Goal: Task Accomplishment & Management: Manage account settings

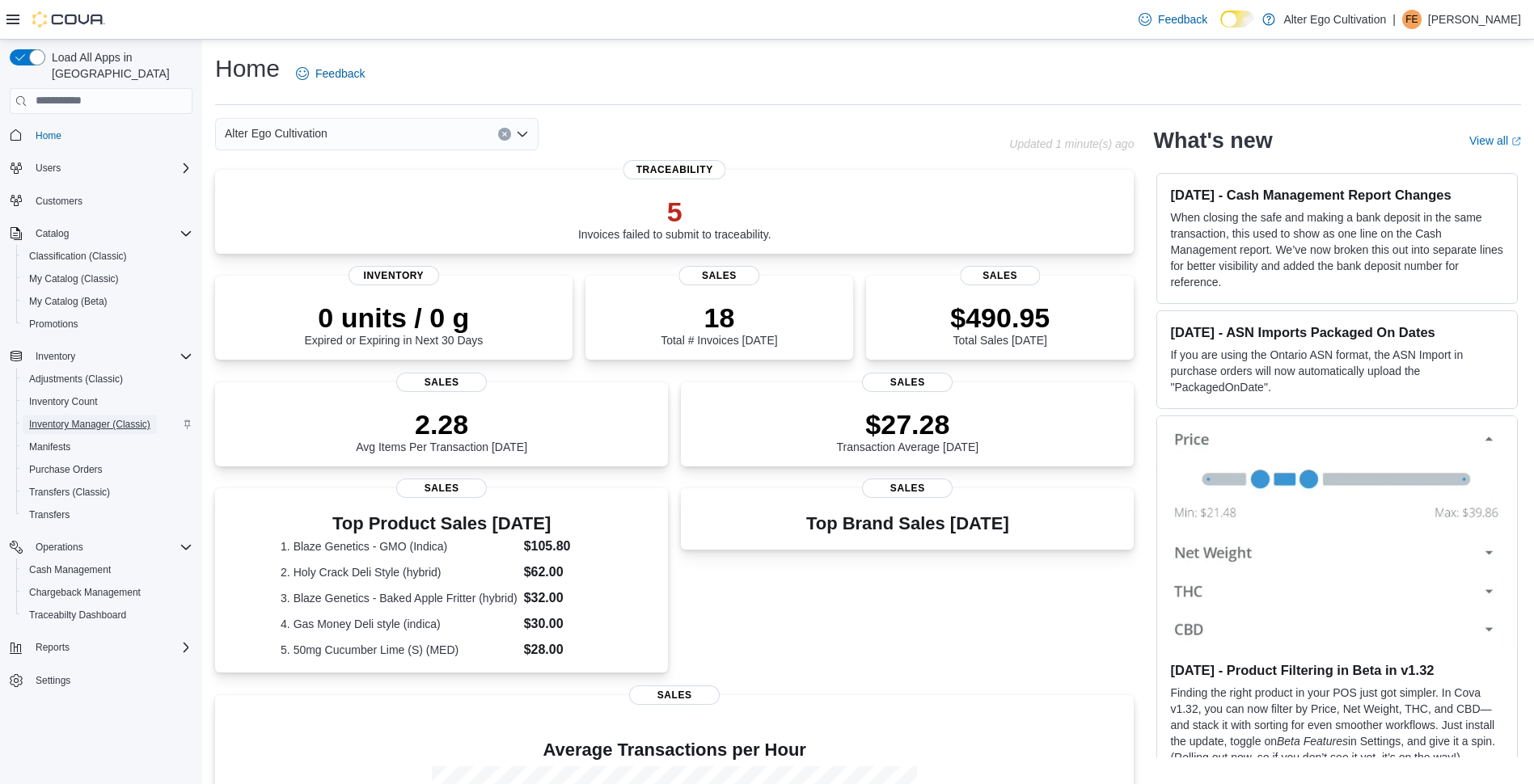
click at [98, 418] on span "Inventory Manager (Classic)" at bounding box center [90, 424] width 122 height 13
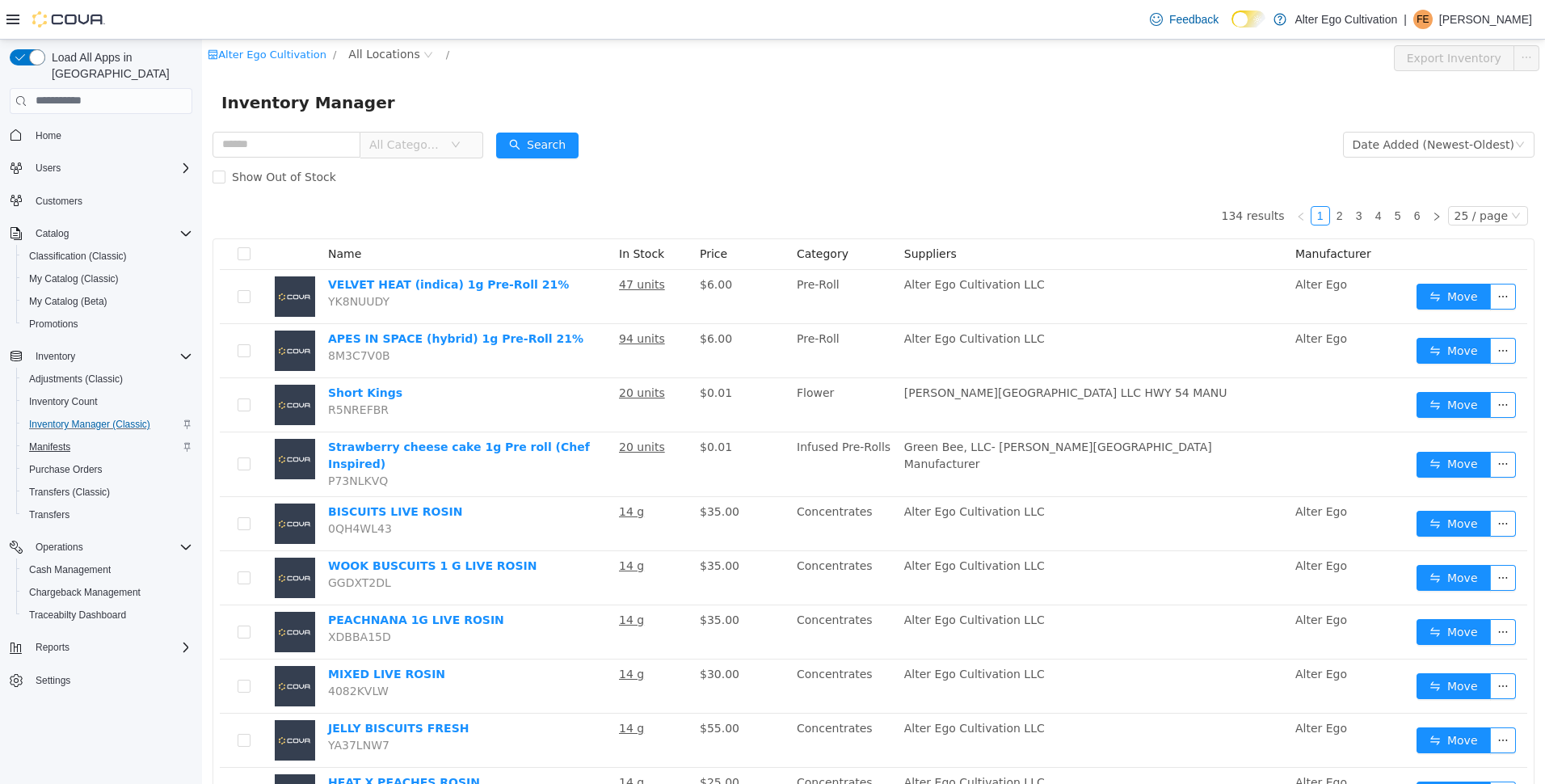
click at [55, 440] on span "Manifests" at bounding box center [49, 446] width 42 height 13
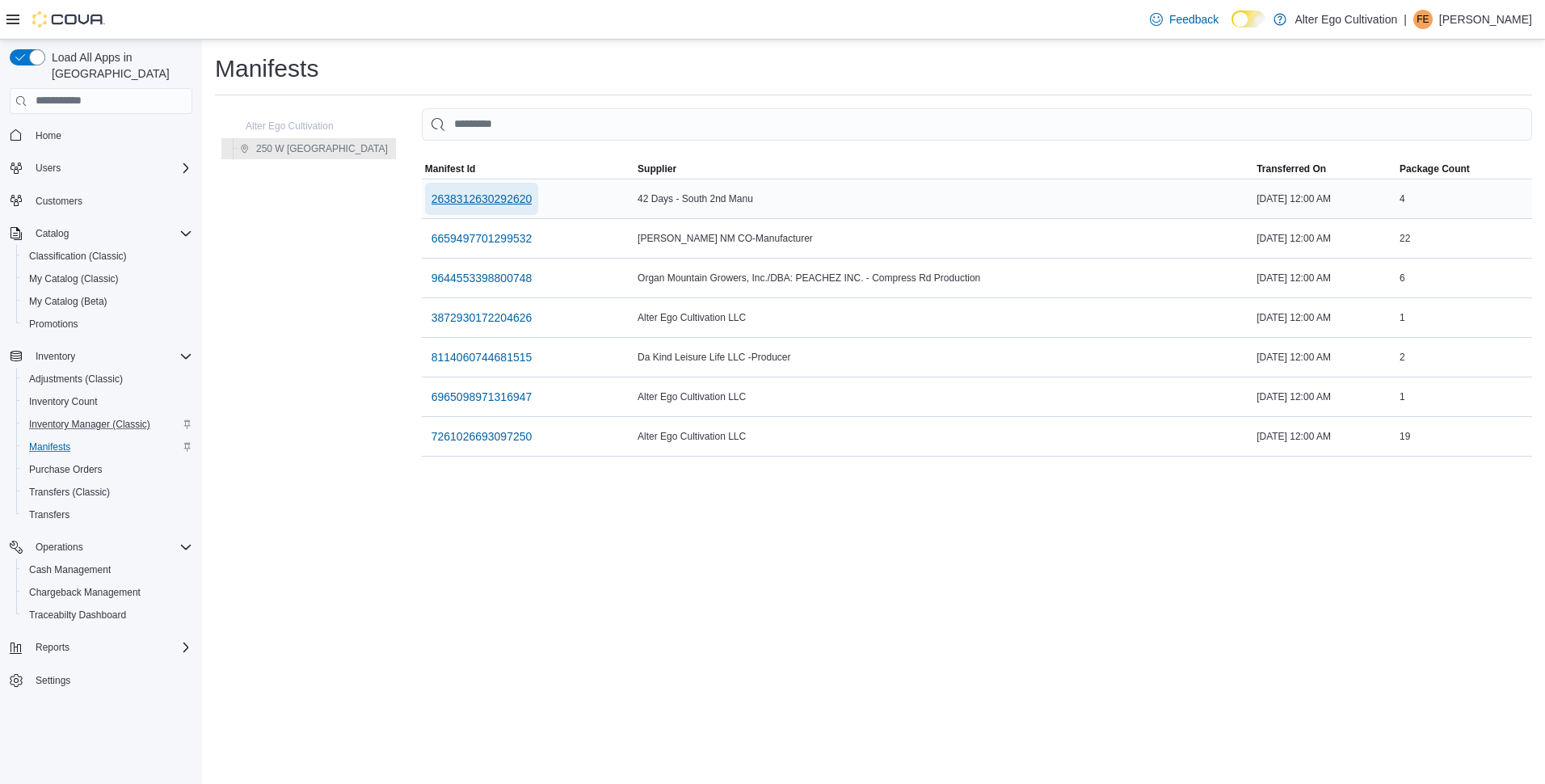
click at [484, 204] on button "2638312630292620" at bounding box center [482, 198] width 114 height 32
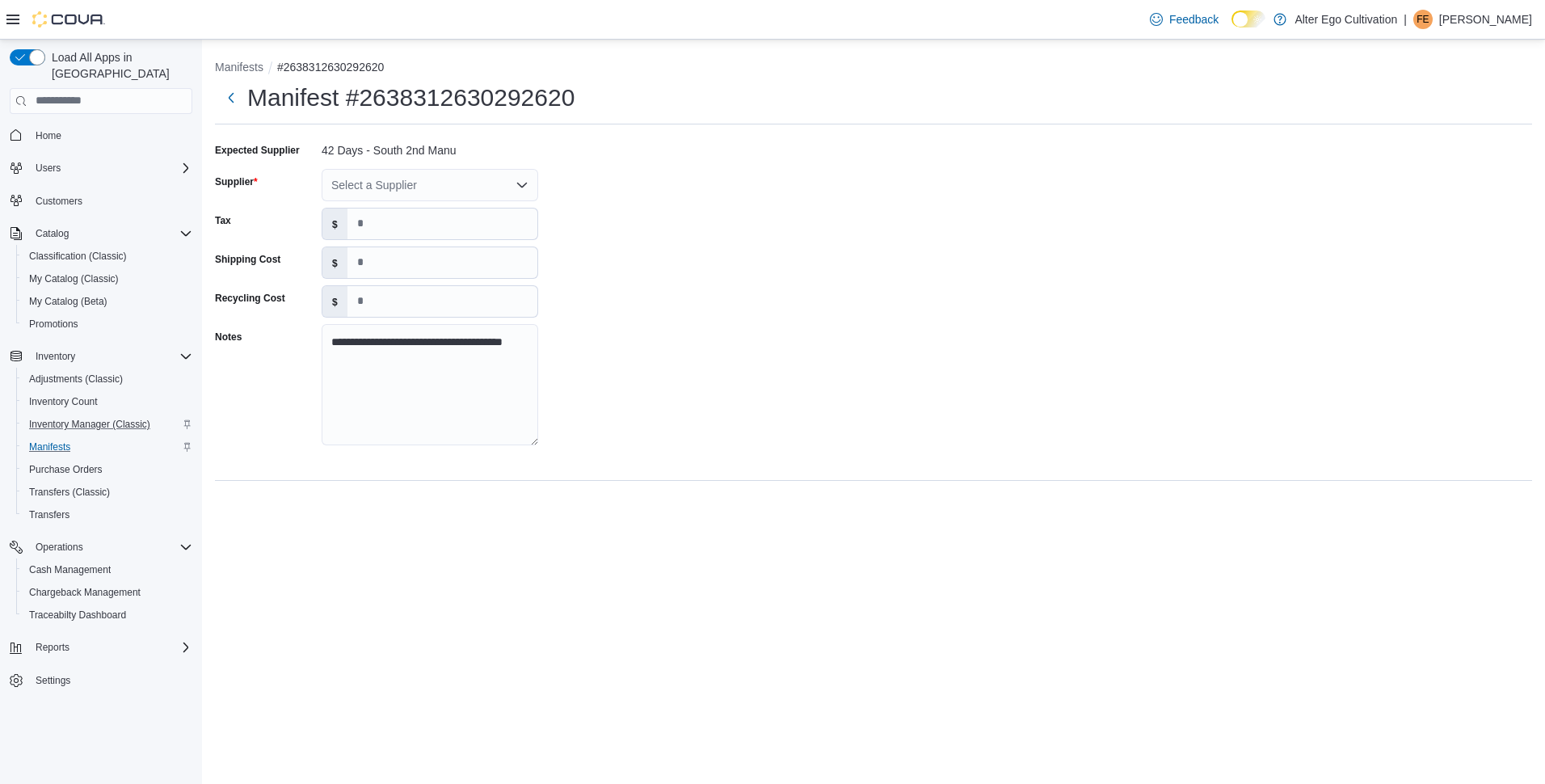
click at [519, 181] on icon "Open list of options" at bounding box center [521, 184] width 13 height 13
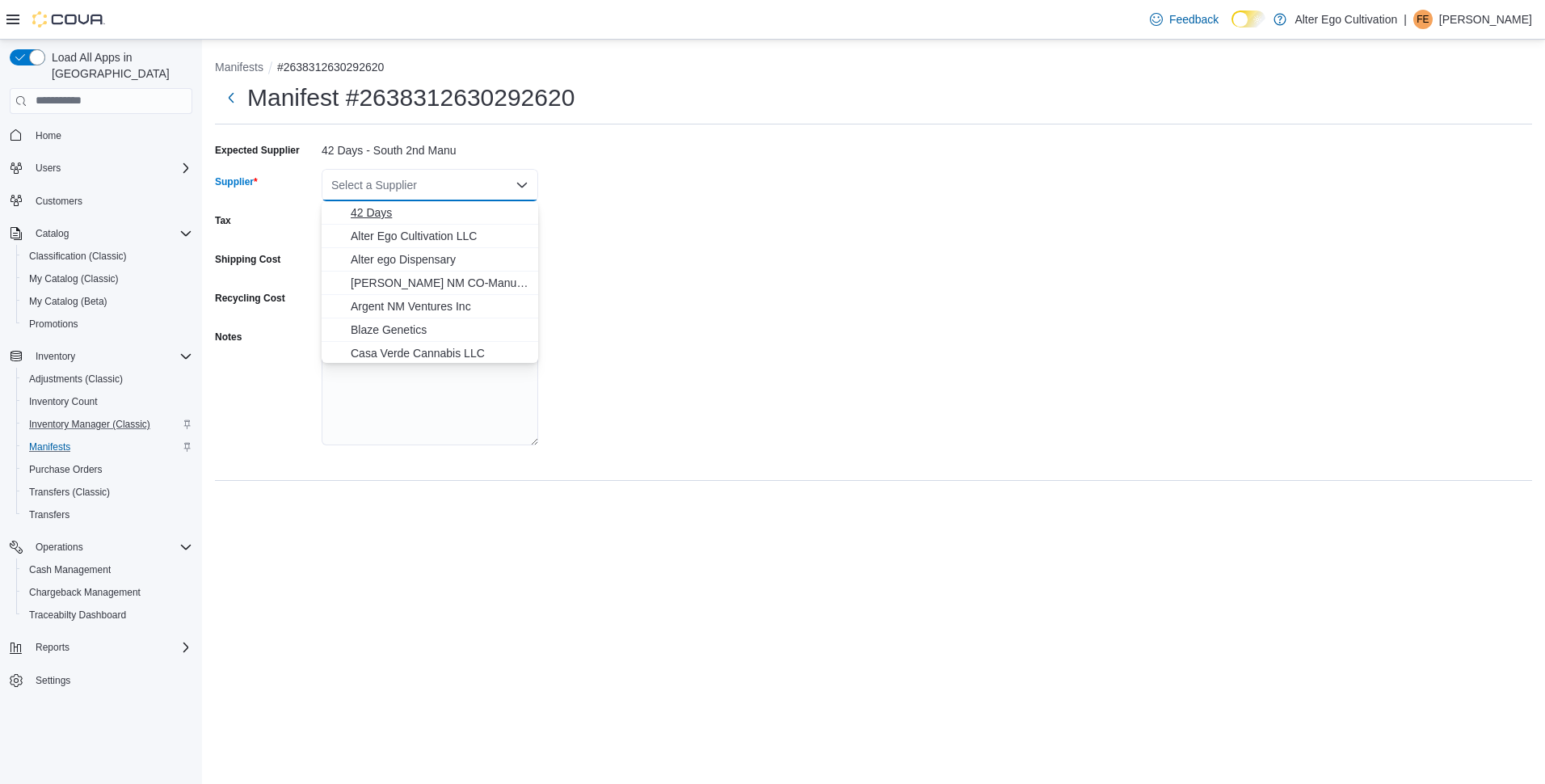
click at [440, 210] on span "42 Days" at bounding box center [439, 212] width 178 height 16
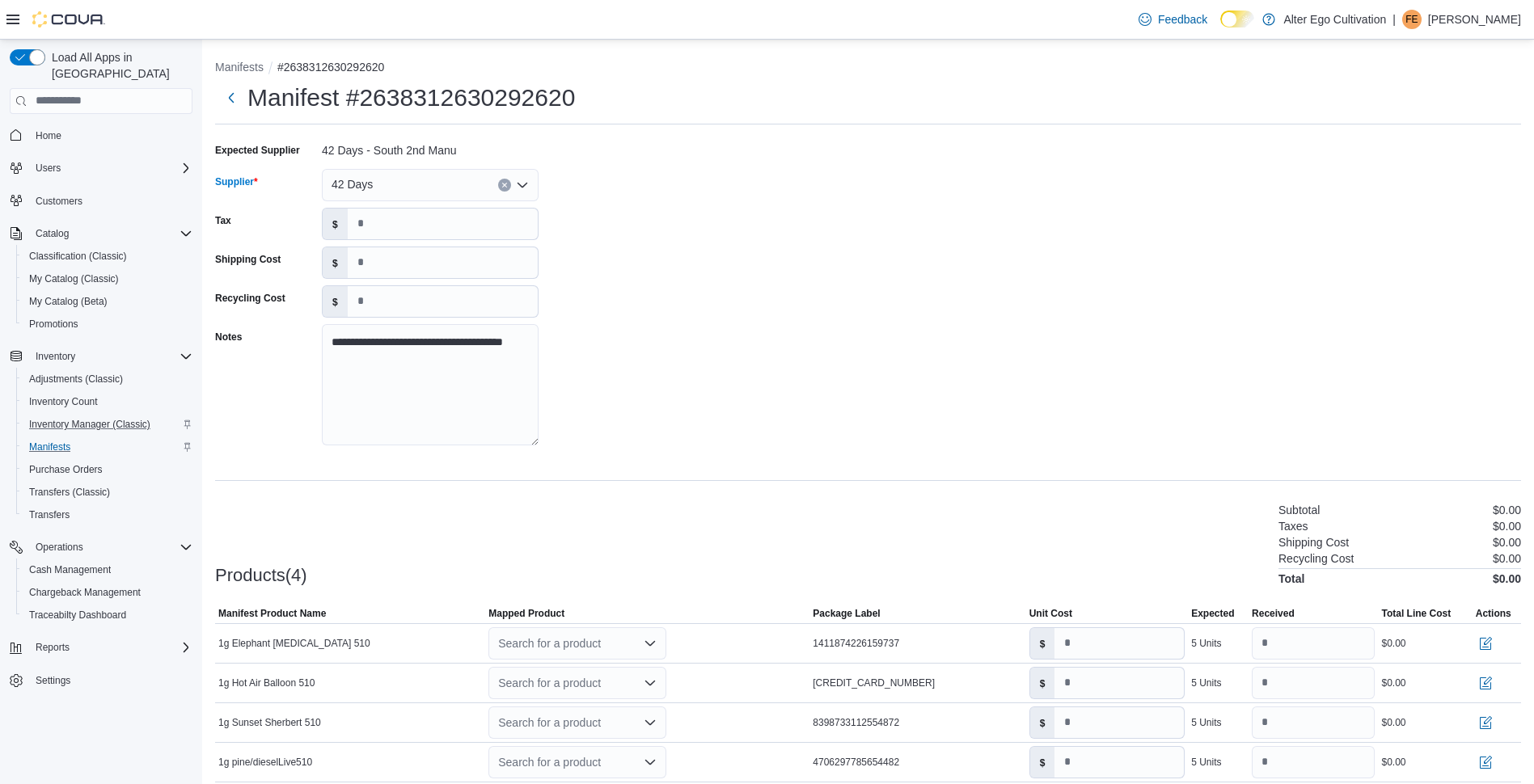
scroll to position [63, 0]
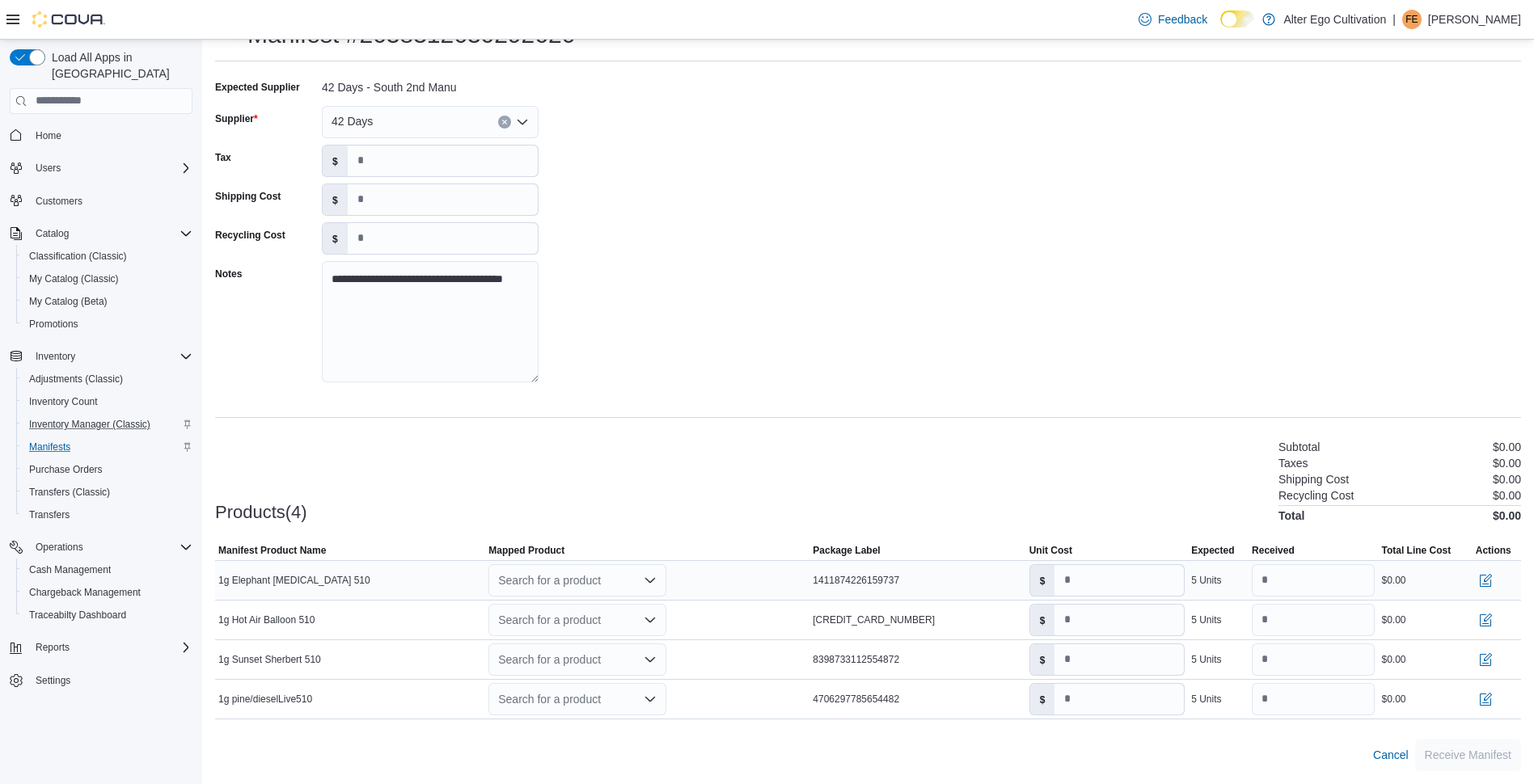
click at [655, 576] on icon "Open list of options" at bounding box center [649, 579] width 13 height 13
click at [592, 577] on div "Search for a product" at bounding box center [577, 579] width 178 height 32
type input "*"
click at [578, 606] on div "Create a new product" at bounding box center [566, 607] width 93 height 13
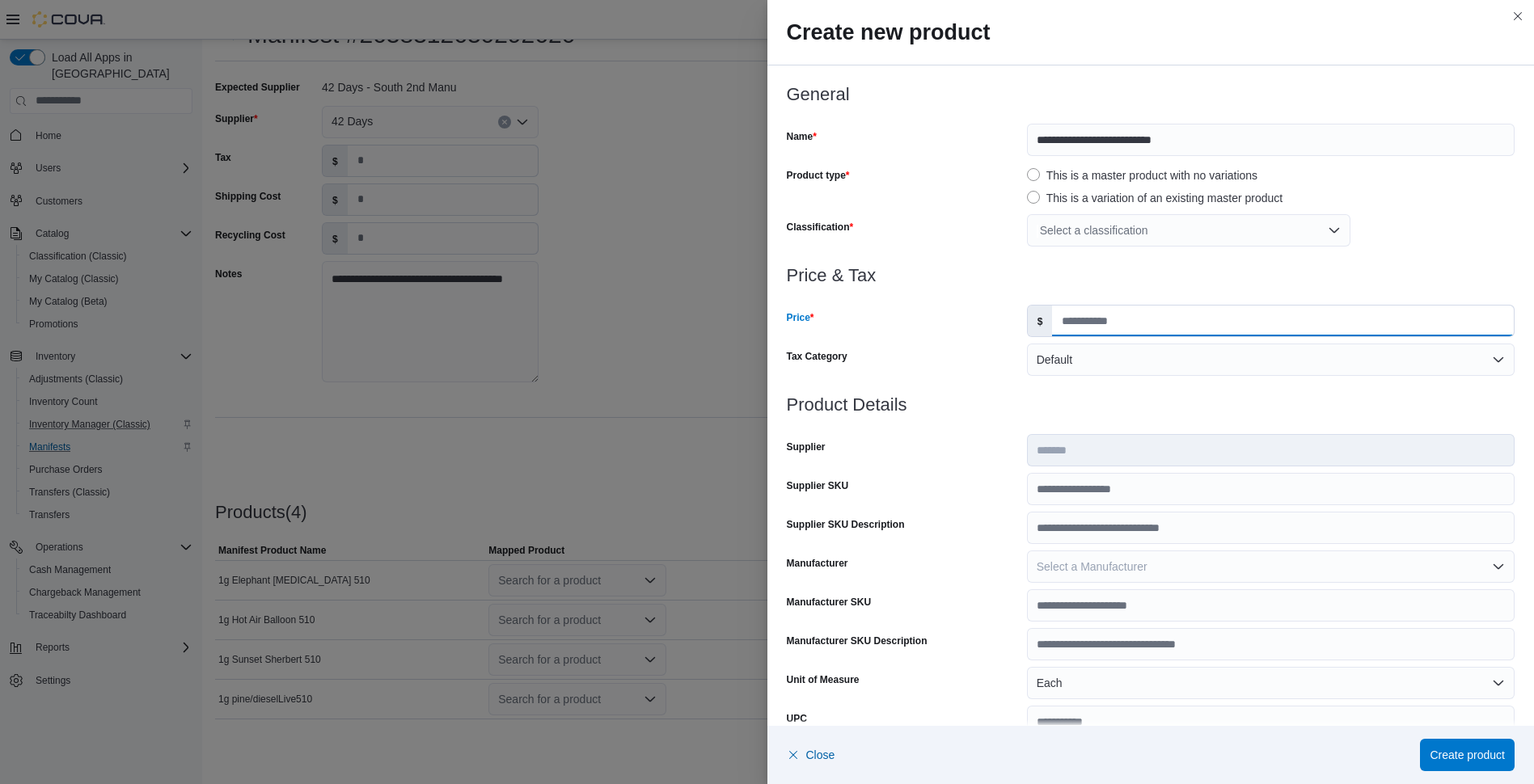
click at [1167, 324] on input "Price" at bounding box center [1283, 321] width 462 height 31
type input "**"
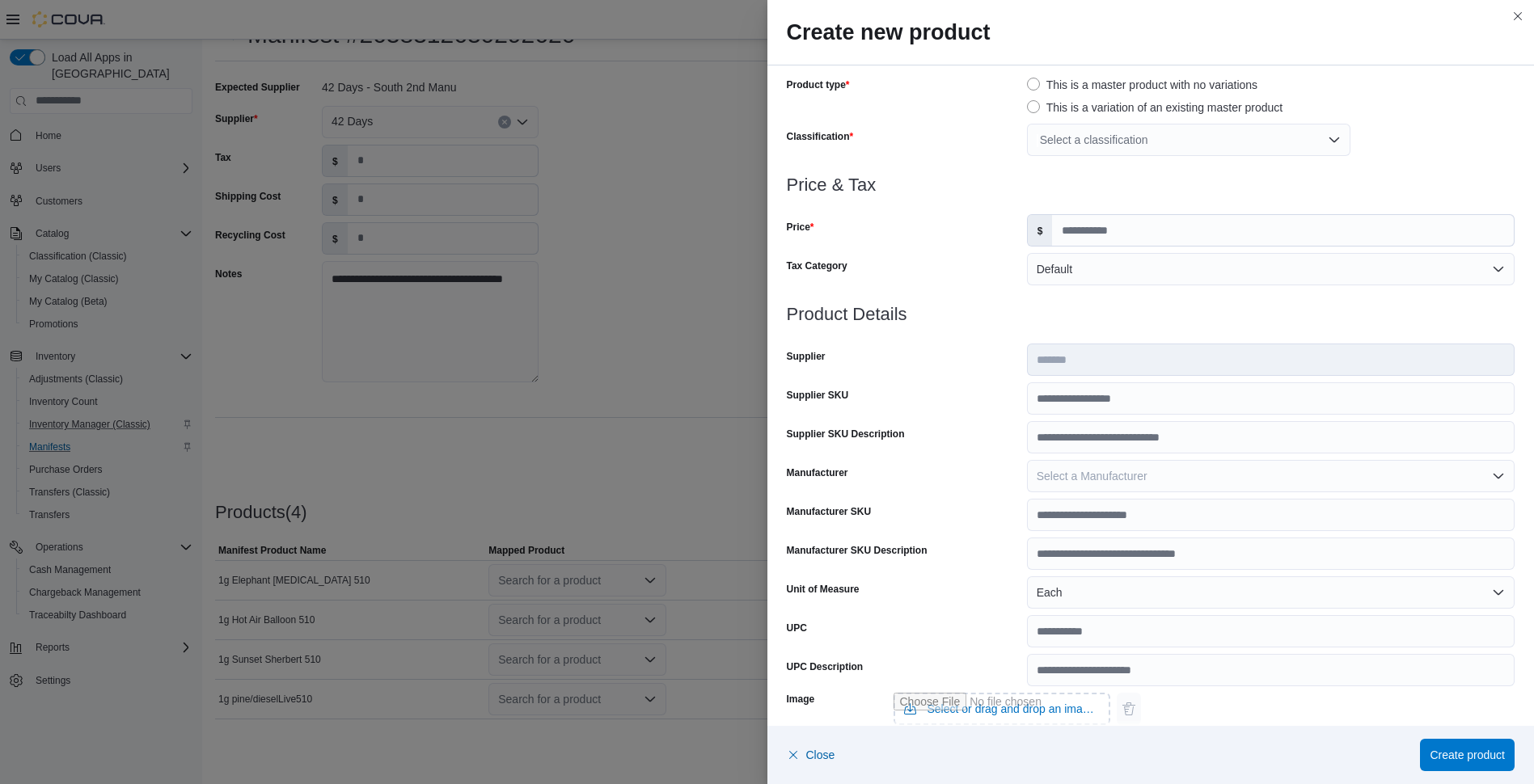
scroll to position [93, 0]
click at [1469, 480] on button "Select a Manufacturer" at bounding box center [1270, 473] width 488 height 32
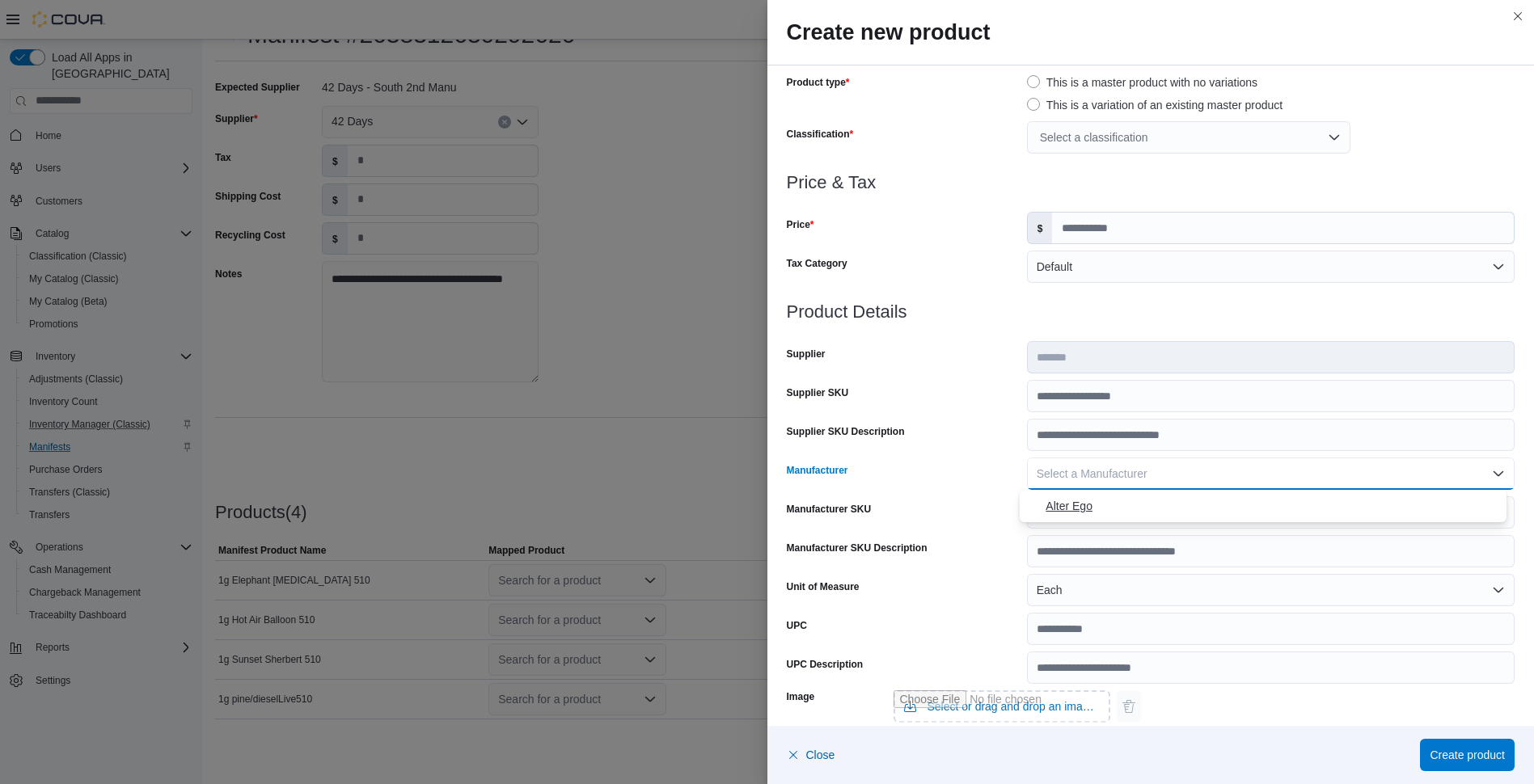
click at [1087, 514] on span "Alter Ego" at bounding box center [1272, 506] width 454 height 19
click at [1491, 483] on button "Alter Ego" at bounding box center [1270, 473] width 488 height 32
click at [1152, 461] on button "Alter Ego" at bounding box center [1270, 473] width 488 height 32
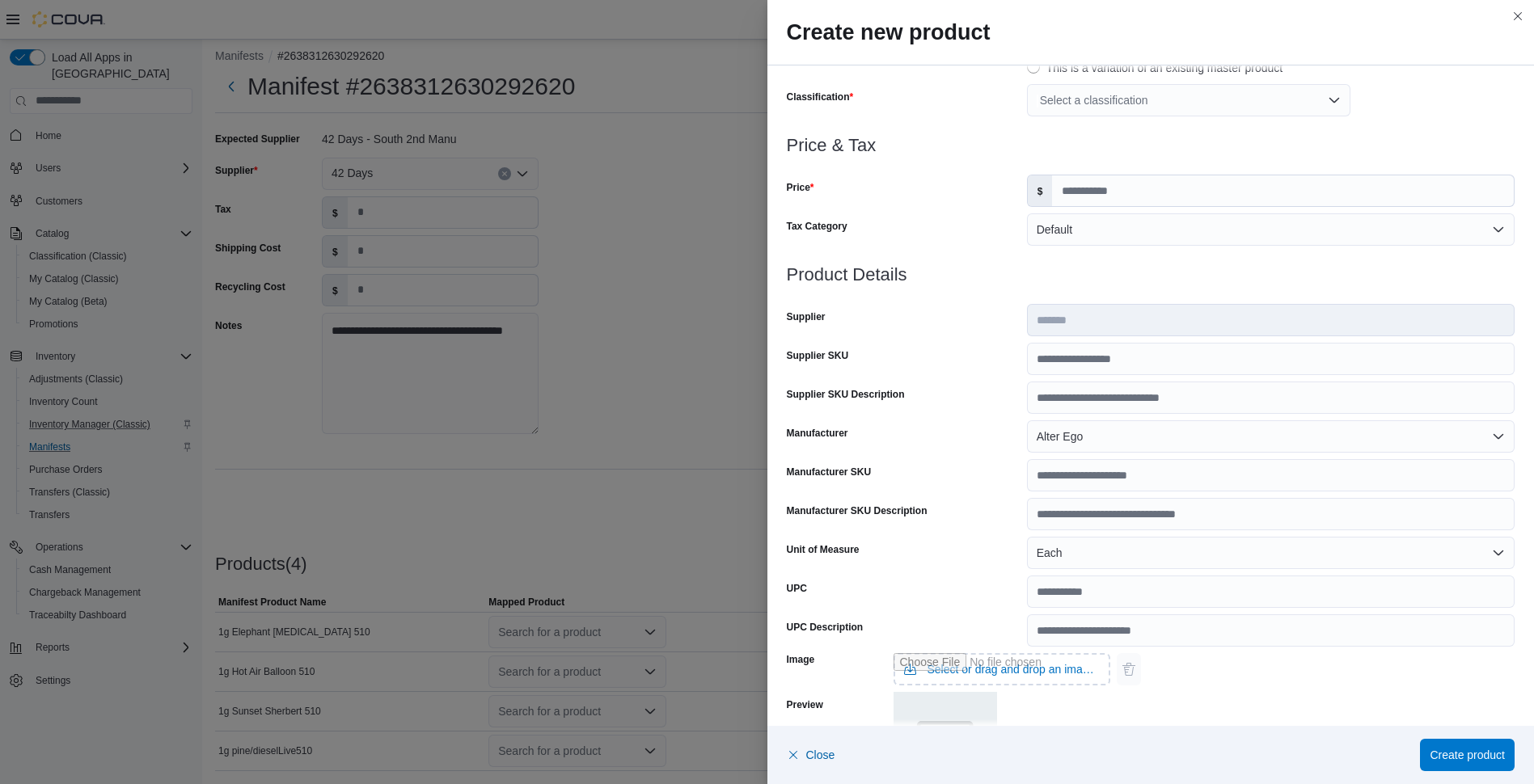
scroll to position [0, 0]
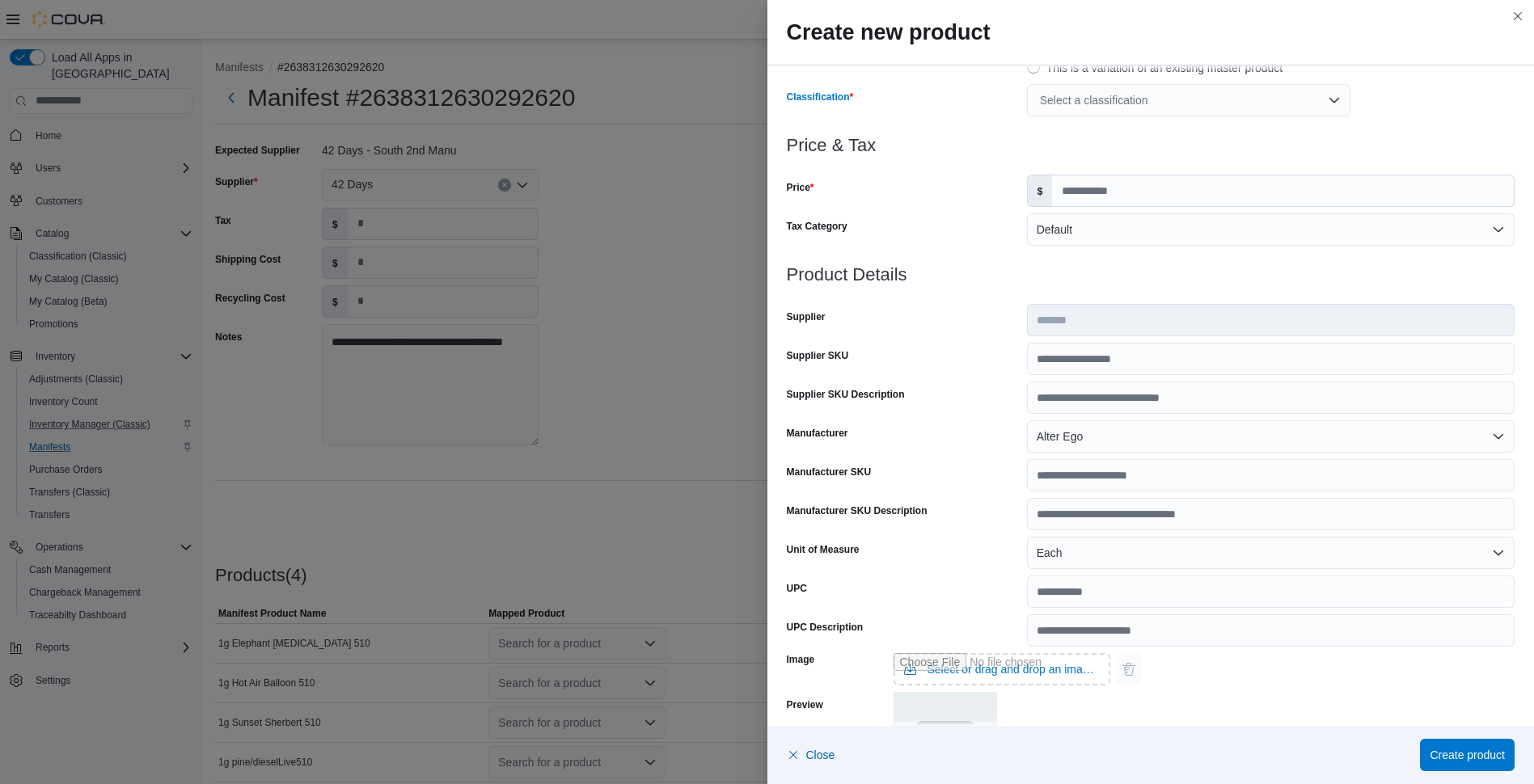
click at [1319, 110] on div "Select a classification" at bounding box center [1188, 99] width 324 height 32
click at [1317, 86] on div "Select a classification" at bounding box center [1188, 99] width 324 height 32
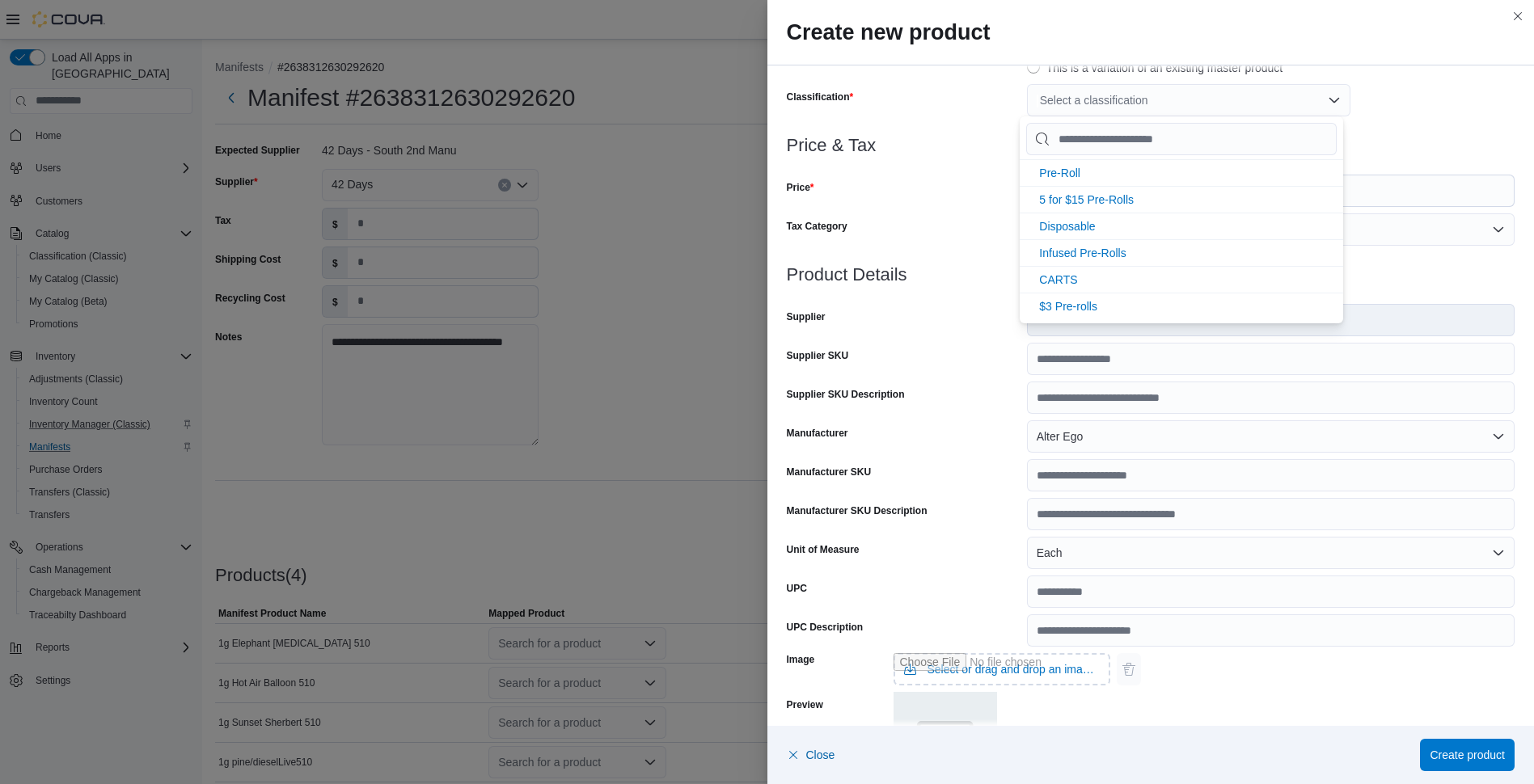
scroll to position [161, 0]
click at [1073, 203] on span "Disposable" at bounding box center [1066, 196] width 56 height 13
click at [1405, 689] on div "Image Select or drag and drop an image file Preview" at bounding box center [1150, 721] width 728 height 151
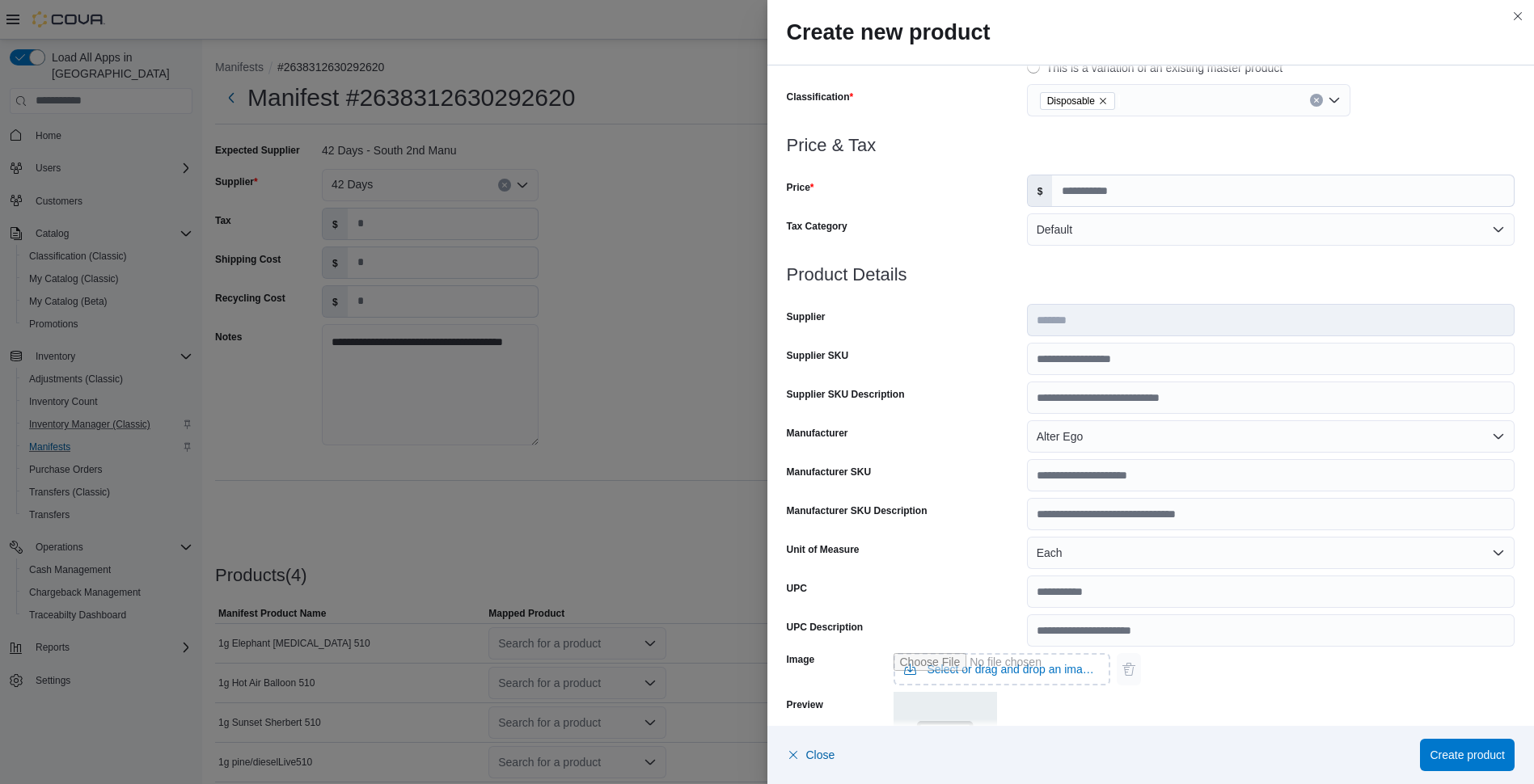
click at [1405, 689] on div "Image Select or drag and drop an image file Preview" at bounding box center [1150, 721] width 728 height 151
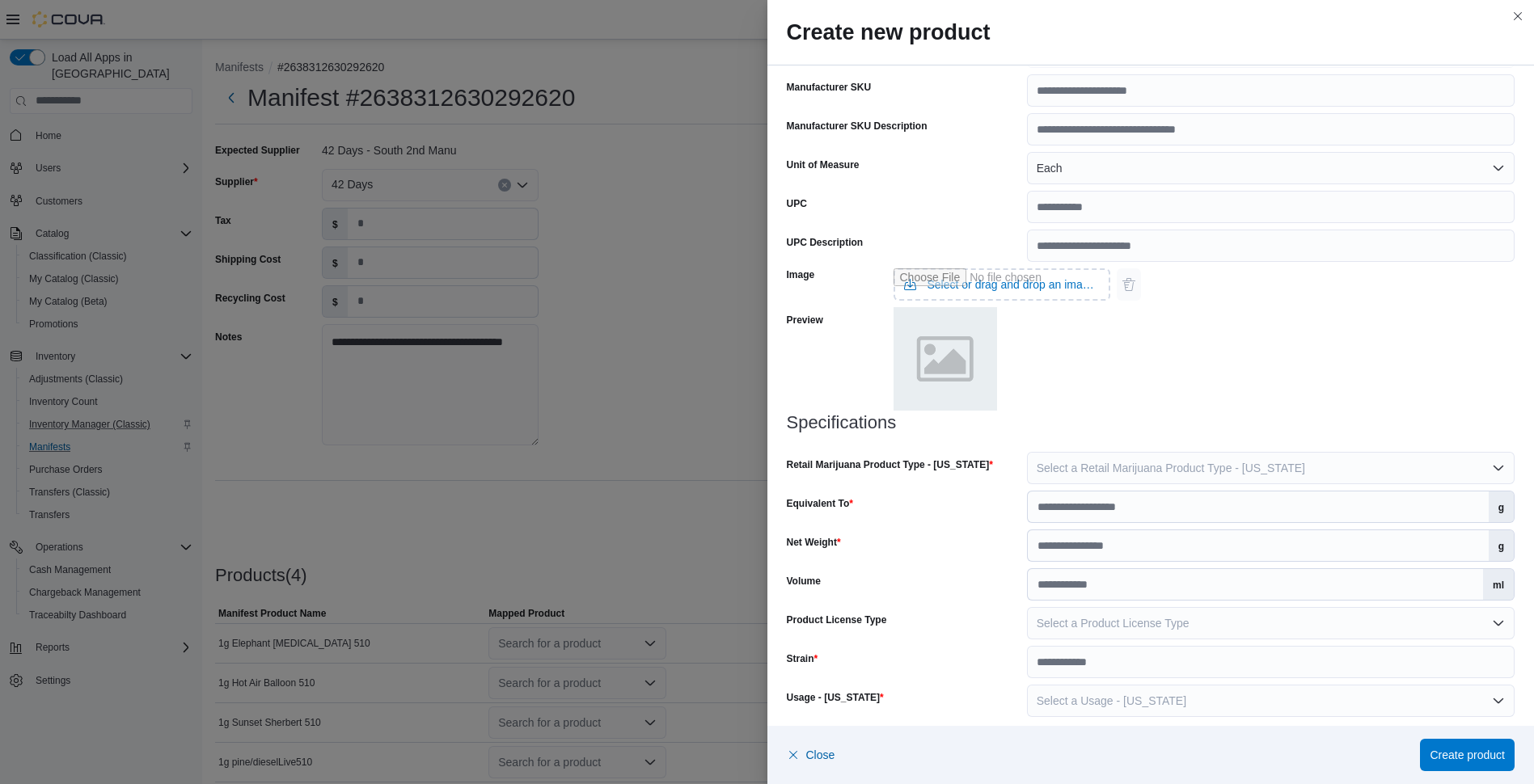
scroll to position [525, 0]
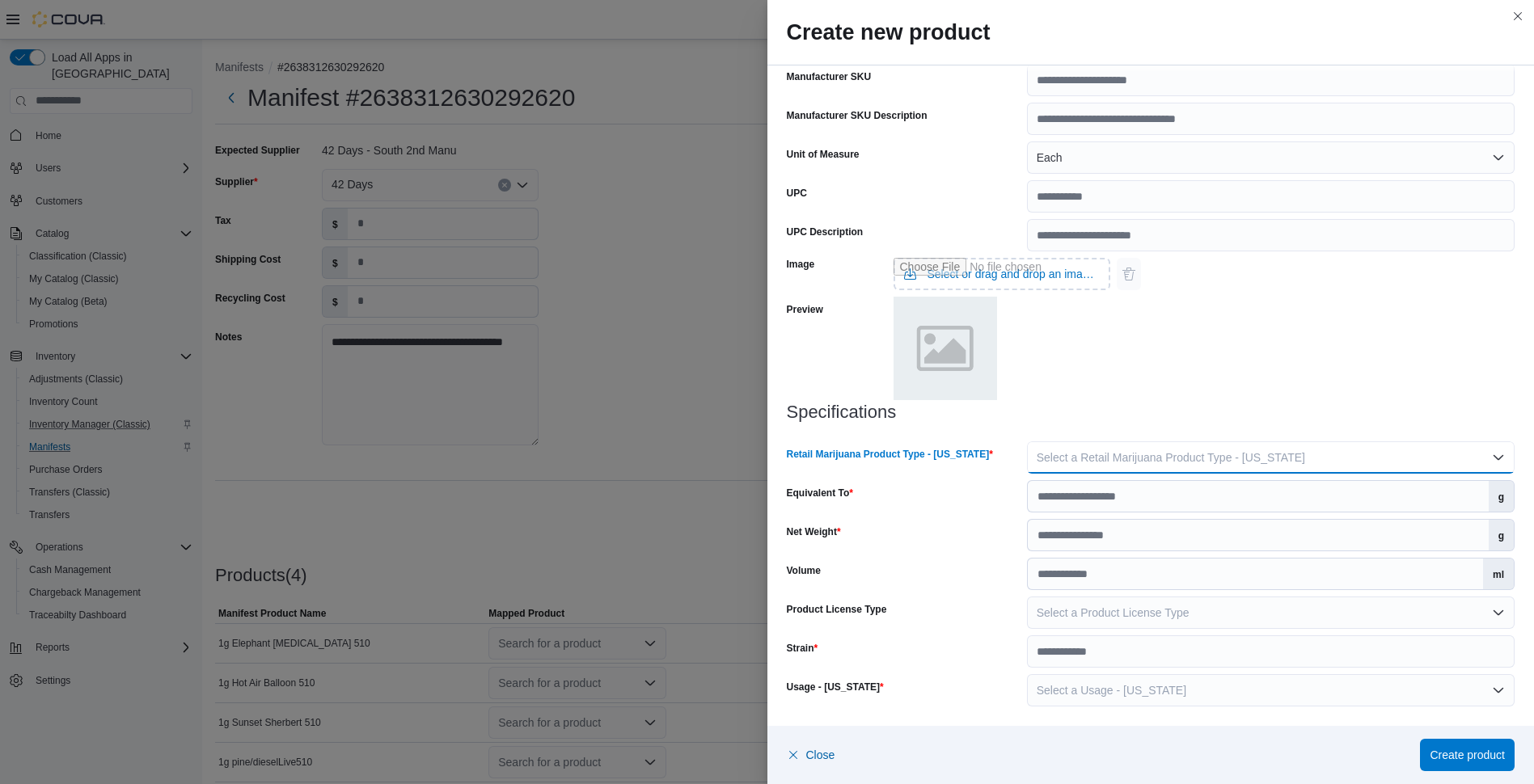
click at [1457, 469] on button "Select a Retail Marijuana Product Type - New Mexico" at bounding box center [1270, 457] width 488 height 32
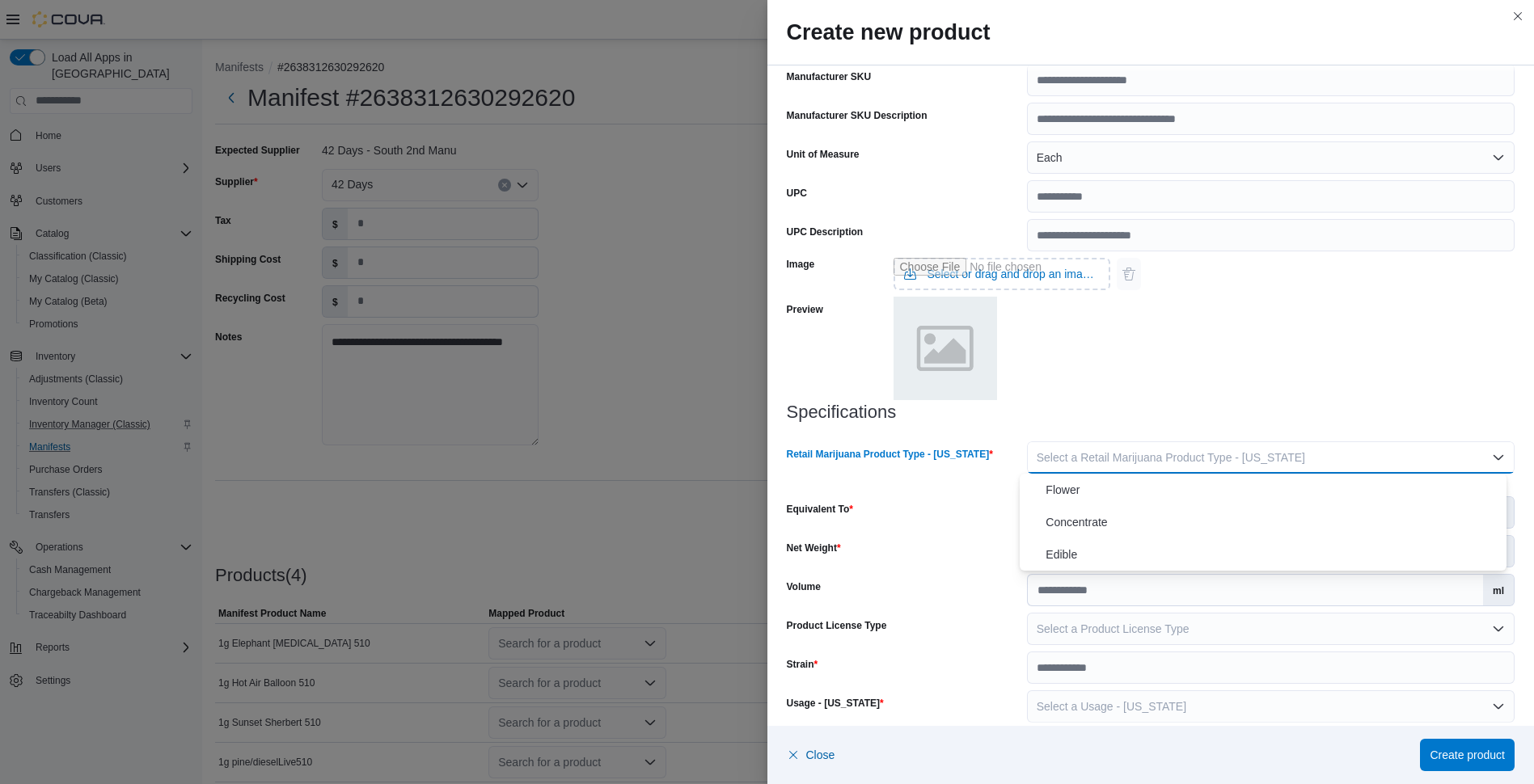
click at [1457, 469] on button "Select a Retail Marijuana Product Type - New Mexico" at bounding box center [1270, 457] width 488 height 32
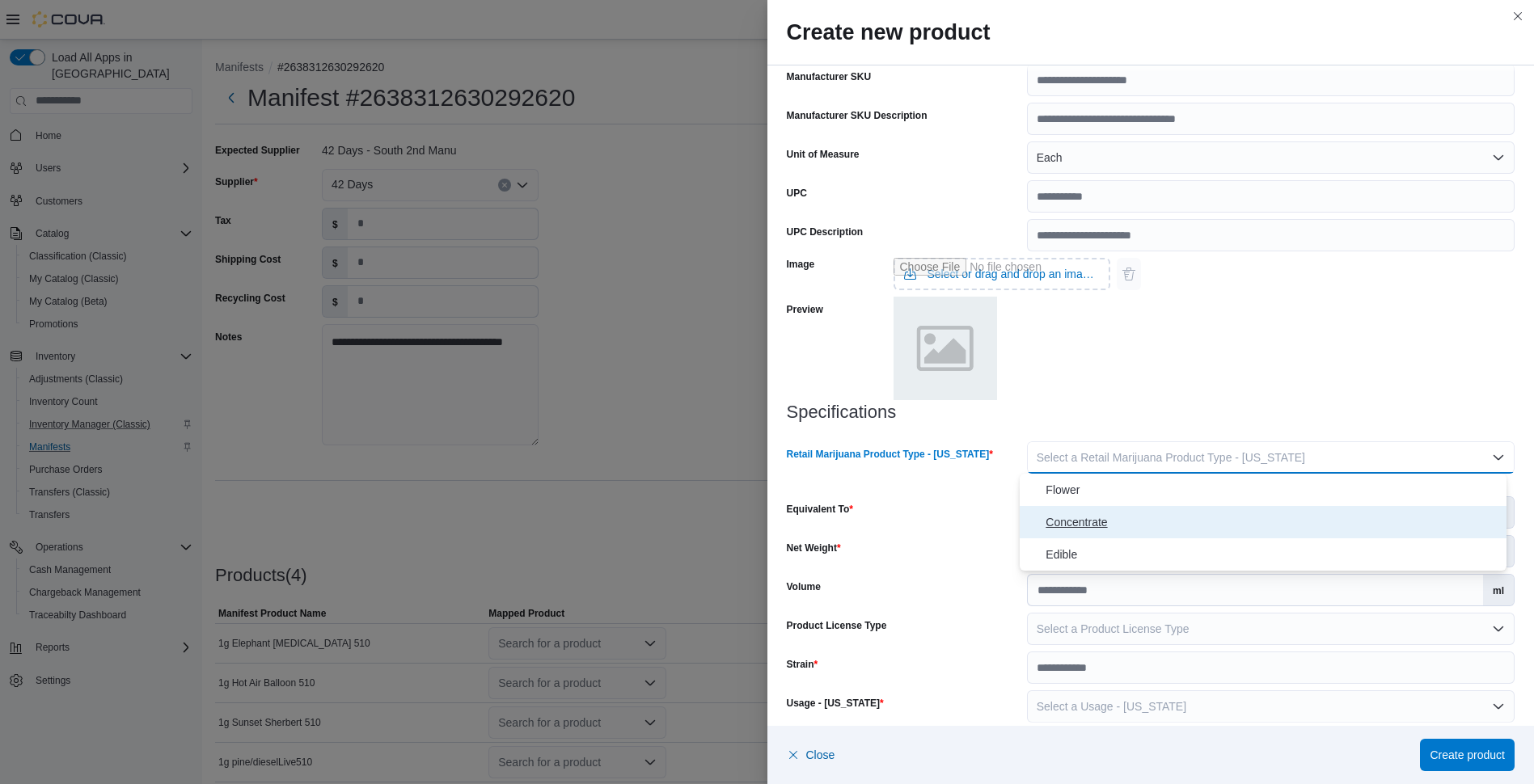
click at [1100, 523] on span "Concentrate" at bounding box center [1272, 522] width 454 height 19
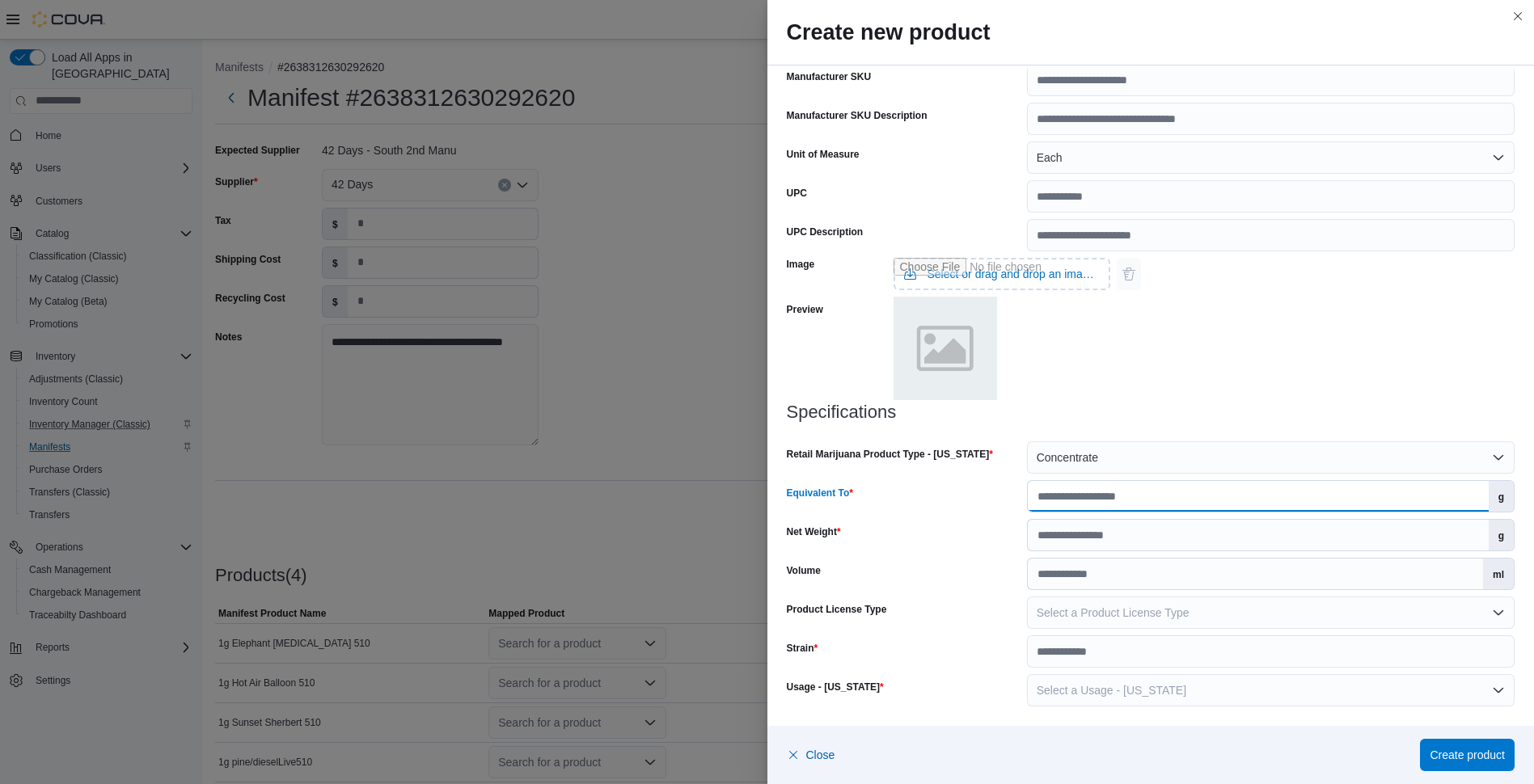
click at [1152, 500] on input "Equivalent To" at bounding box center [1258, 496] width 461 height 31
type input "*"
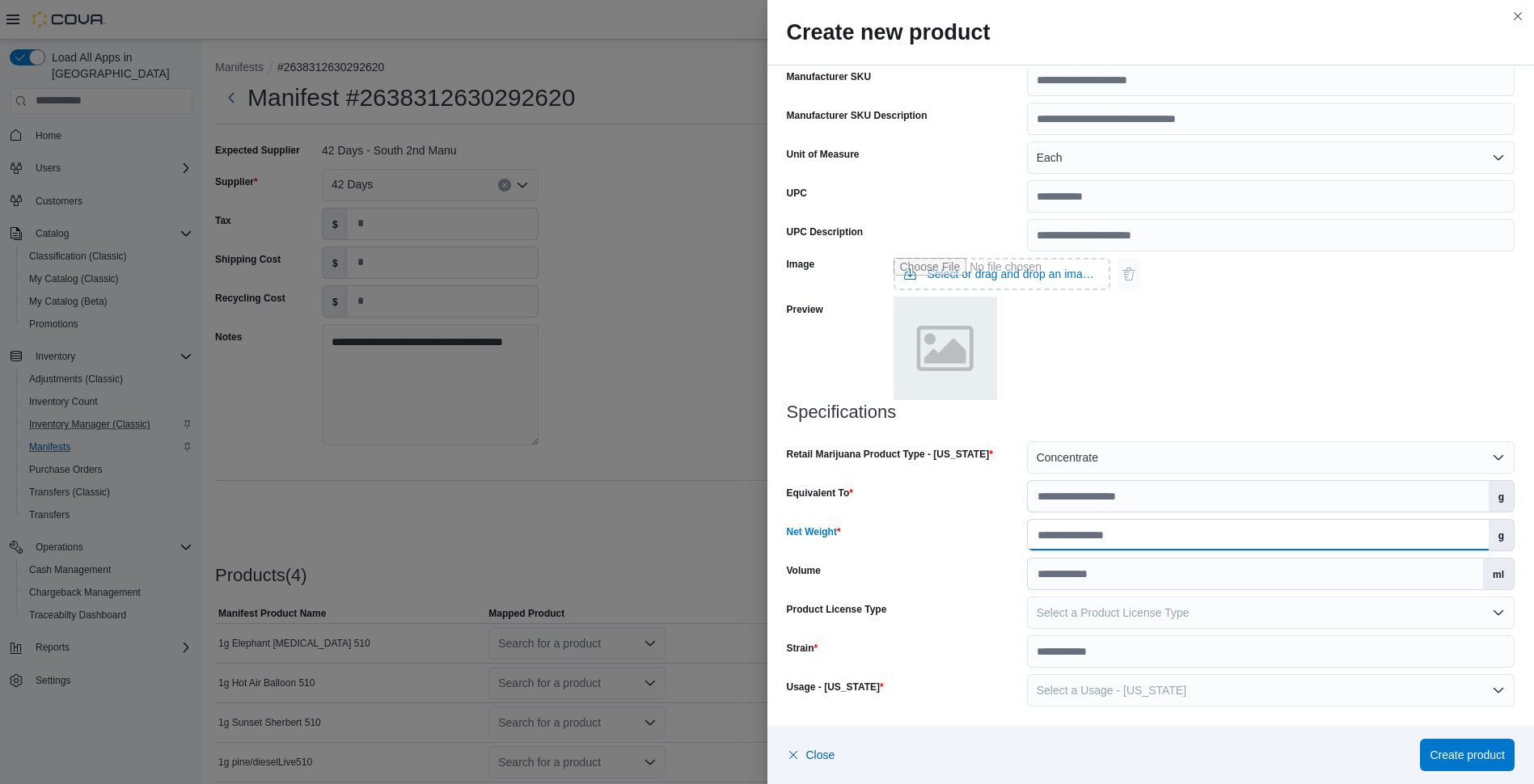
type input "*"
type input "****"
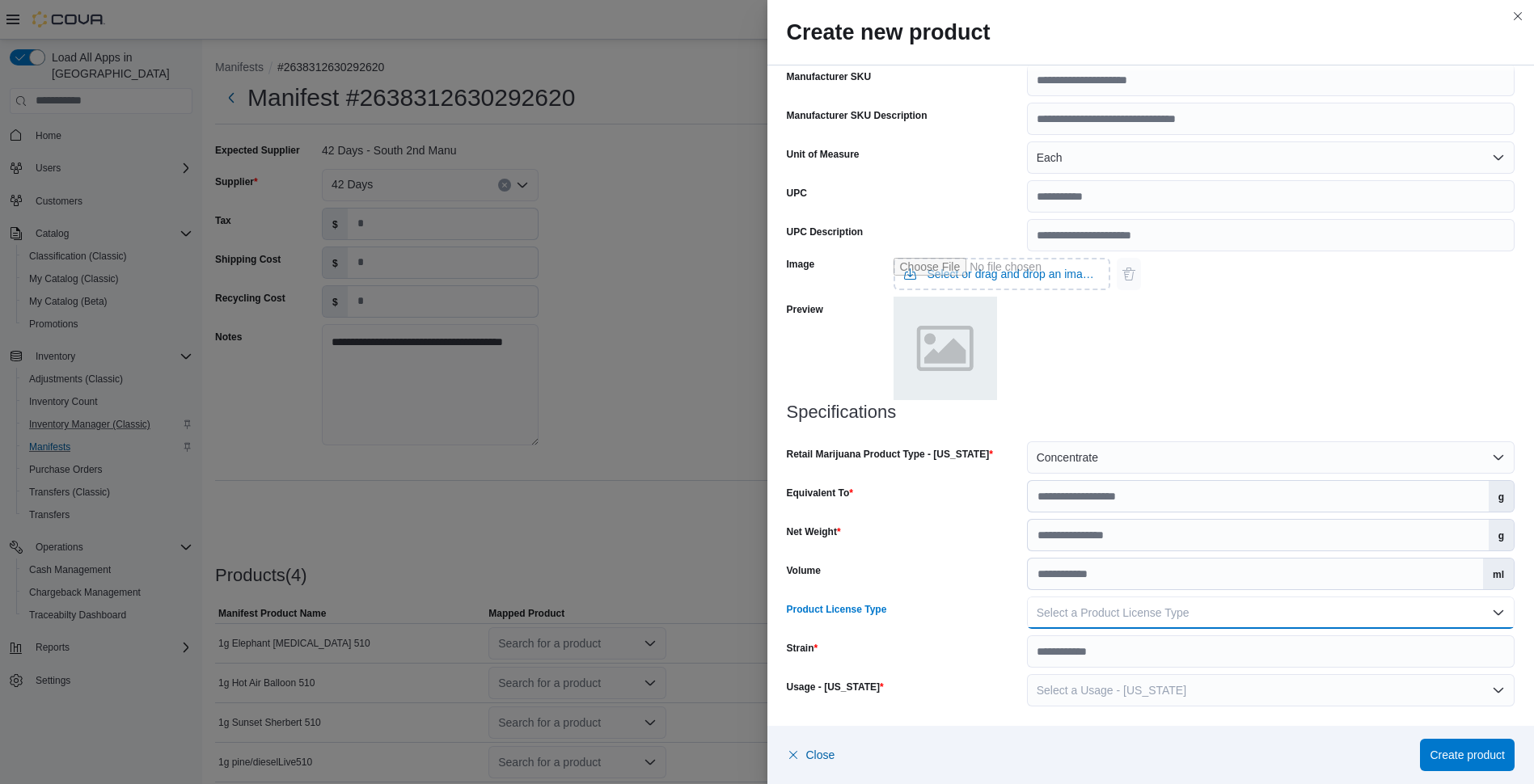
click at [1267, 614] on button "Select a Product License Type" at bounding box center [1270, 612] width 488 height 32
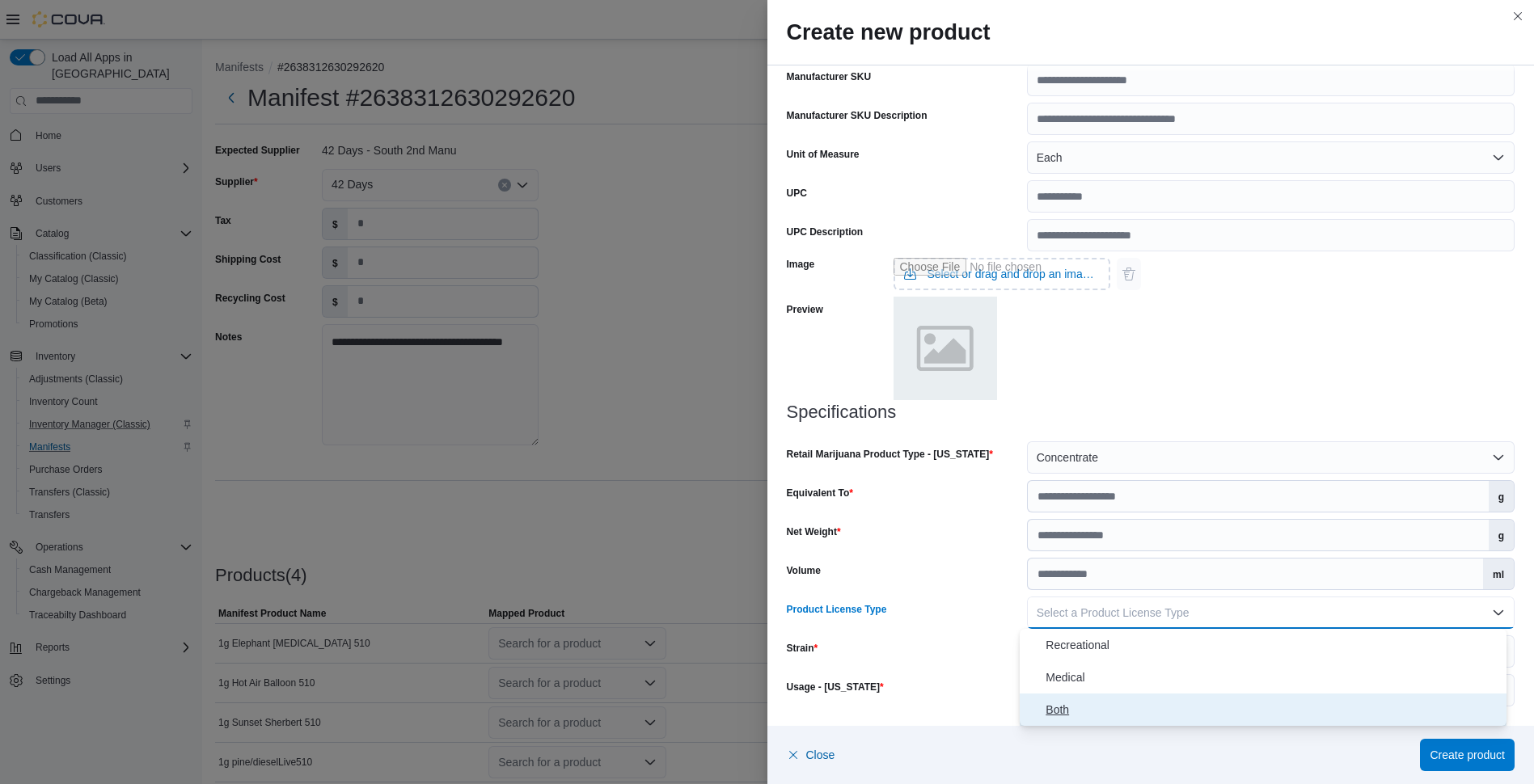
click at [1059, 718] on span "Both" at bounding box center [1272, 710] width 454 height 19
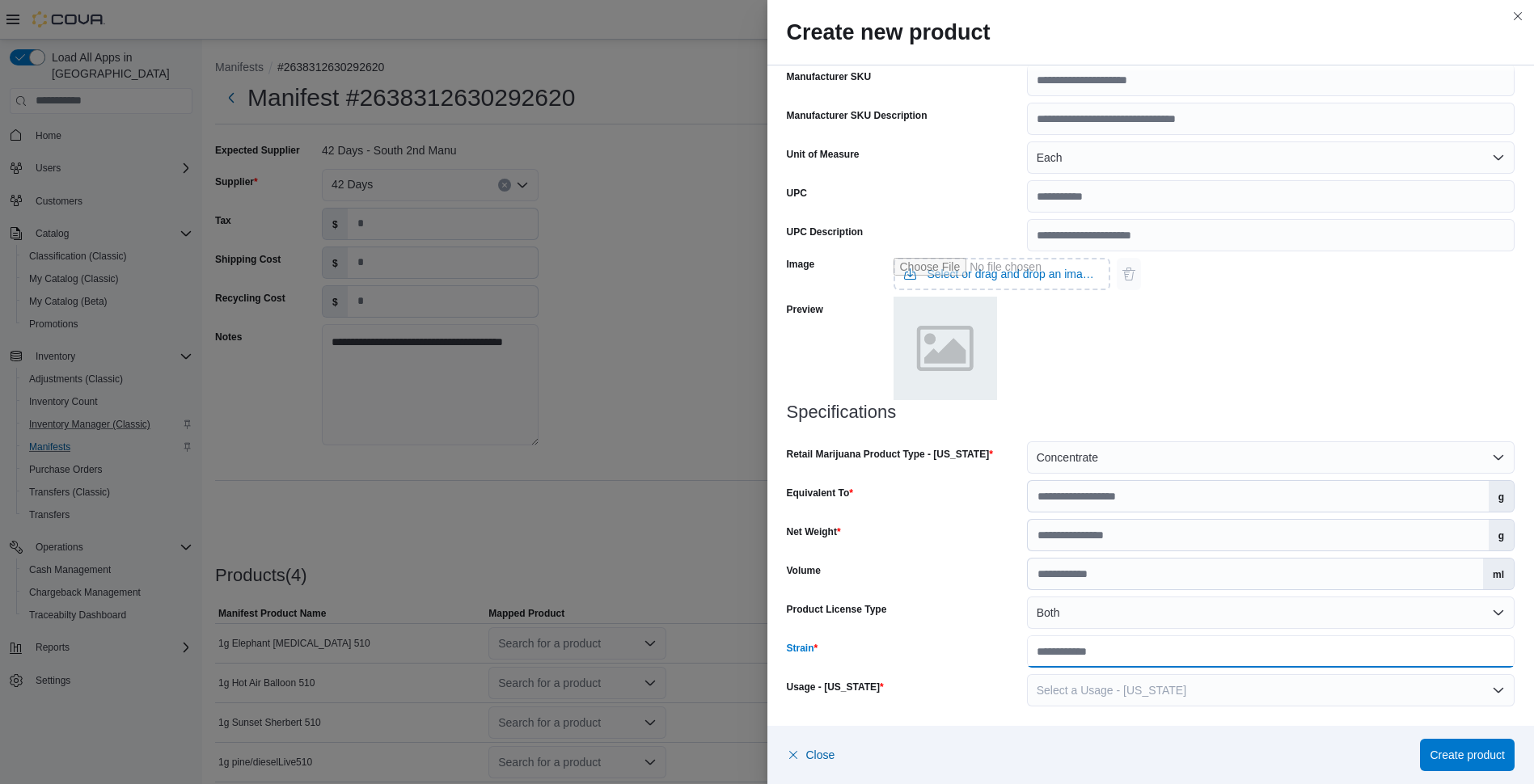
click at [1129, 640] on input "Strain" at bounding box center [1270, 651] width 488 height 32
drag, startPoint x: 1461, startPoint y: 755, endPoint x: 1275, endPoint y: 255, distance: 533.5
click at [1275, 255] on div "**********" at bounding box center [1150, 392] width 767 height 784
click at [1068, 650] on input "**********" at bounding box center [1270, 651] width 488 height 32
type input "**********"
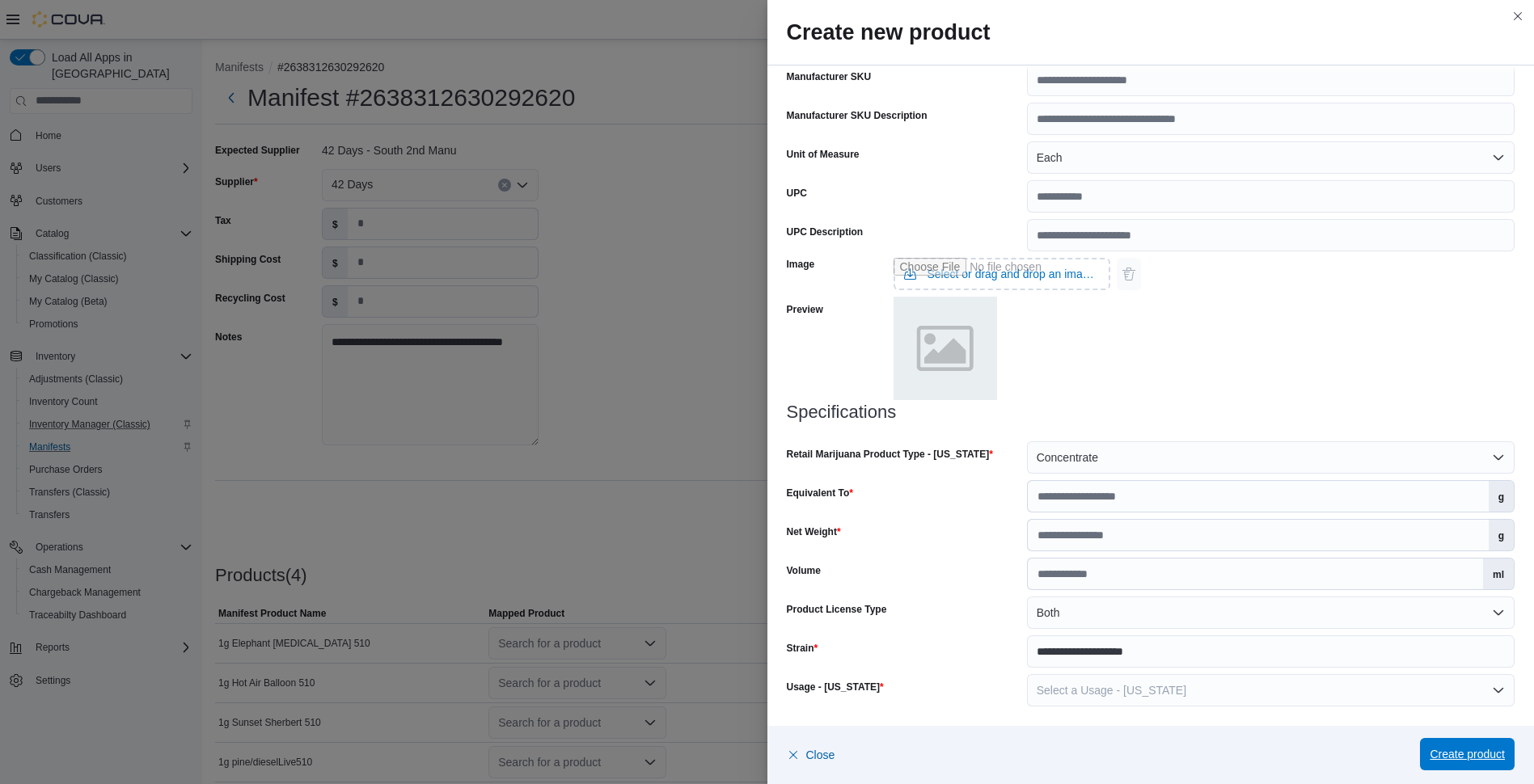
click at [1446, 749] on span "Create product" at bounding box center [1467, 753] width 75 height 16
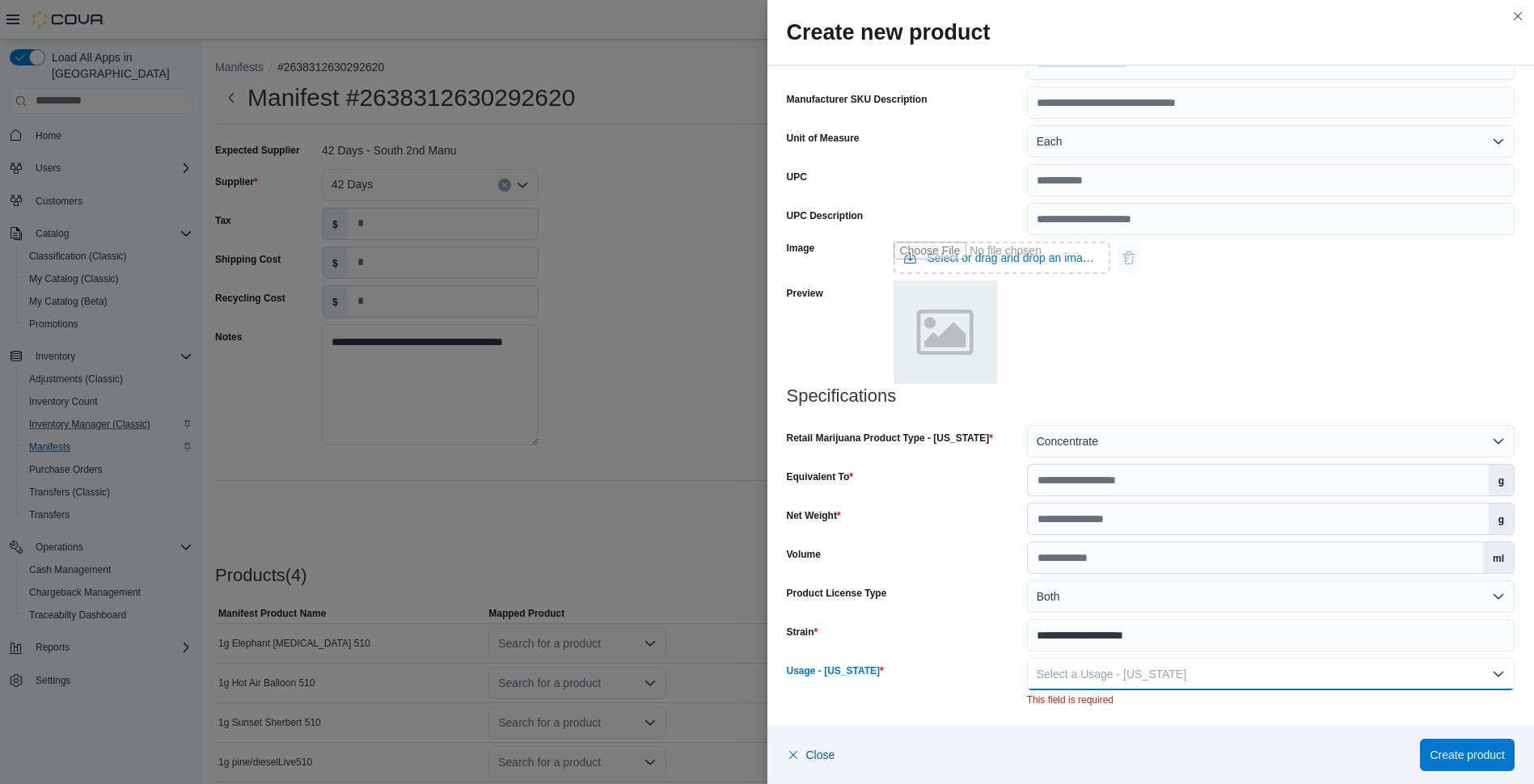
click at [1479, 665] on button "Select a Usage - New Mexico" at bounding box center [1270, 673] width 488 height 32
click at [1093, 589] on button "Inhaled Product" at bounding box center [1263, 576] width 487 height 32
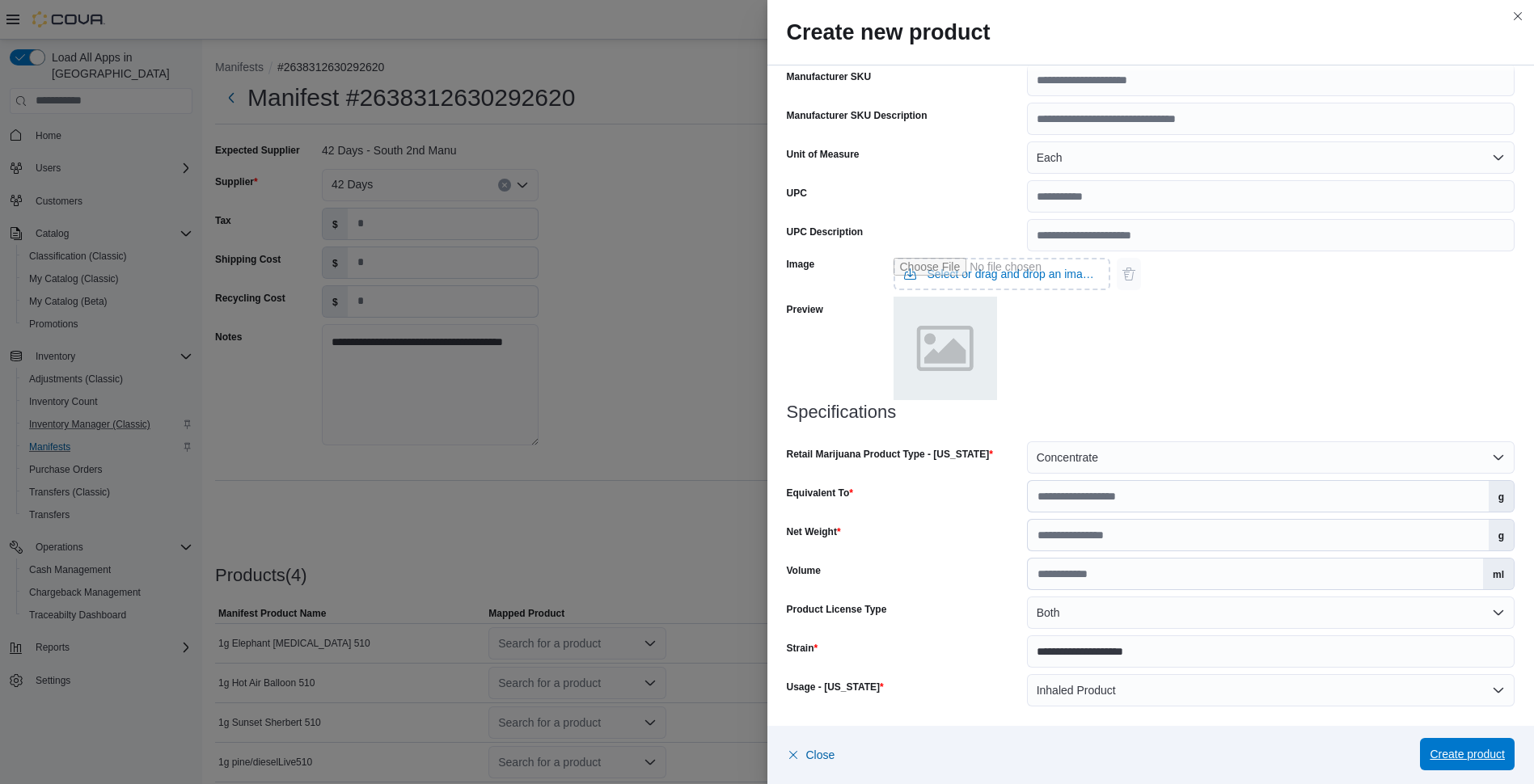
click at [1473, 745] on span "Create product" at bounding box center [1467, 753] width 75 height 32
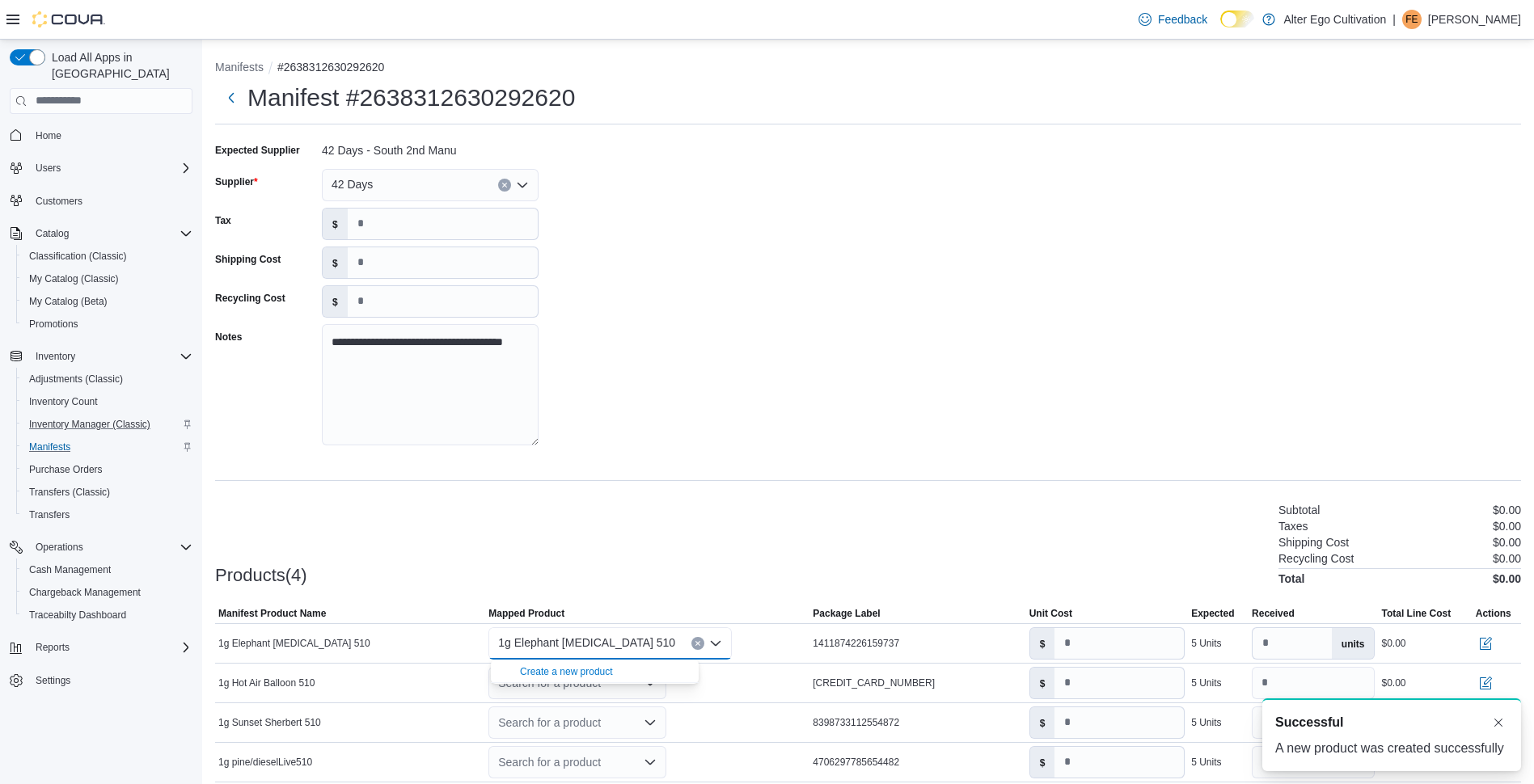
scroll to position [0, 0]
click at [1140, 653] on input "number" at bounding box center [1119, 643] width 129 height 31
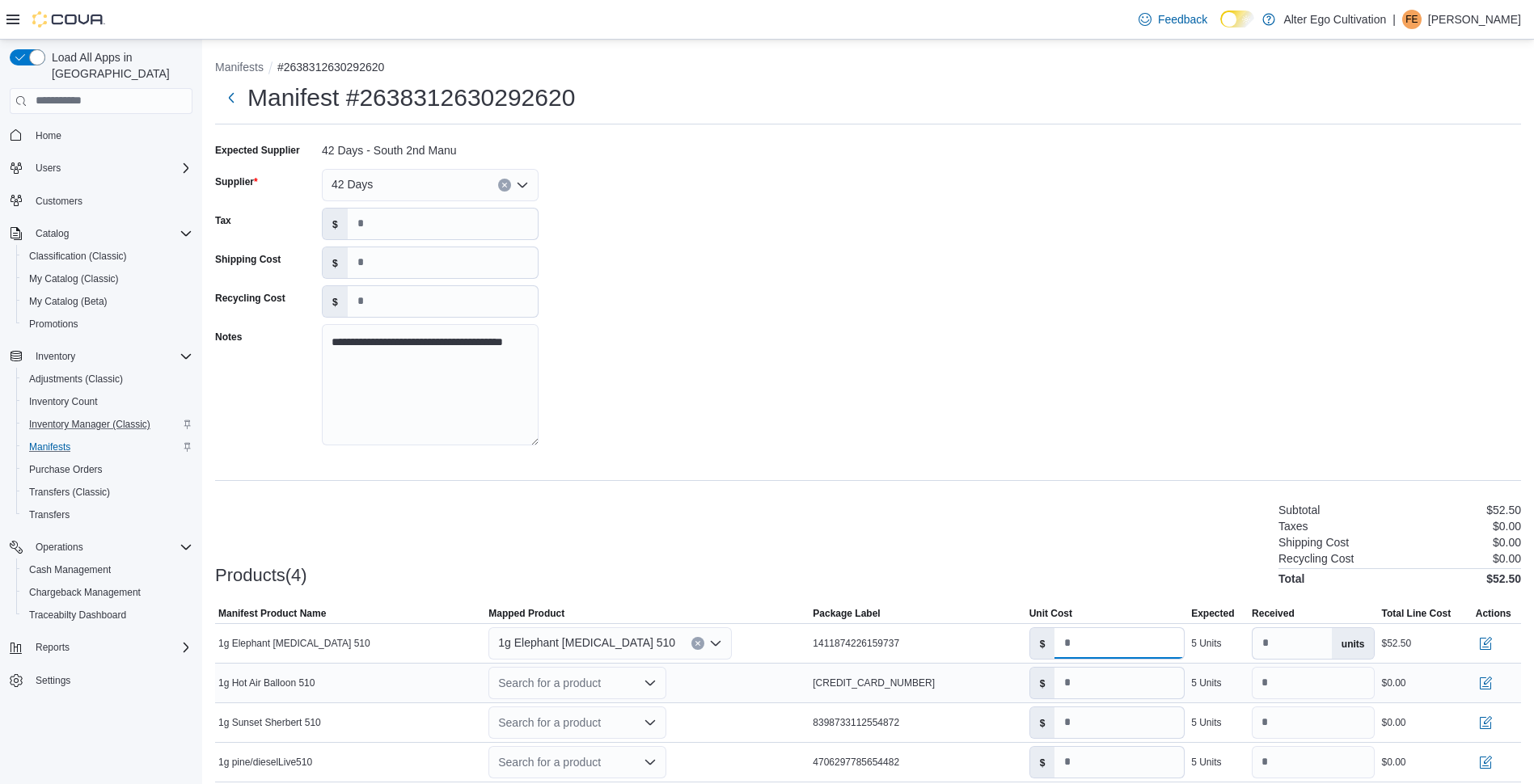
type input "*****"
click at [1139, 673] on input "*" at bounding box center [1119, 683] width 129 height 31
type input "******"
click at [1130, 723] on input "*" at bounding box center [1119, 722] width 129 height 31
type input "******"
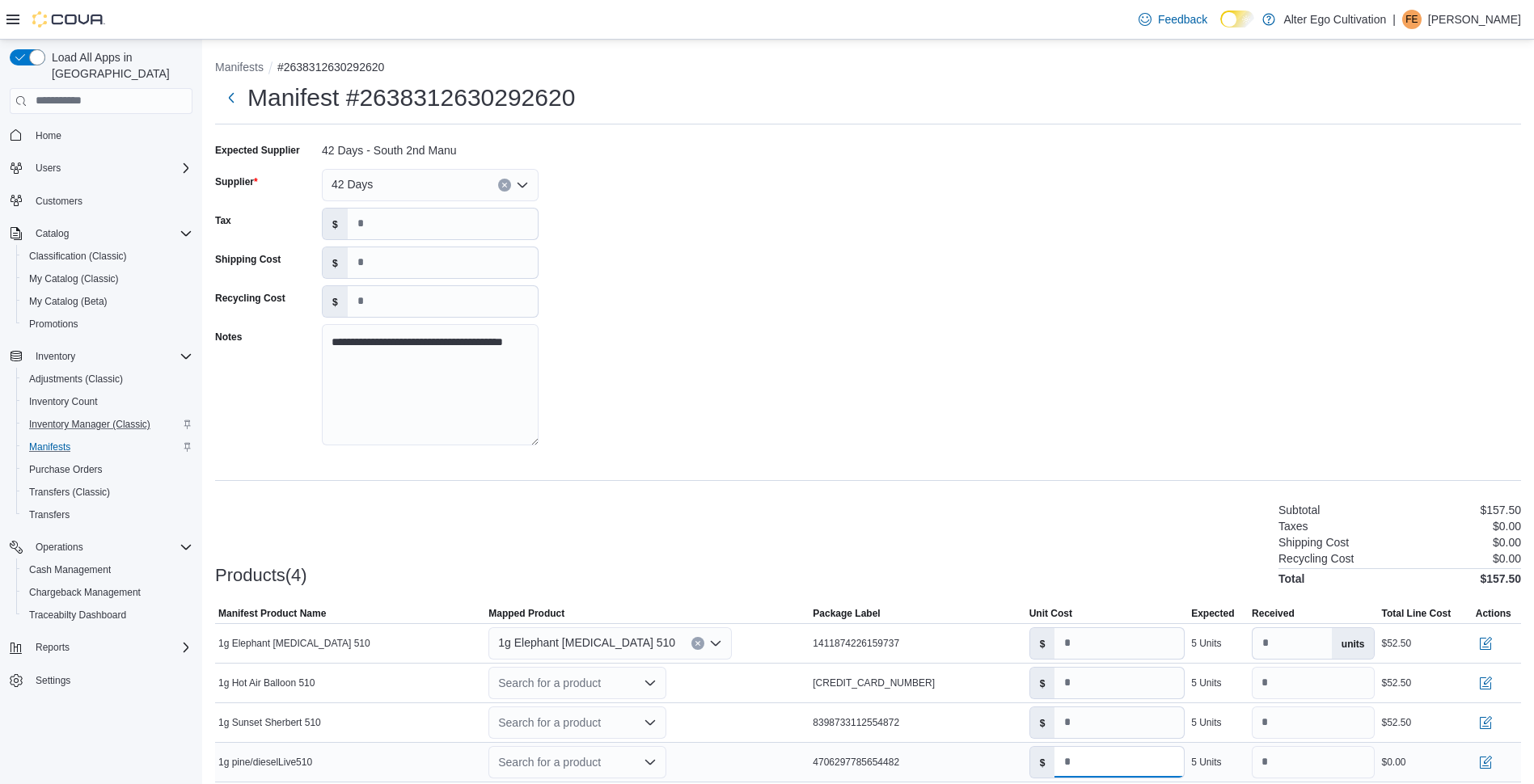
click at [1132, 768] on input "*" at bounding box center [1119, 762] width 129 height 31
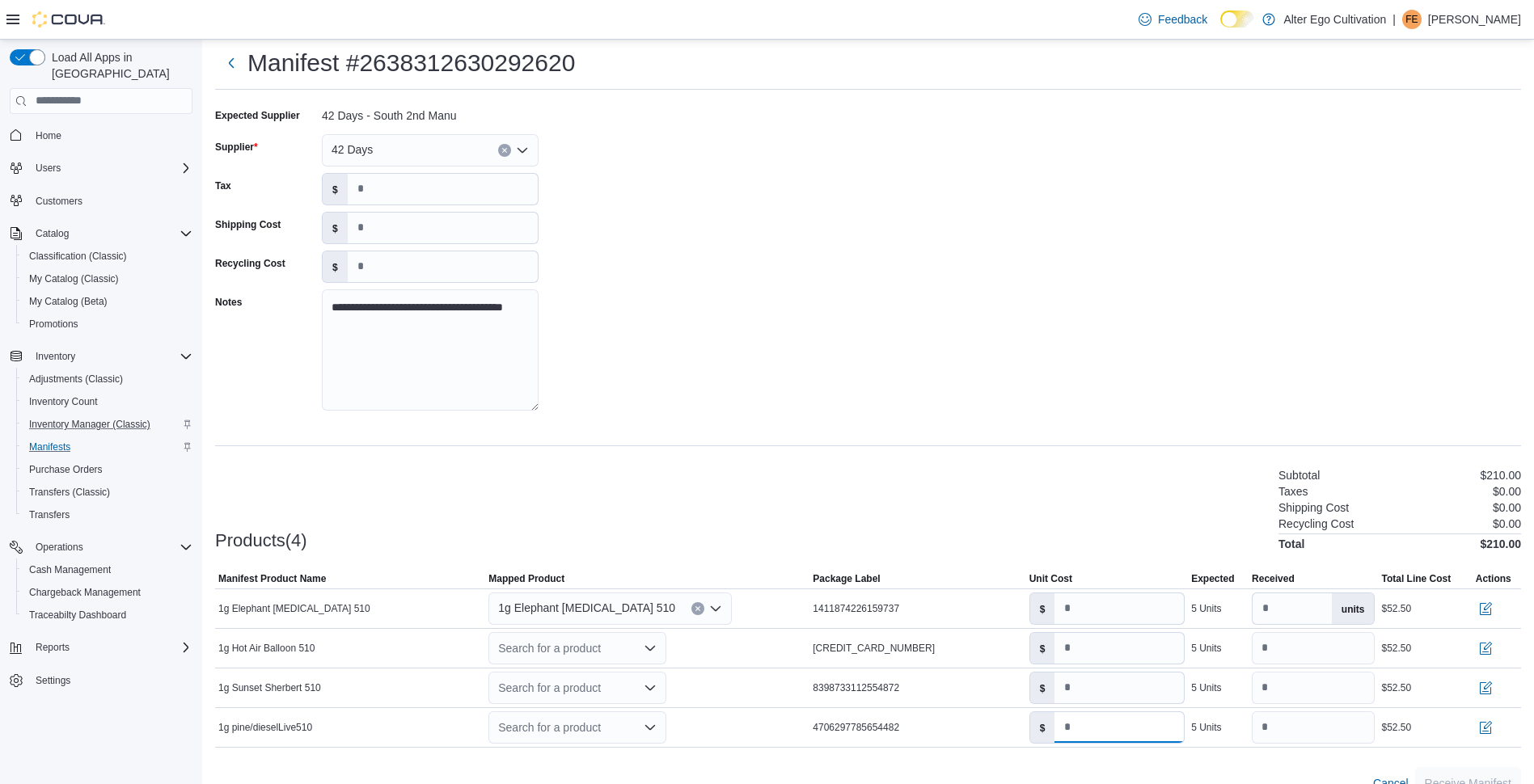
scroll to position [63, 0]
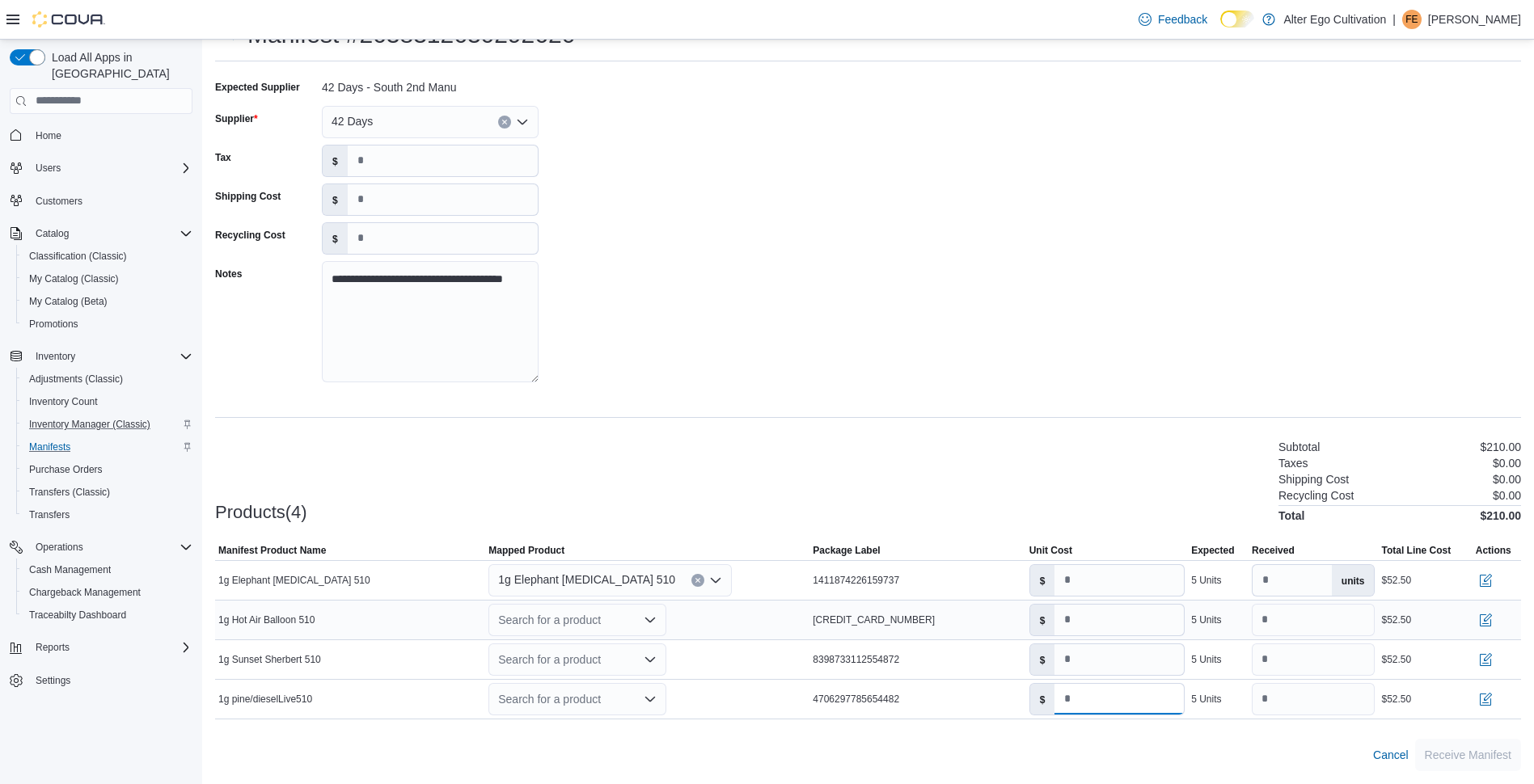
type input "******"
click at [652, 631] on div "Search for a product" at bounding box center [577, 619] width 178 height 32
click at [604, 648] on div "Create a new product" at bounding box center [566, 647] width 93 height 13
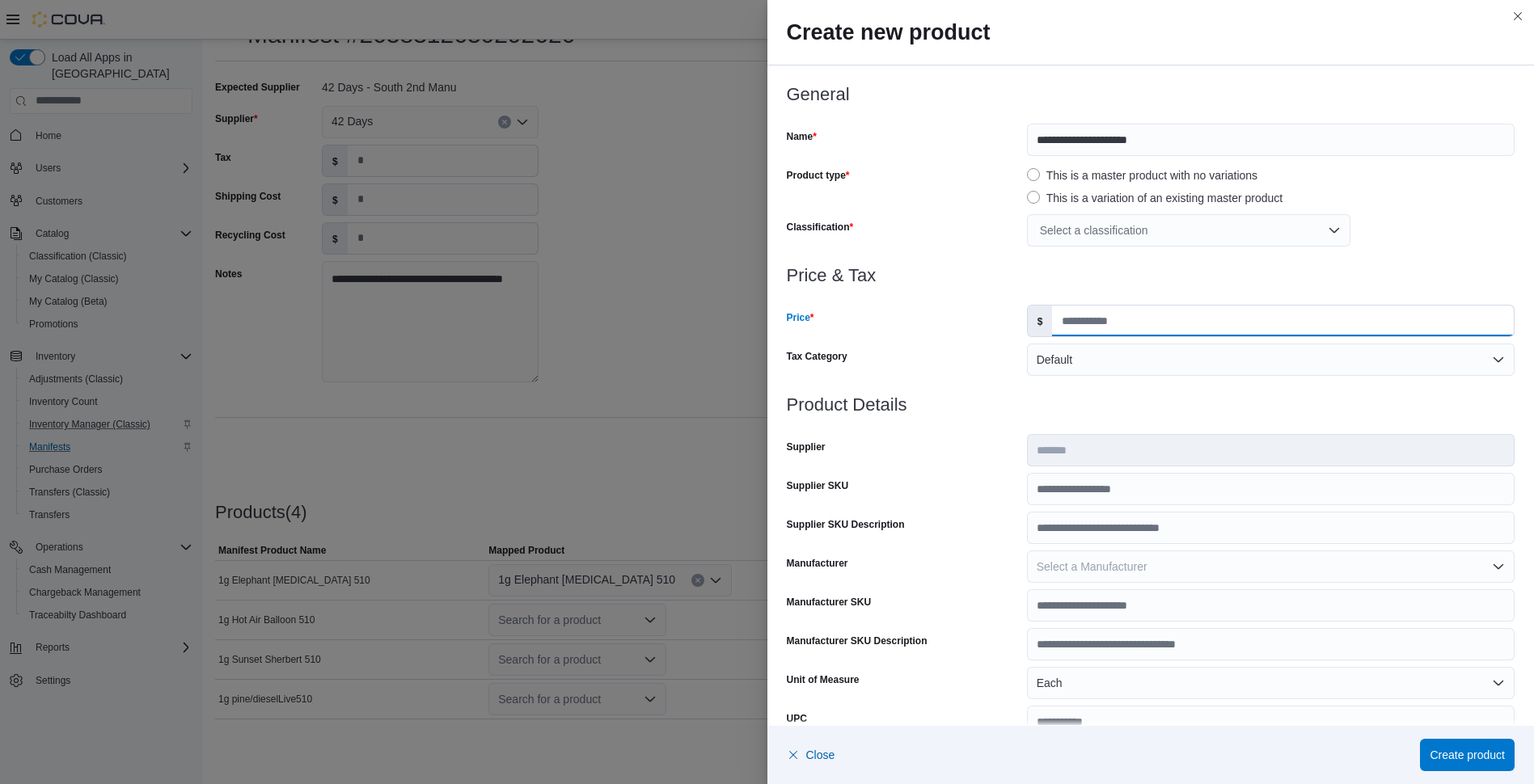
click at [1340, 314] on input "Price" at bounding box center [1283, 321] width 462 height 31
type input "**"
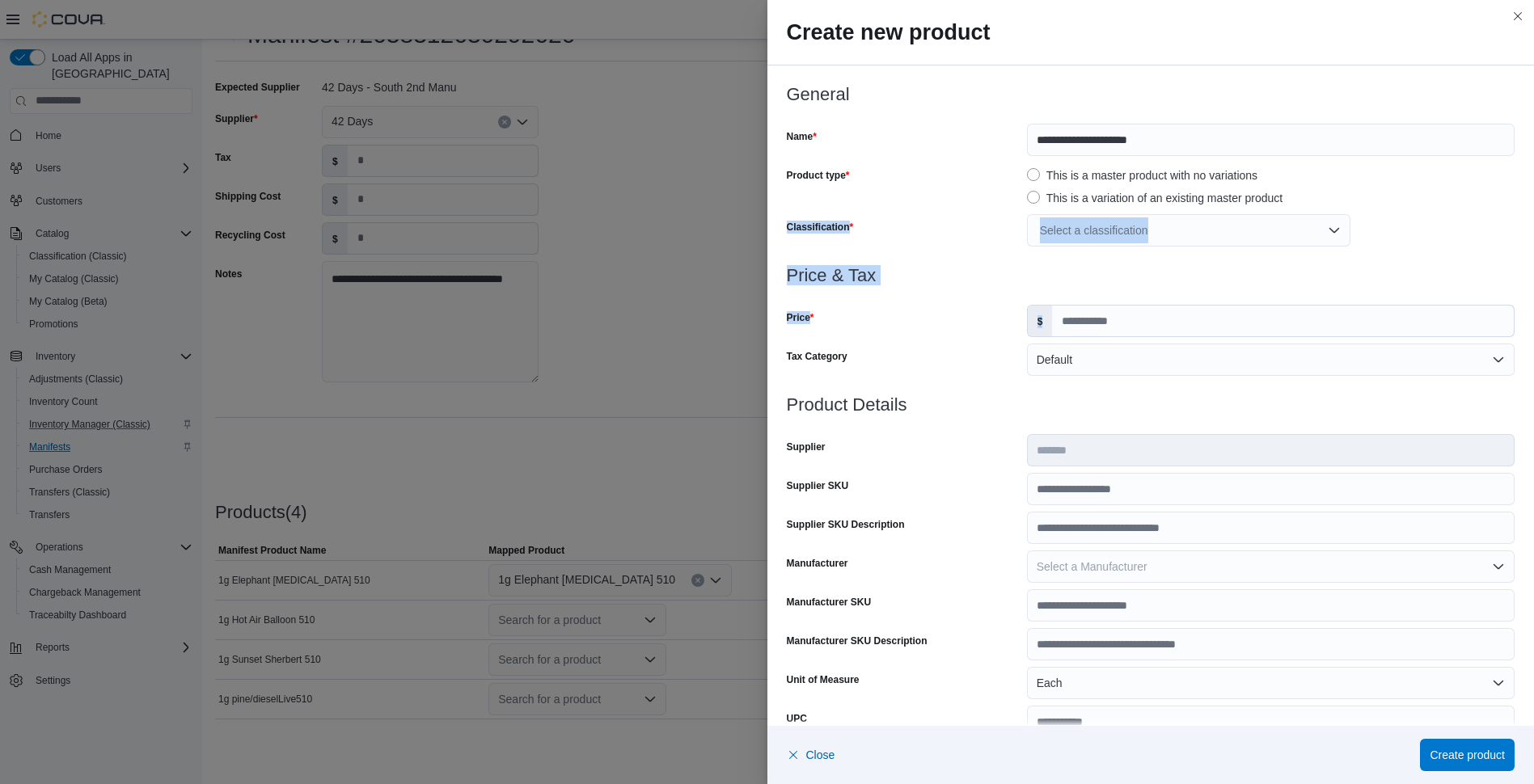
drag, startPoint x: 1523, startPoint y: 201, endPoint x: 1517, endPoint y: 312, distance: 111.2
click at [1517, 312] on div "**********" at bounding box center [1150, 506] width 767 height 882
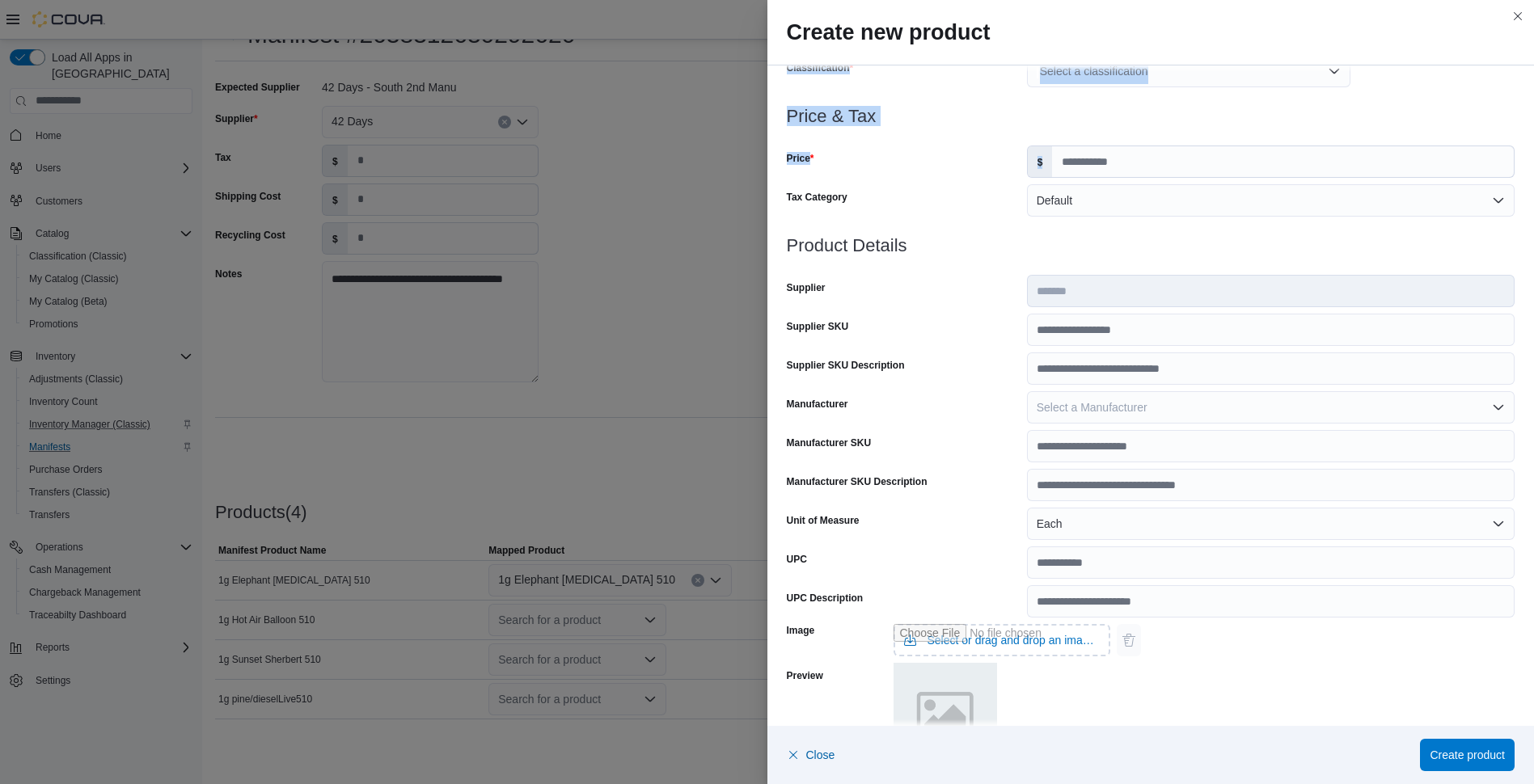
scroll to position [164, 0]
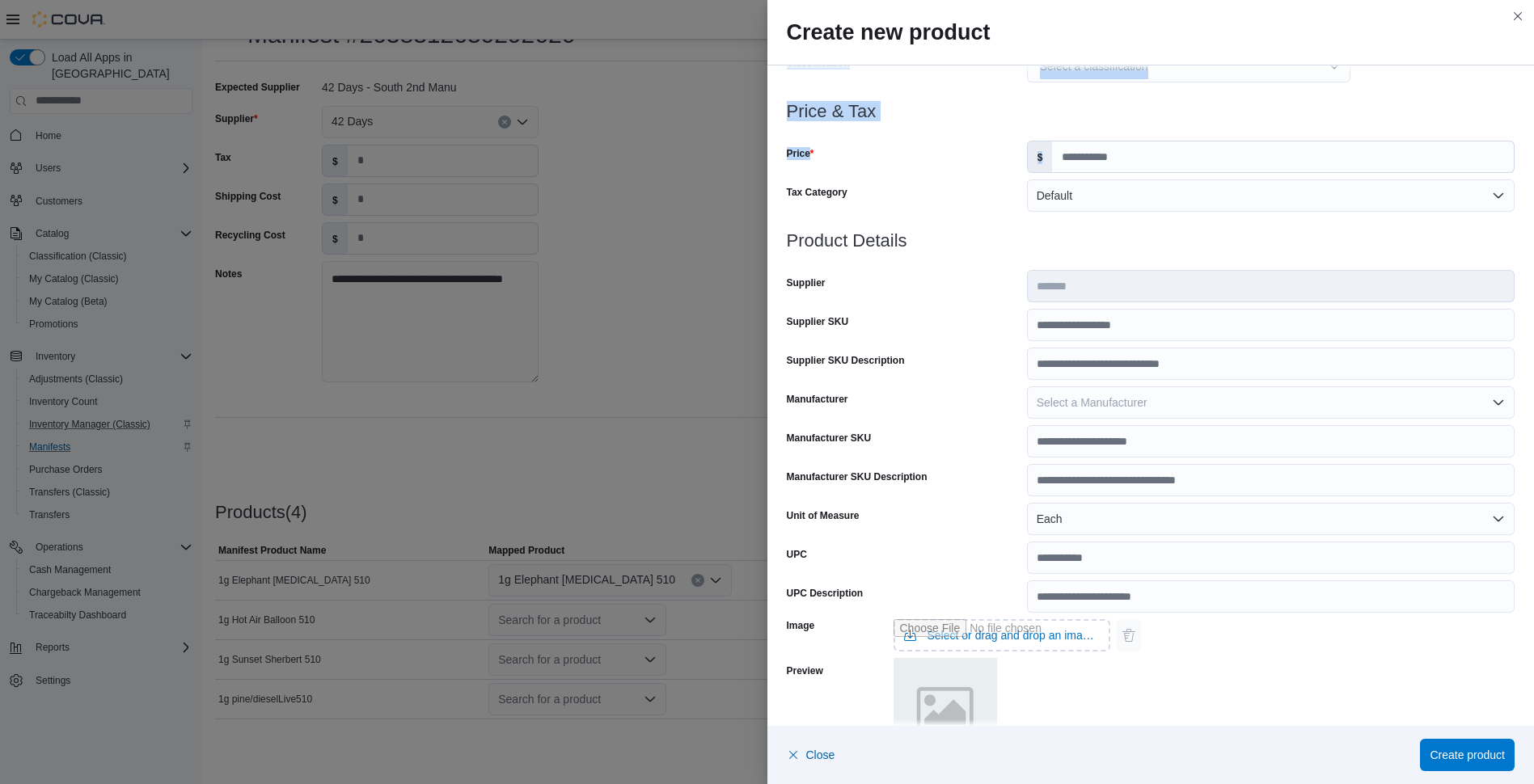
click at [1305, 78] on div "Select a classification" at bounding box center [1188, 66] width 324 height 32
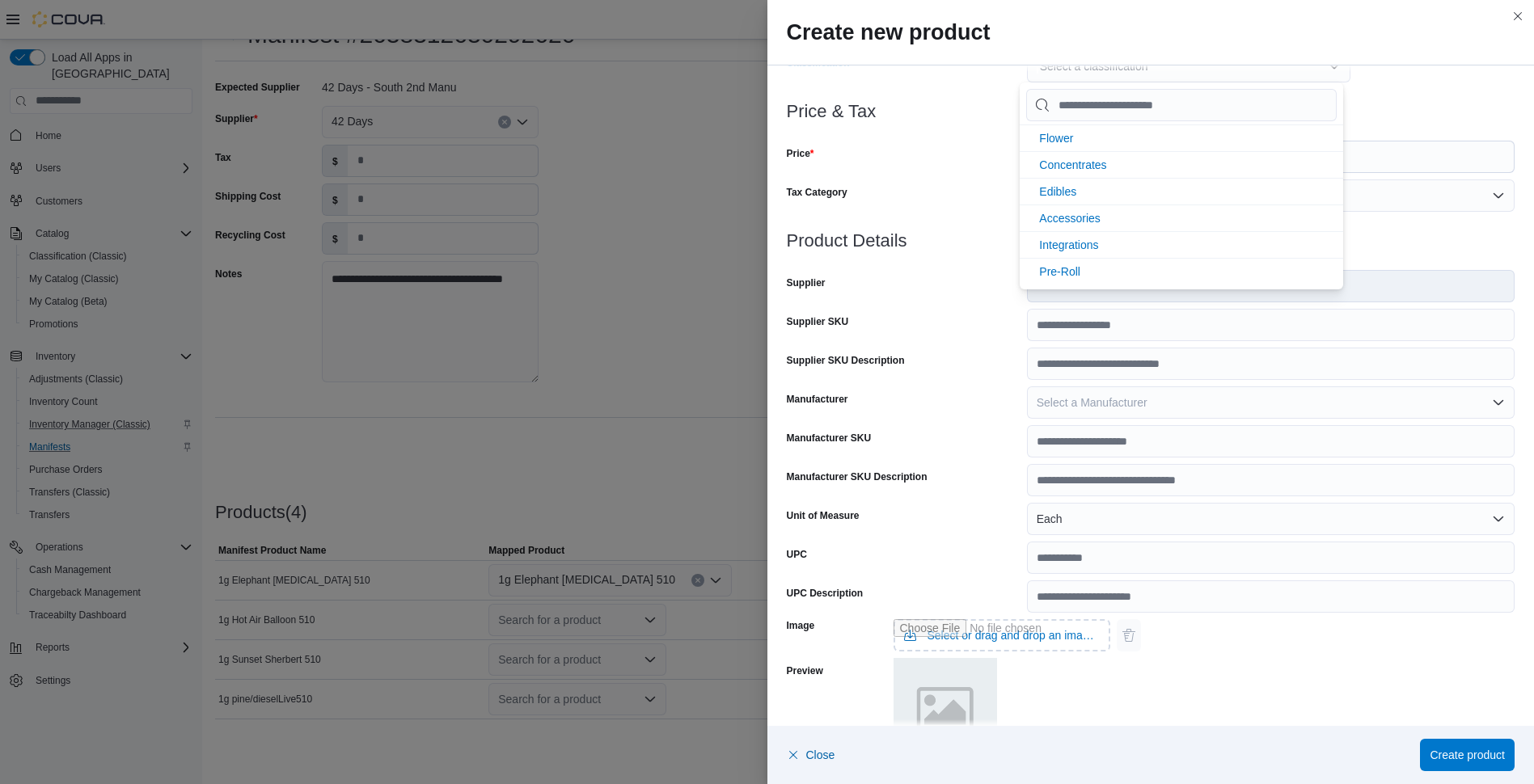
click at [1305, 78] on div "Select a classification" at bounding box center [1188, 66] width 324 height 32
click at [1216, 77] on div "Select a classification" at bounding box center [1188, 66] width 324 height 32
click at [1075, 170] on li "Disposable" at bounding box center [1180, 163] width 324 height 27
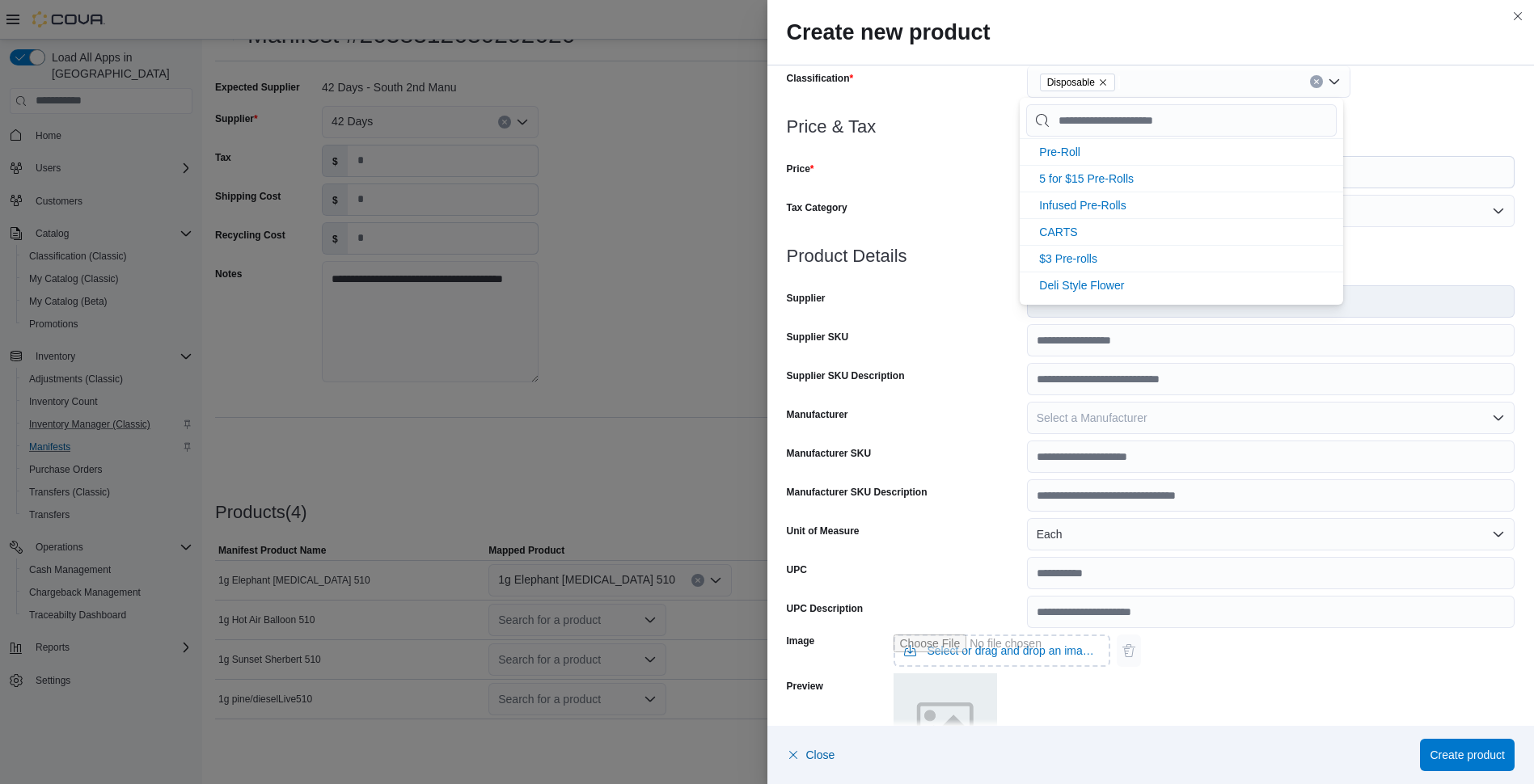
click at [903, 168] on div "Price" at bounding box center [903, 172] width 234 height 32
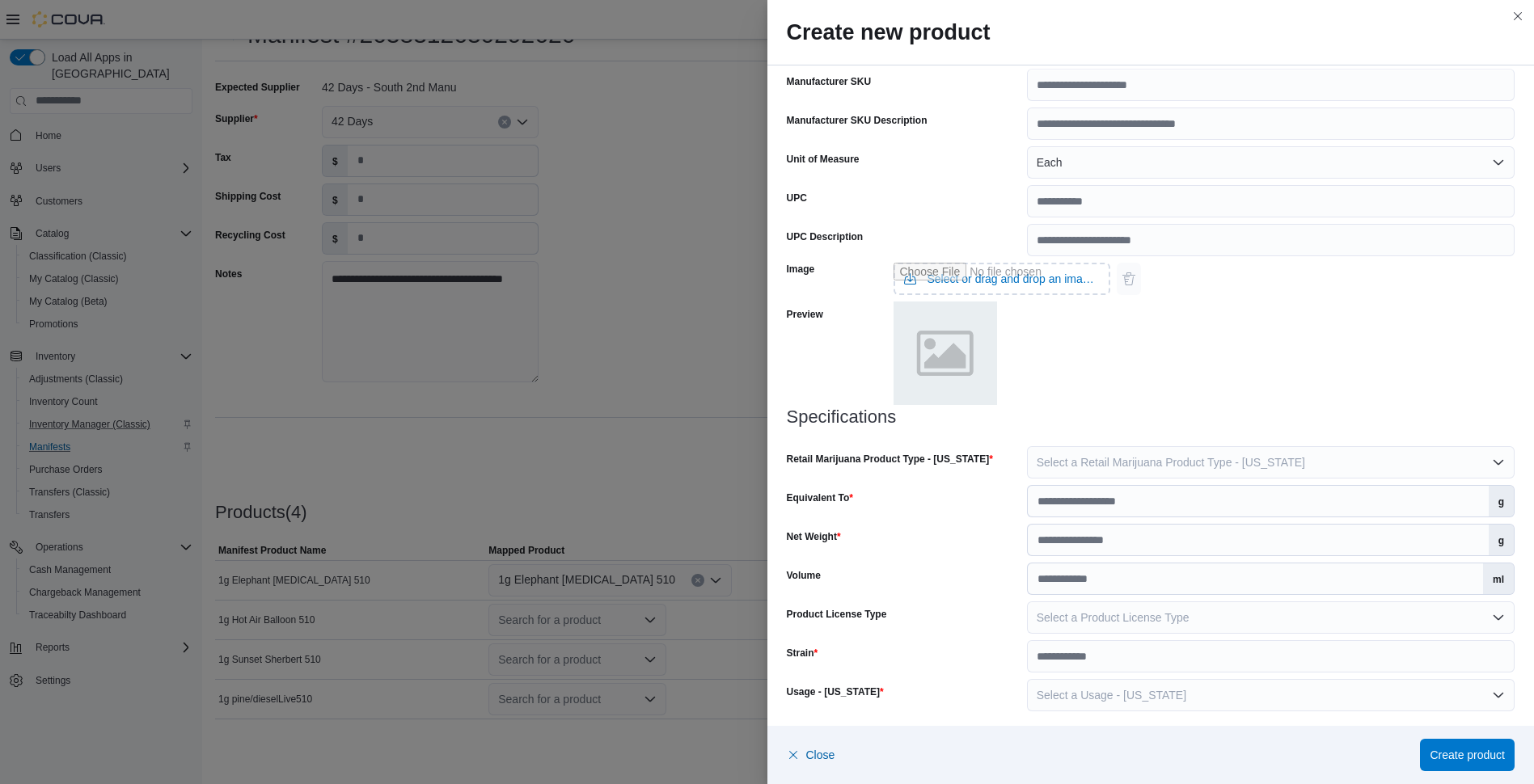
scroll to position [525, 0]
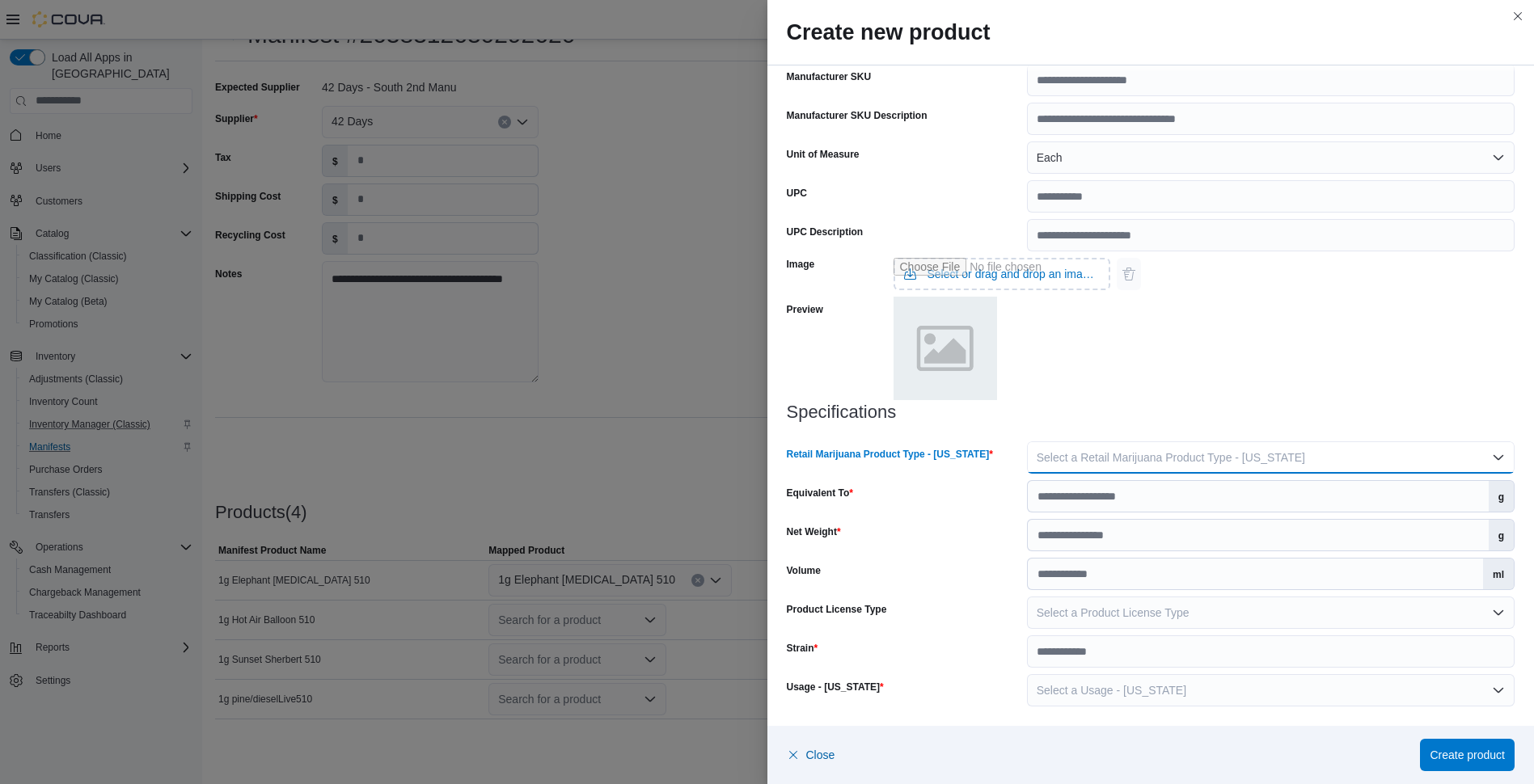
click at [1478, 461] on button "Select a Retail Marijuana Product Type - New Mexico" at bounding box center [1270, 457] width 488 height 32
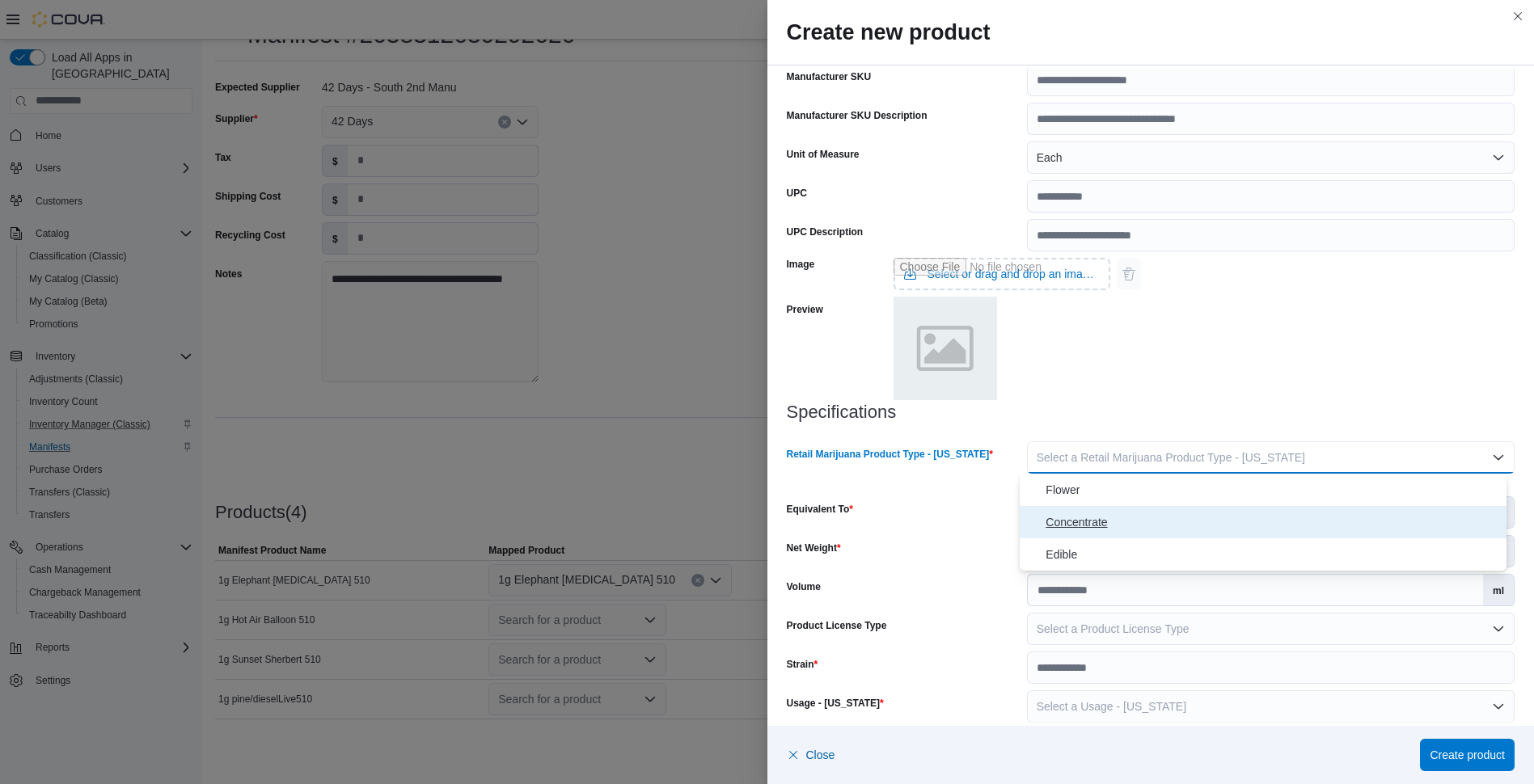
click at [1085, 512] on button "Concentrate" at bounding box center [1263, 521] width 487 height 32
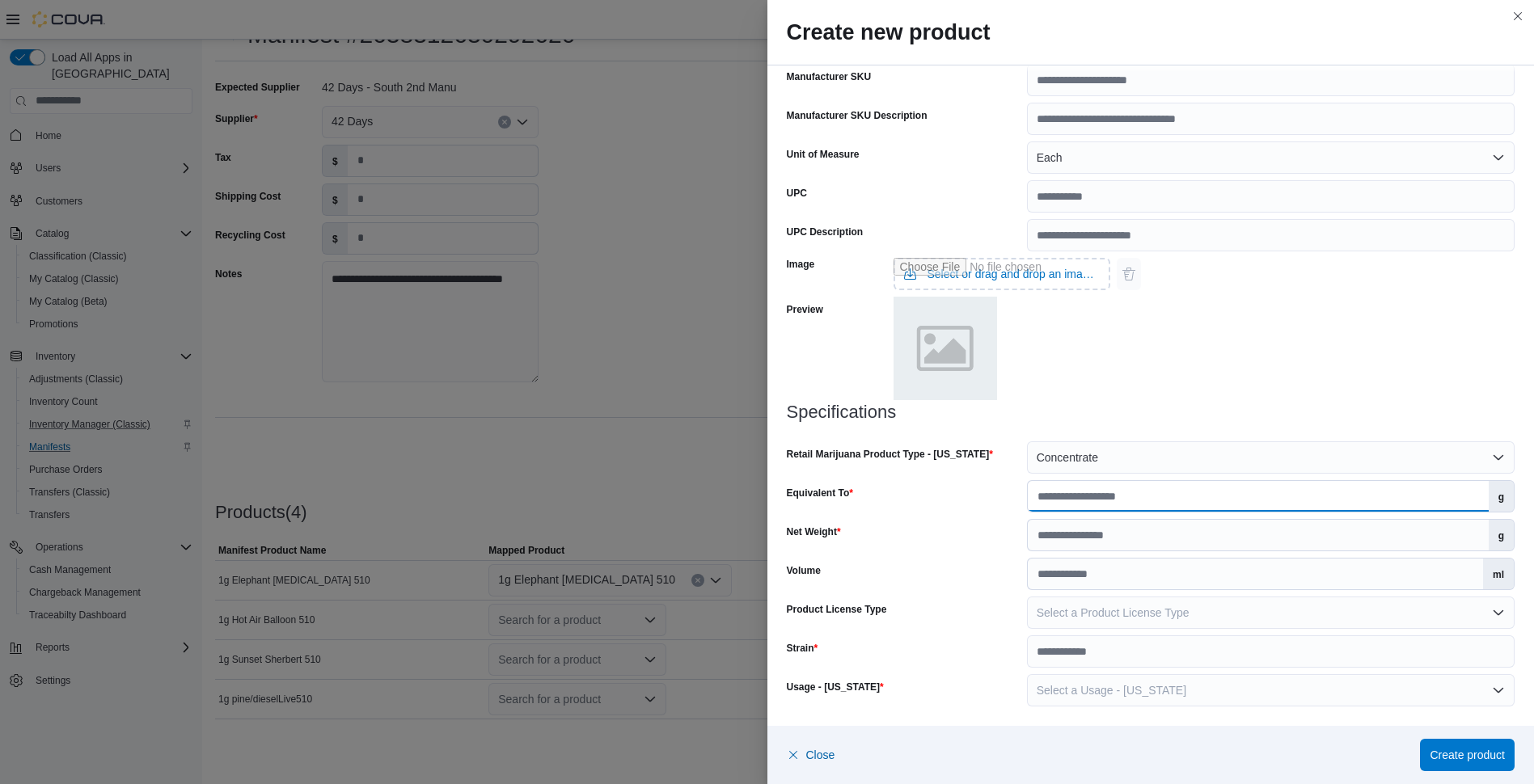
click at [1169, 497] on input "Equivalent To" at bounding box center [1258, 496] width 461 height 31
type input "*"
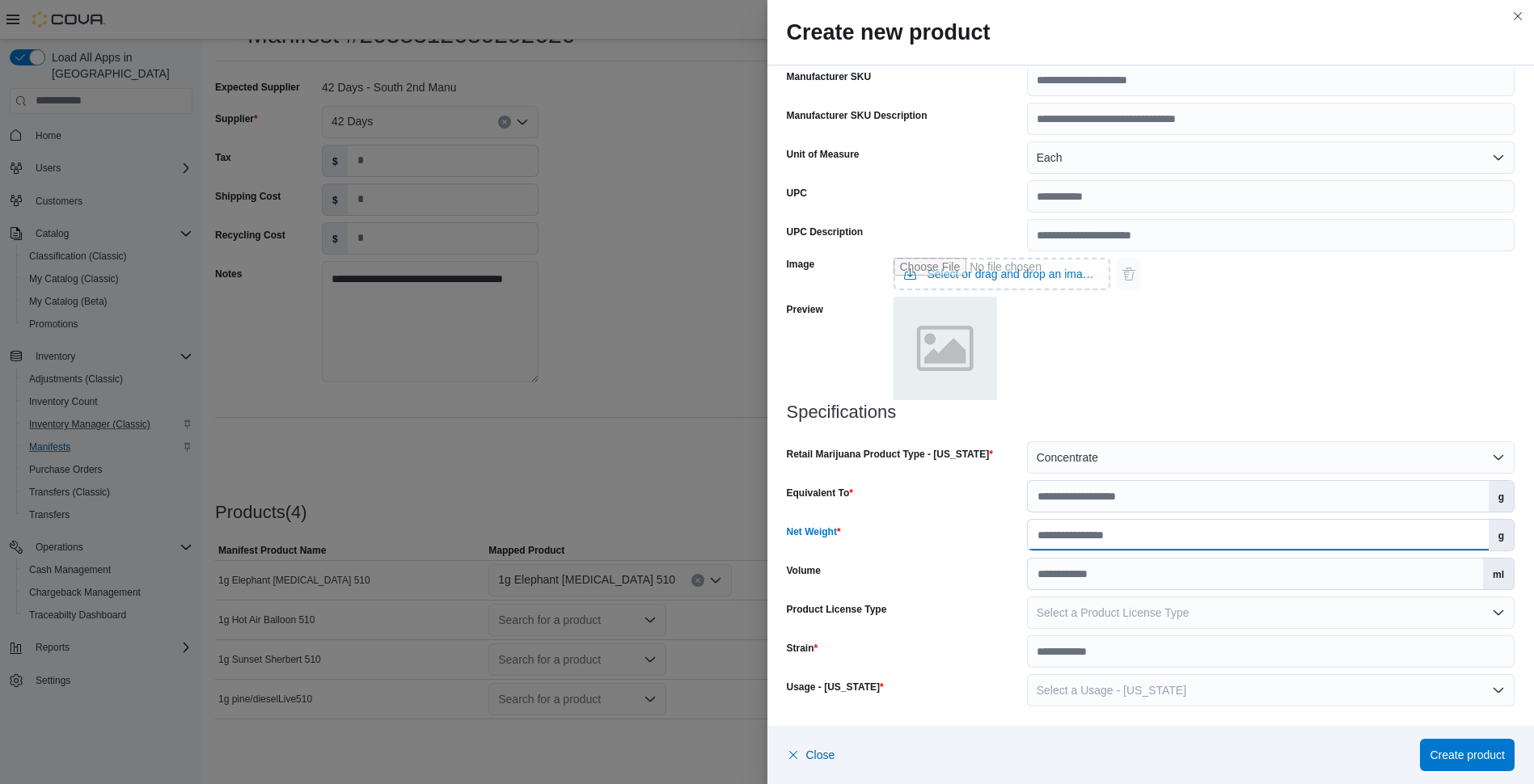
type input "*"
type input "****"
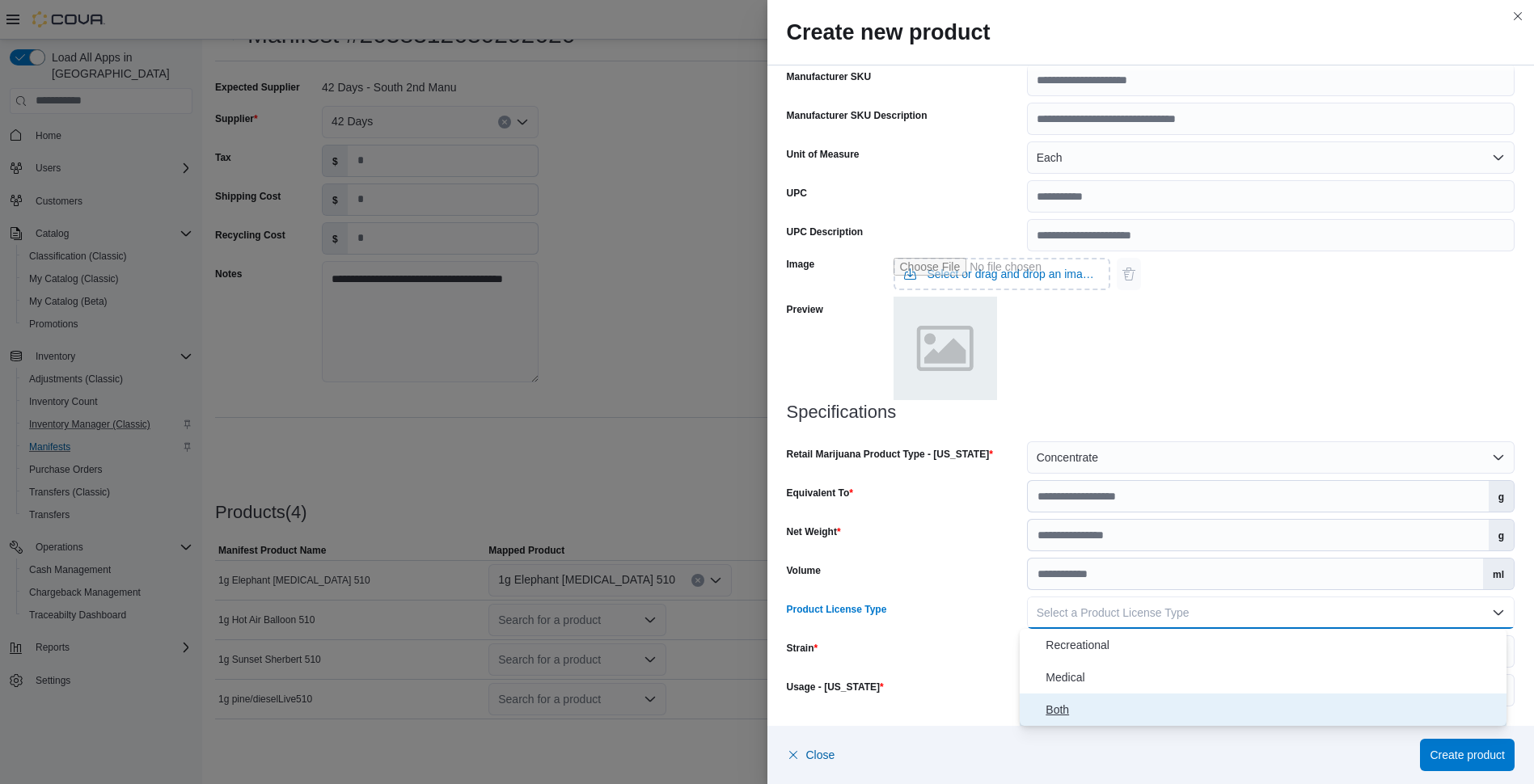
click at [1019, 693] on button "Both" at bounding box center [1263, 709] width 487 height 32
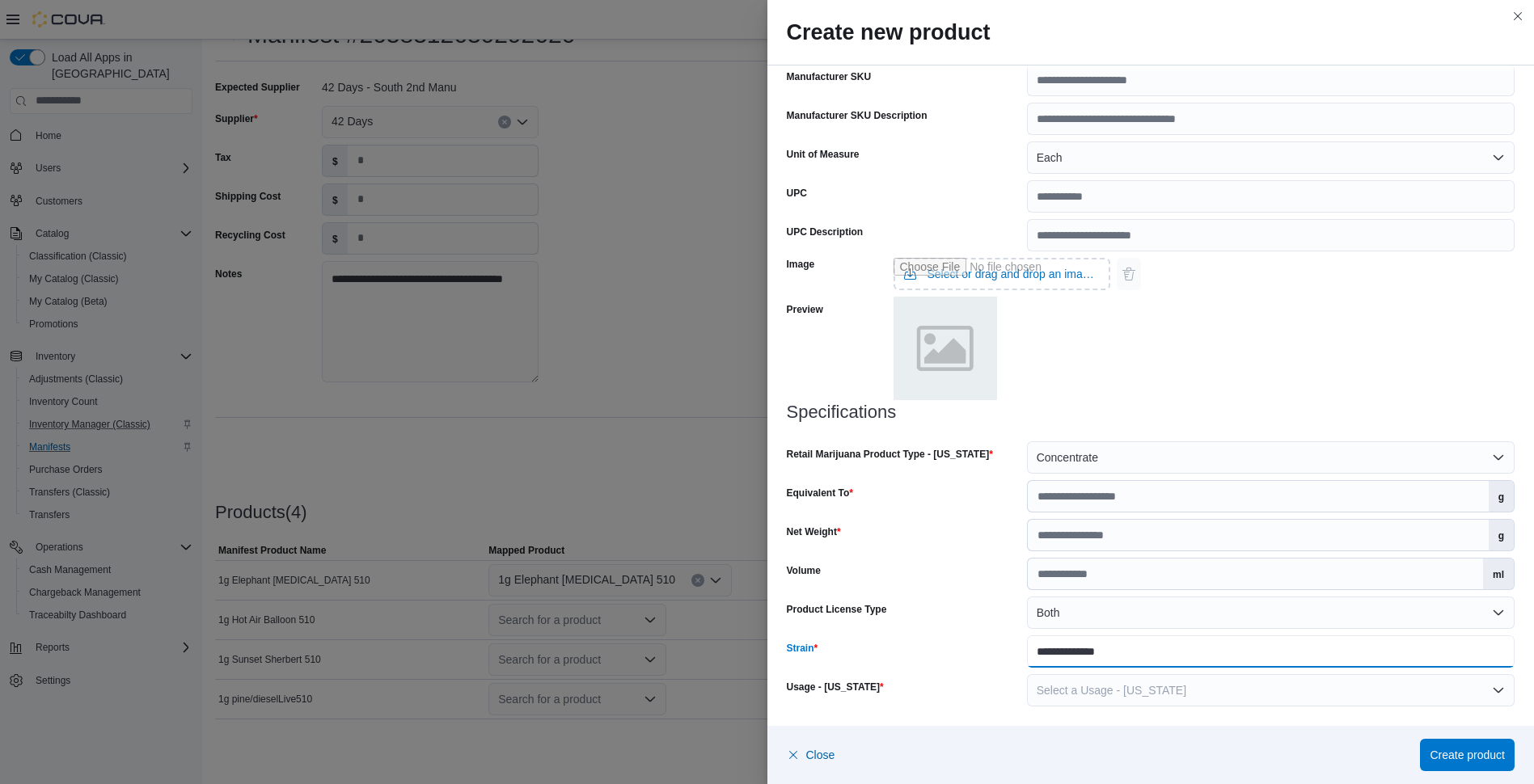
type input "**********"
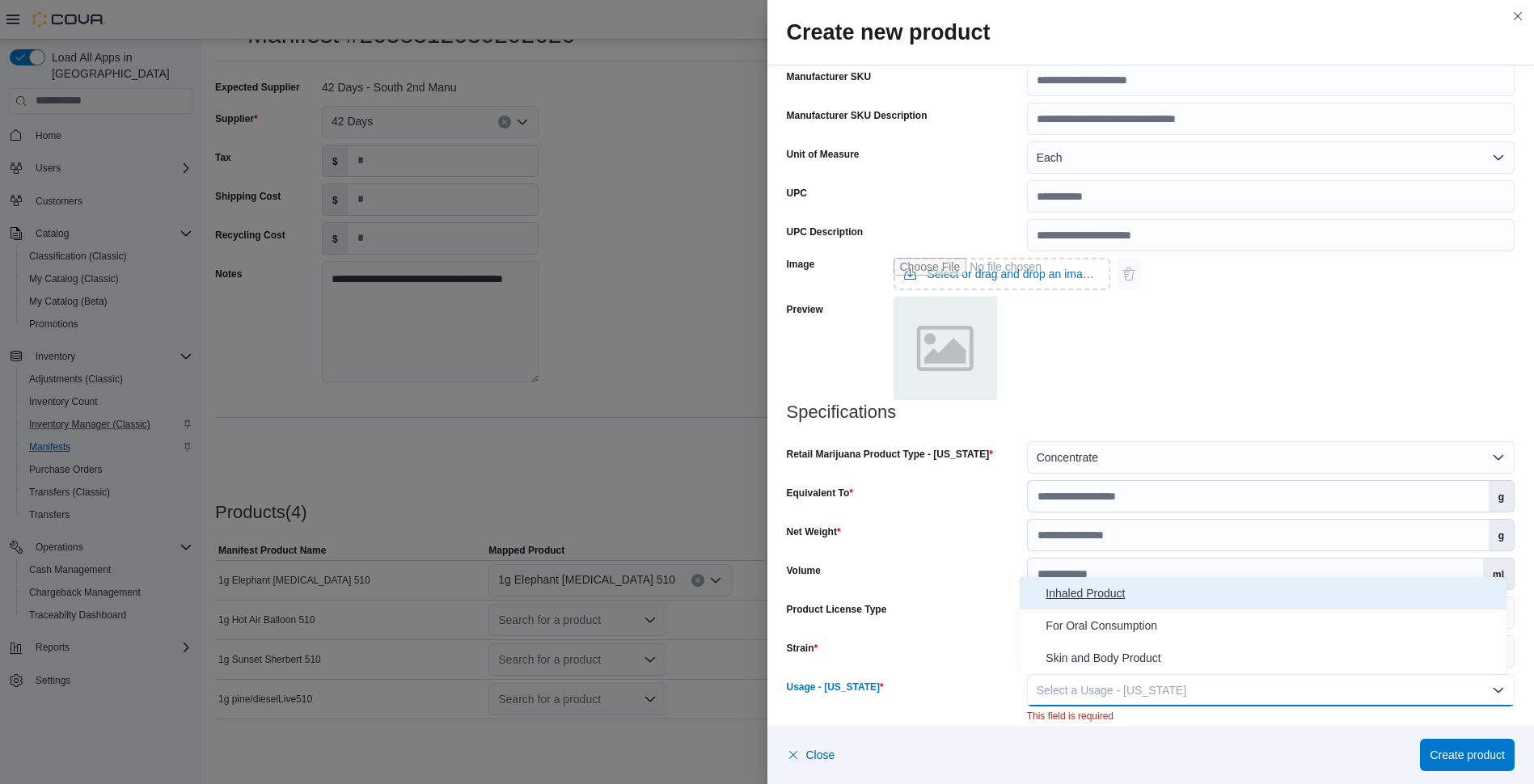
click at [1019, 577] on button "Inhaled Product" at bounding box center [1263, 593] width 487 height 32
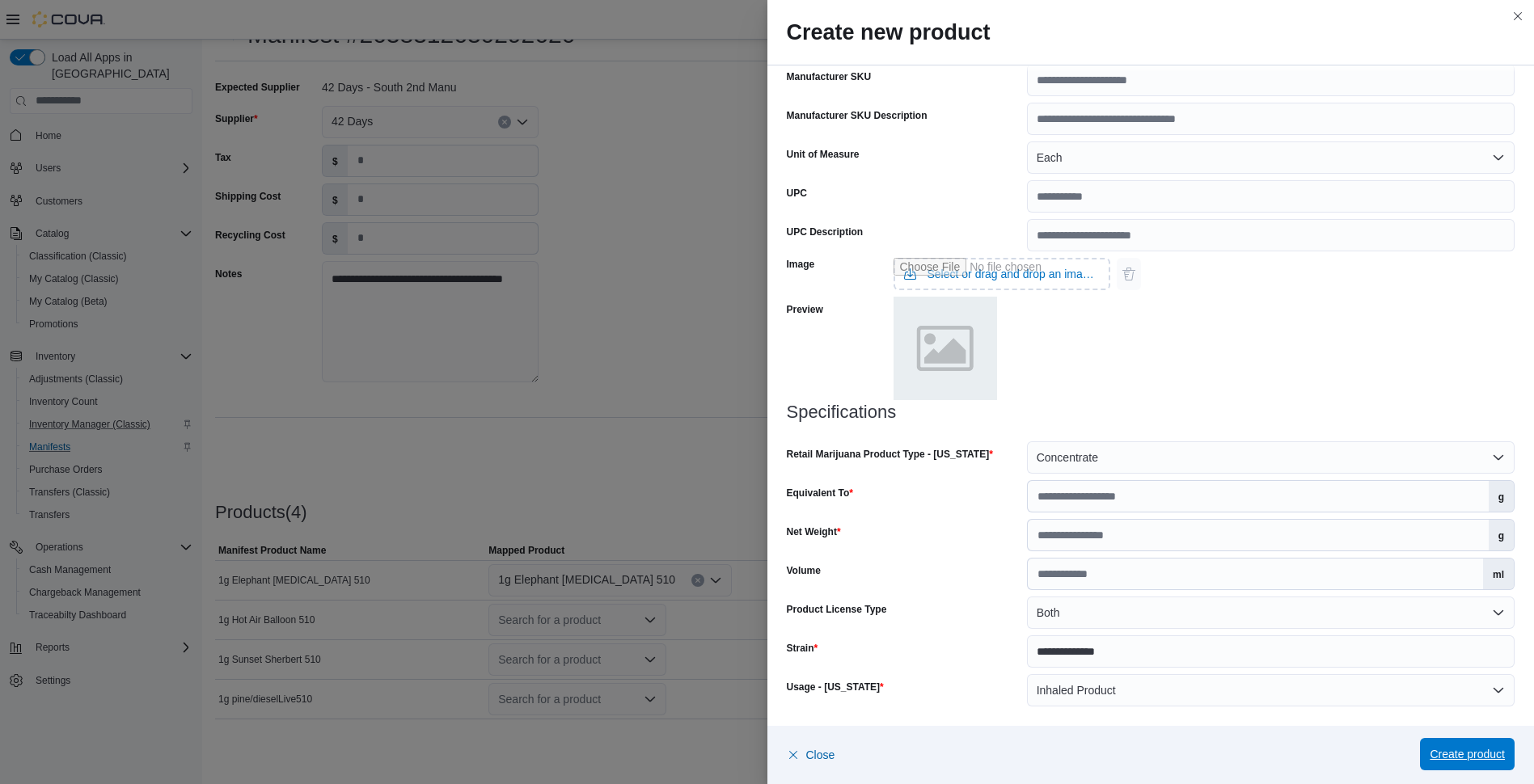
click at [1448, 751] on span "Create product" at bounding box center [1467, 753] width 75 height 16
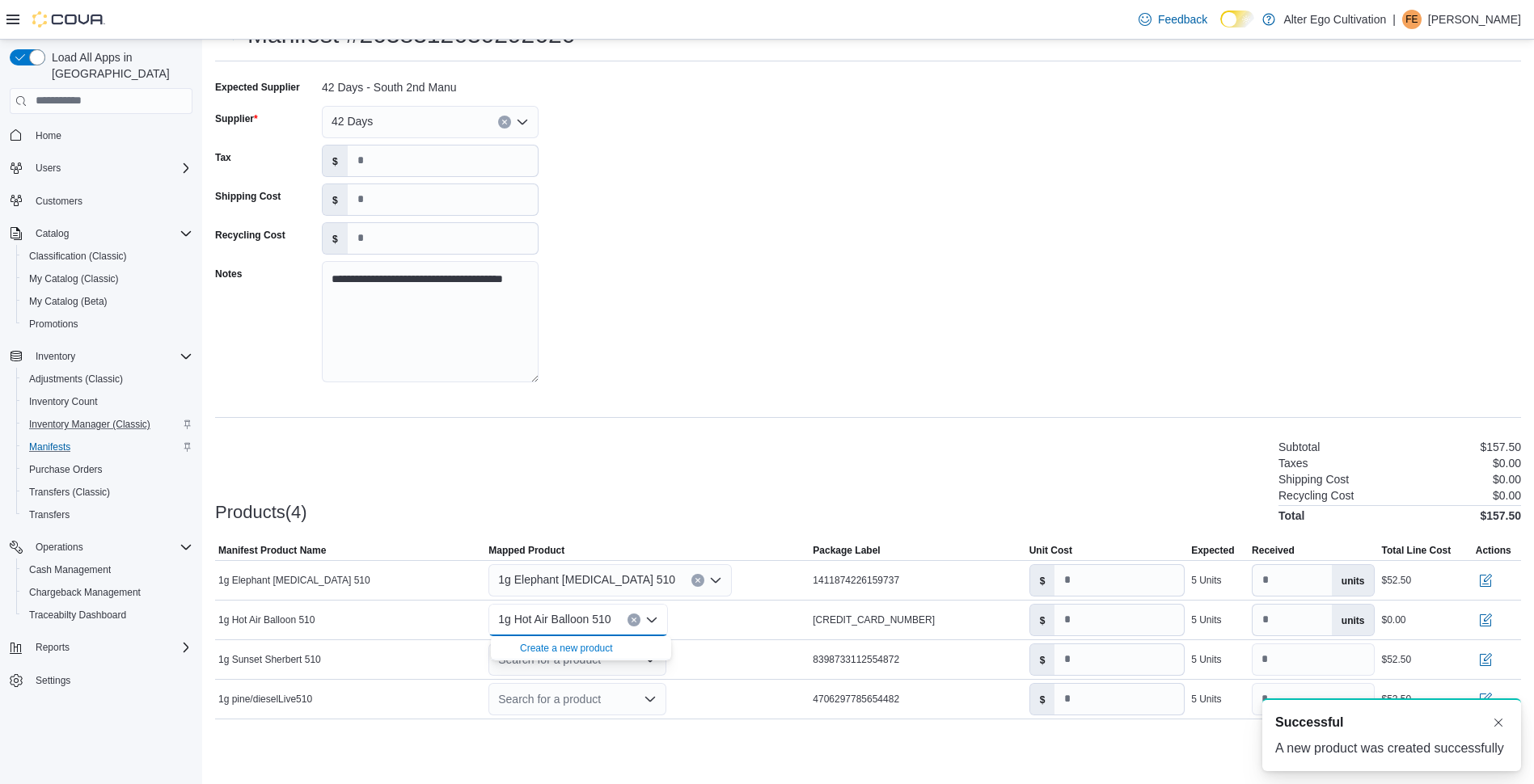
scroll to position [0, 0]
click at [654, 663] on icon "Open list of options" at bounding box center [649, 658] width 13 height 13
click at [593, 684] on div "Create a new product" at bounding box center [566, 686] width 93 height 13
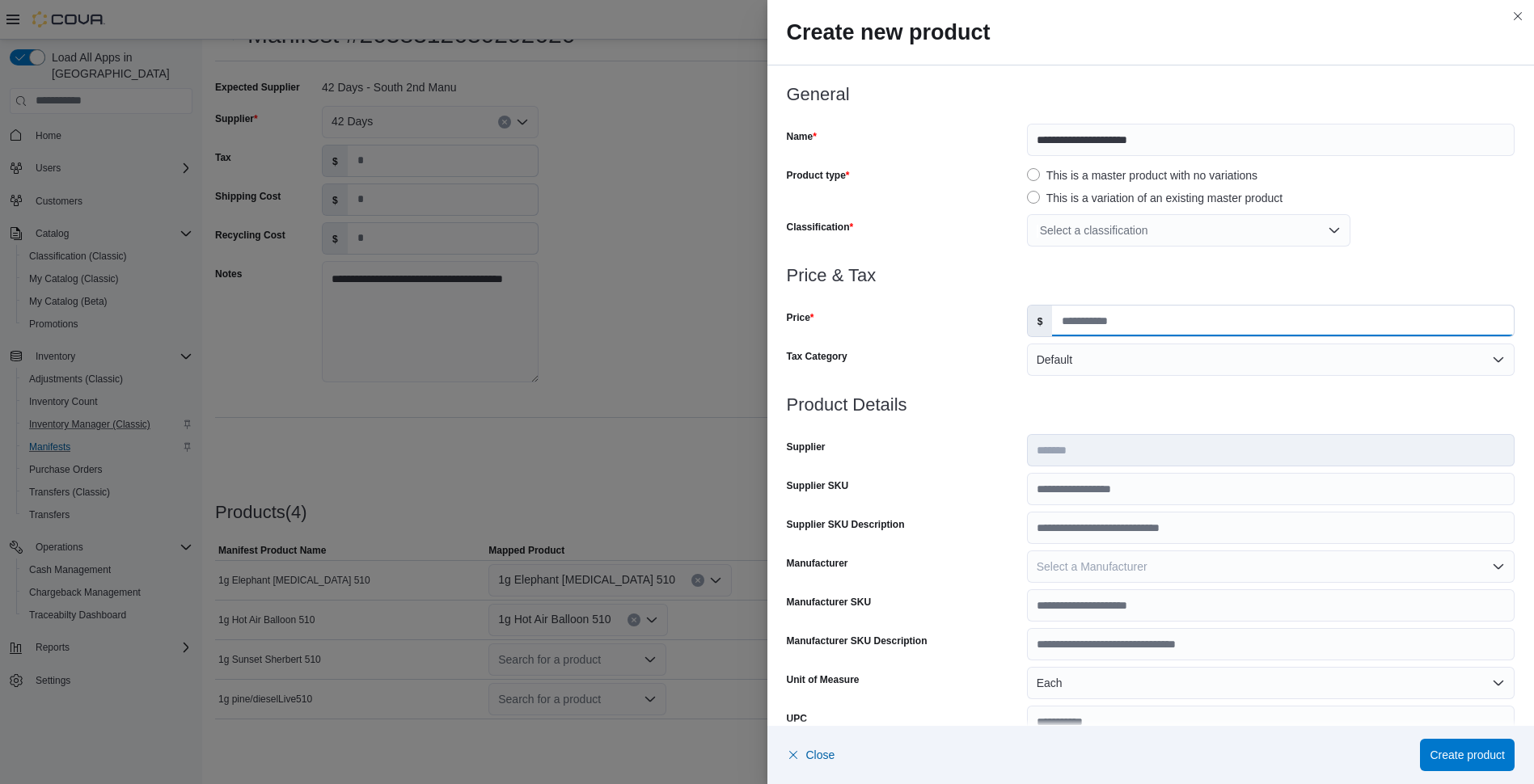
click at [1245, 320] on input "Price" at bounding box center [1283, 321] width 462 height 31
type input "**"
click at [1328, 221] on div "Select a classification" at bounding box center [1188, 230] width 324 height 32
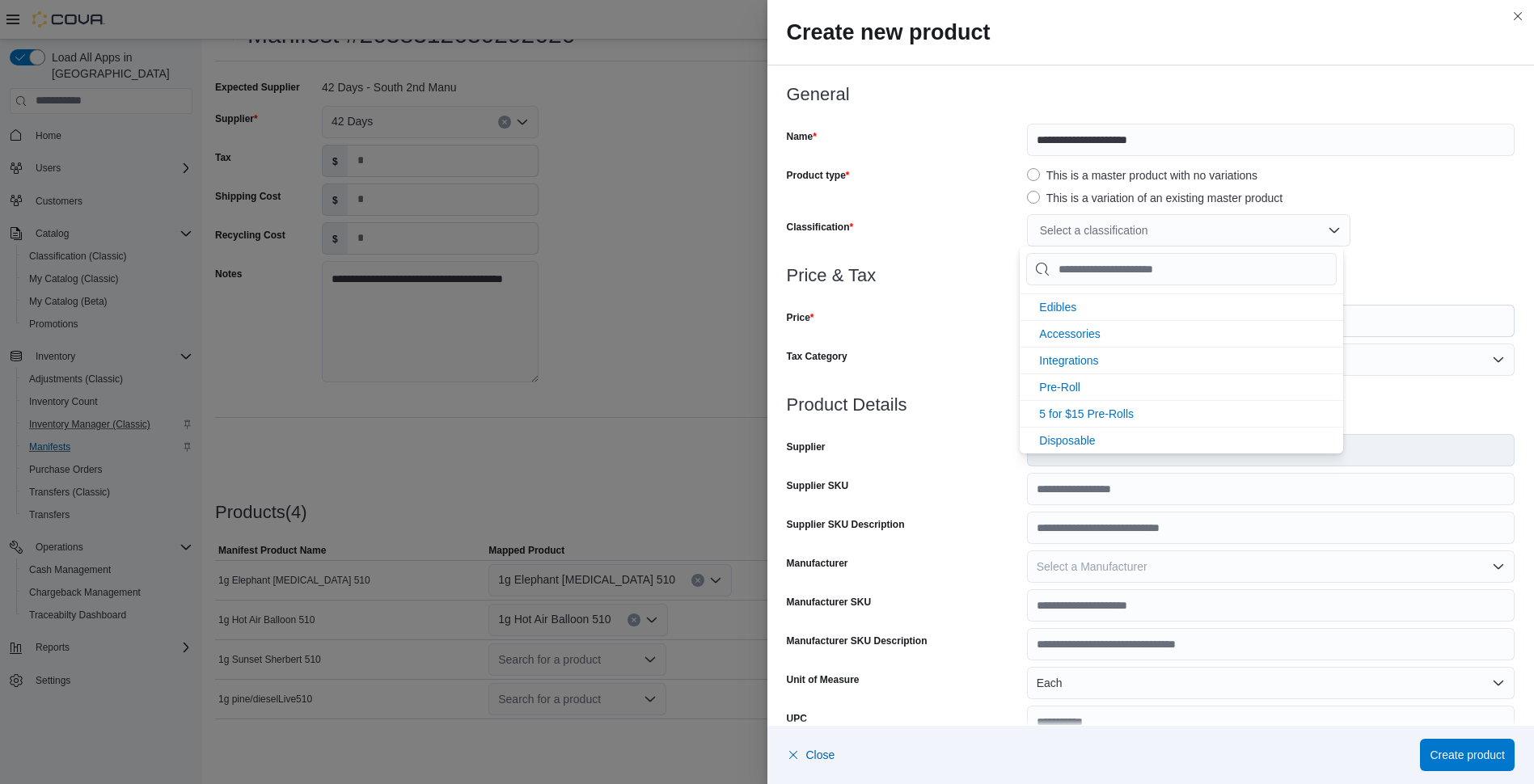
scroll to position [61, 0]
click at [1059, 430] on span "Disposable" at bounding box center [1066, 428] width 56 height 13
click at [1447, 245] on div "Disposable" at bounding box center [1270, 230] width 488 height 32
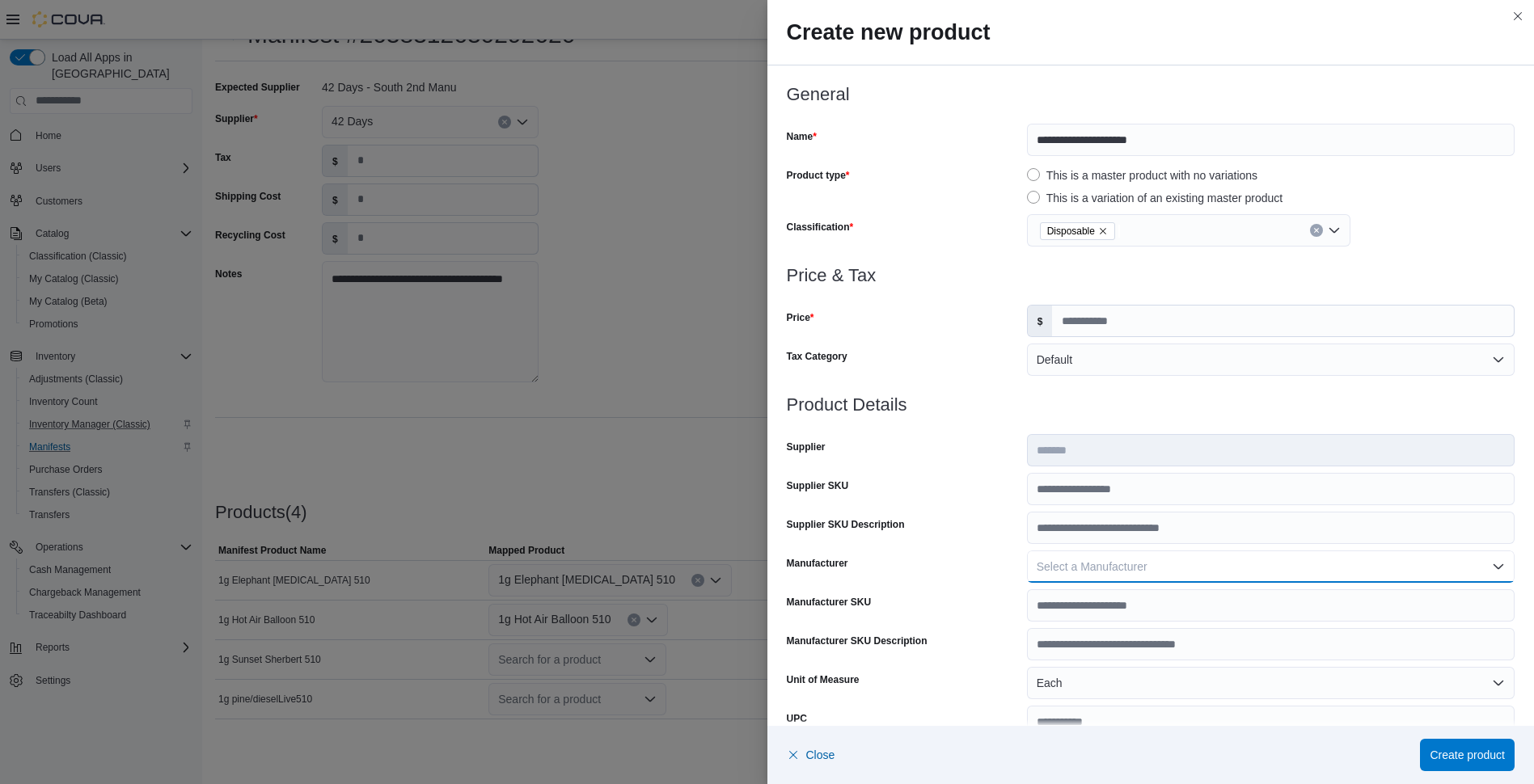
click at [1501, 574] on button "Select a Manufacturer" at bounding box center [1270, 566] width 488 height 32
click at [1490, 411] on h3 "Product Details" at bounding box center [1150, 405] width 728 height 19
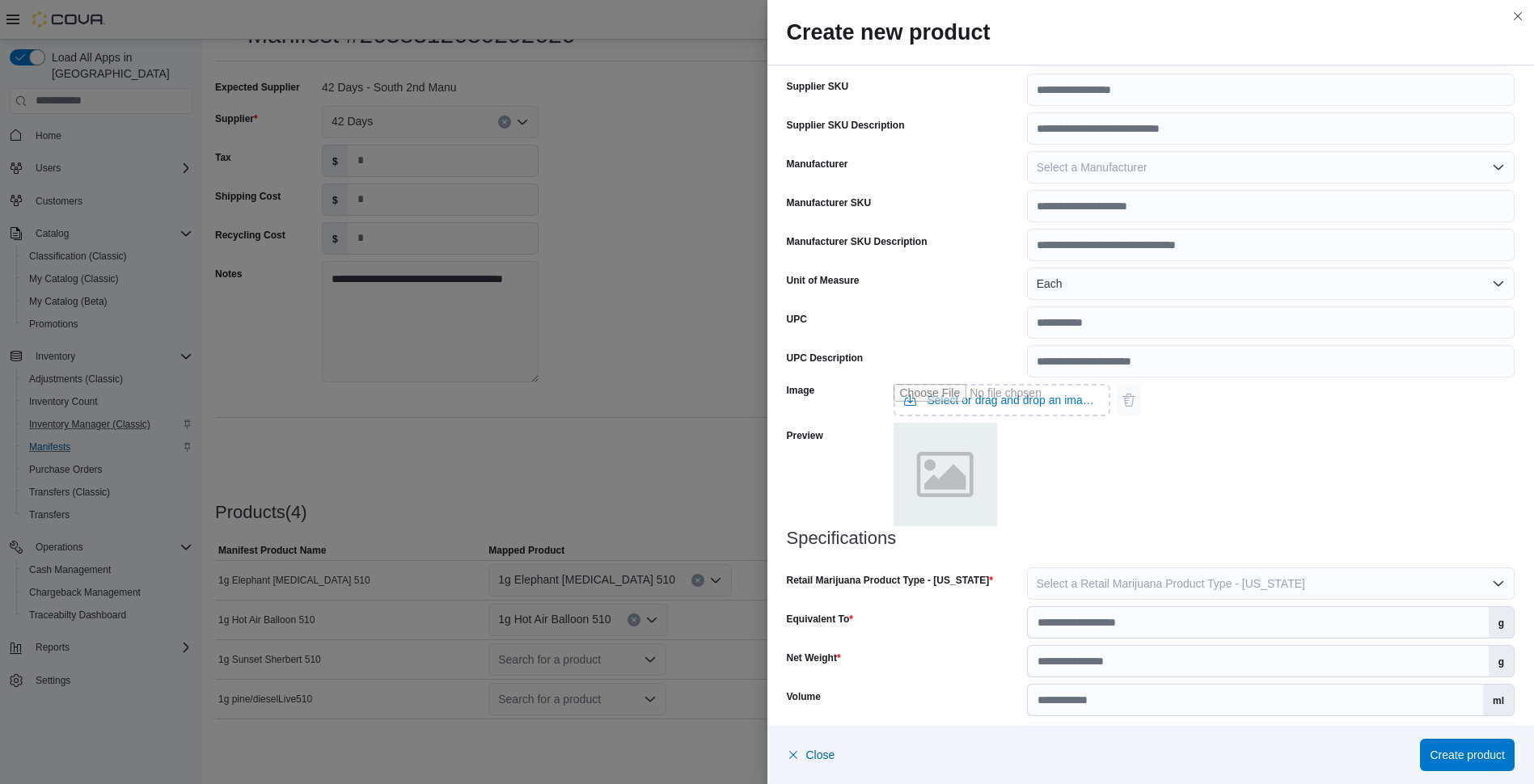
scroll to position [400, 0]
click at [1486, 568] on button "Select a Retail Marijuana Product Type - New Mexico" at bounding box center [1270, 582] width 488 height 32
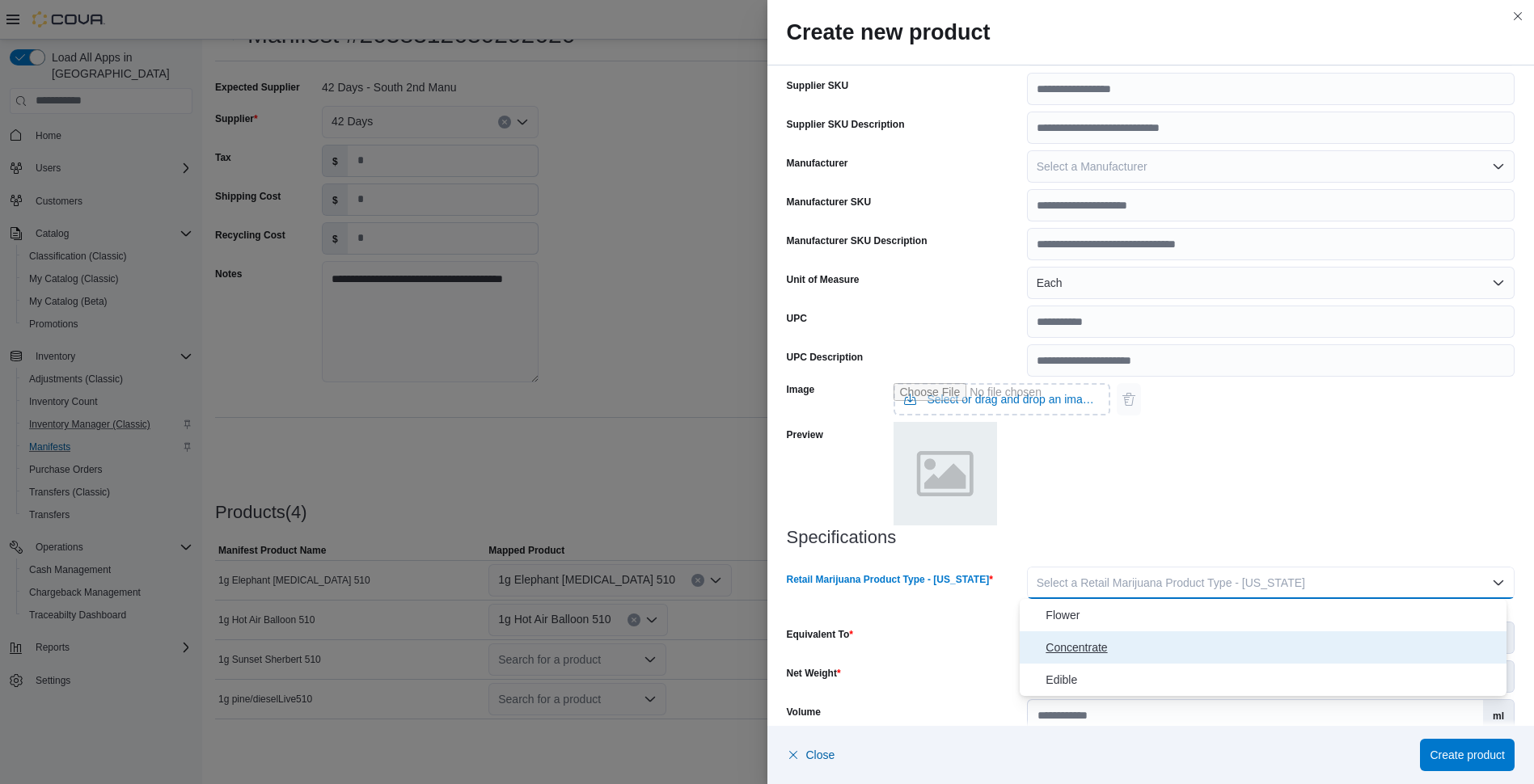
click at [1118, 650] on span "Concentrate" at bounding box center [1272, 647] width 454 height 19
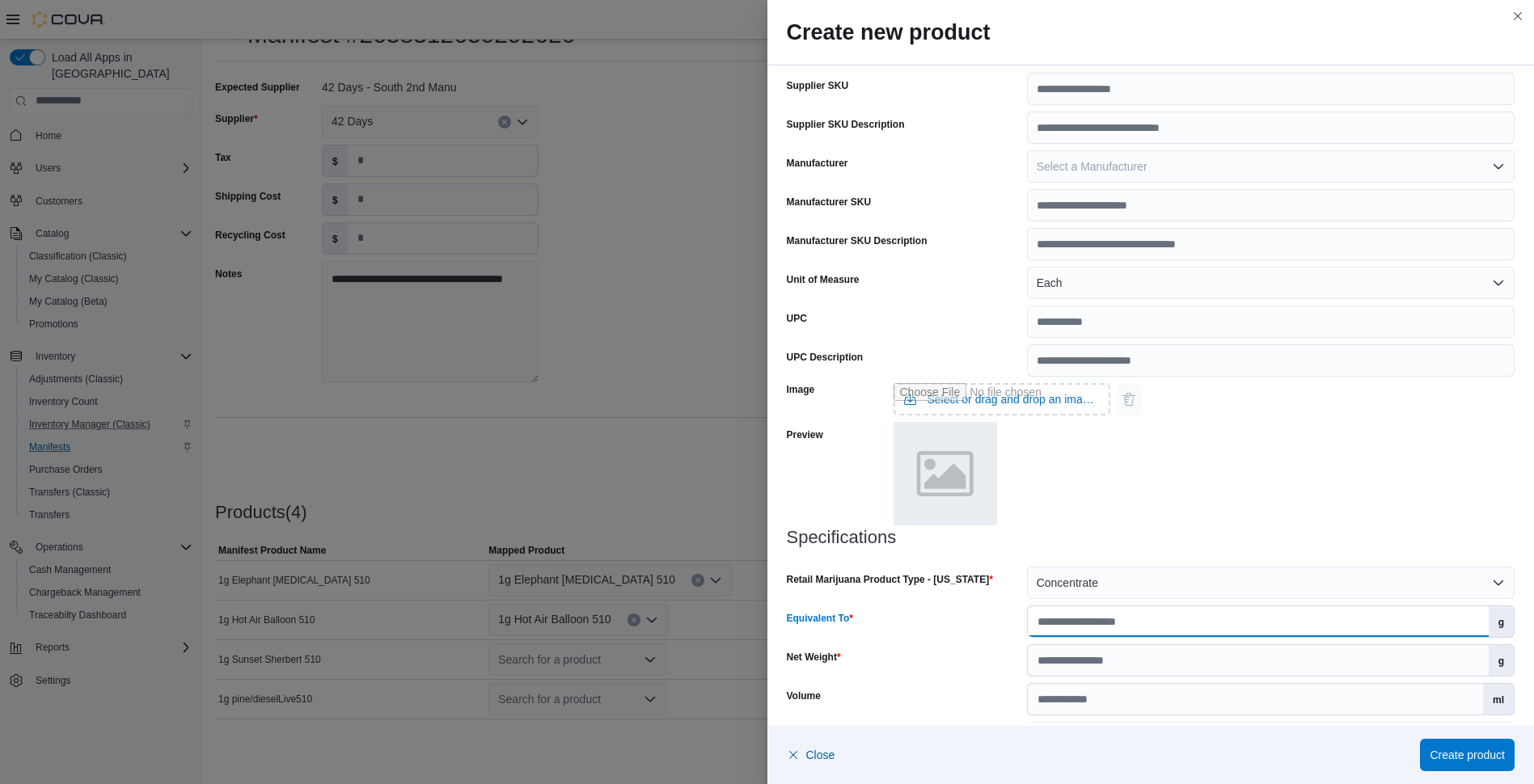
click at [1210, 626] on input "Equivalent To" at bounding box center [1258, 622] width 461 height 31
type input "*"
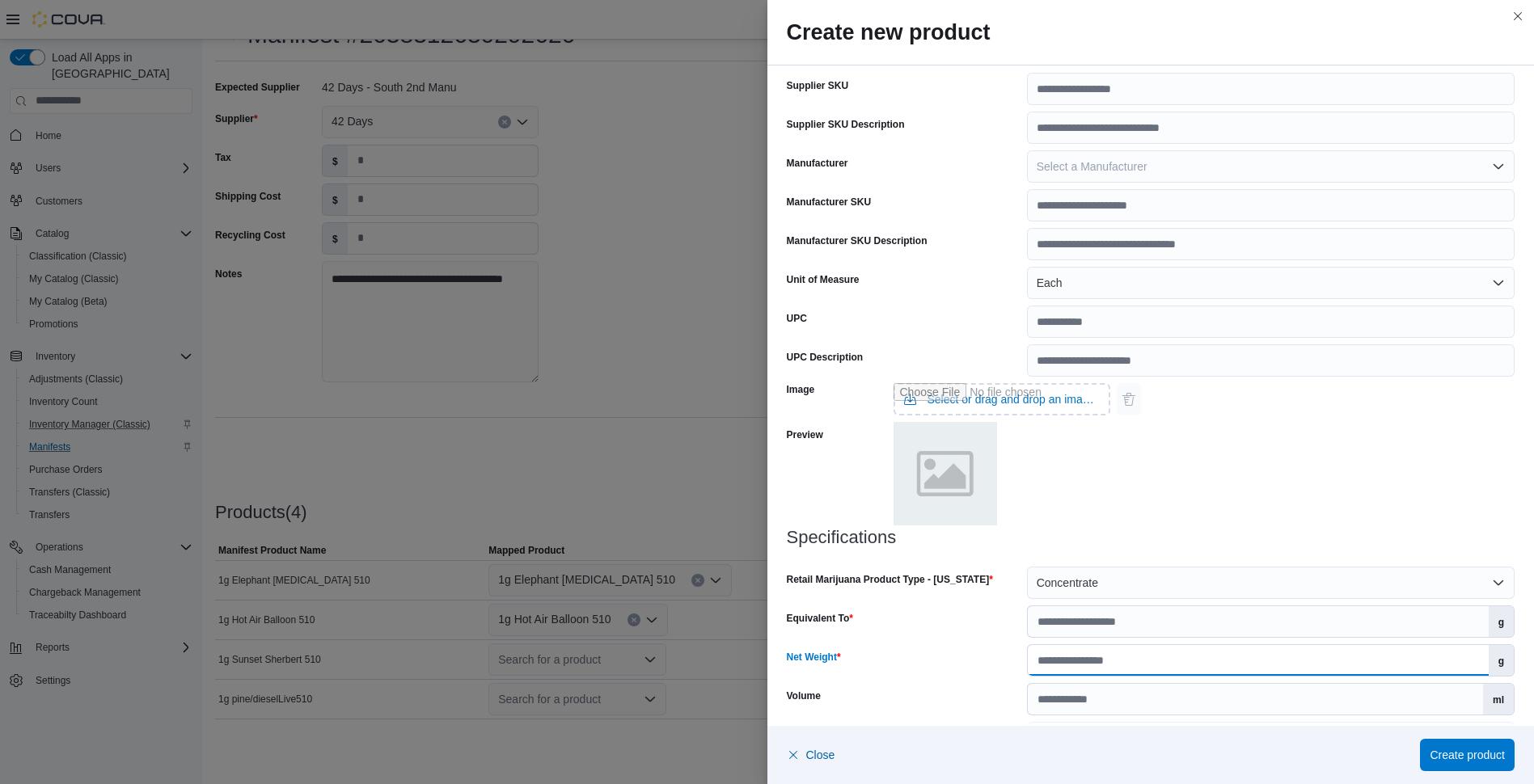
type input "*"
type input "****"
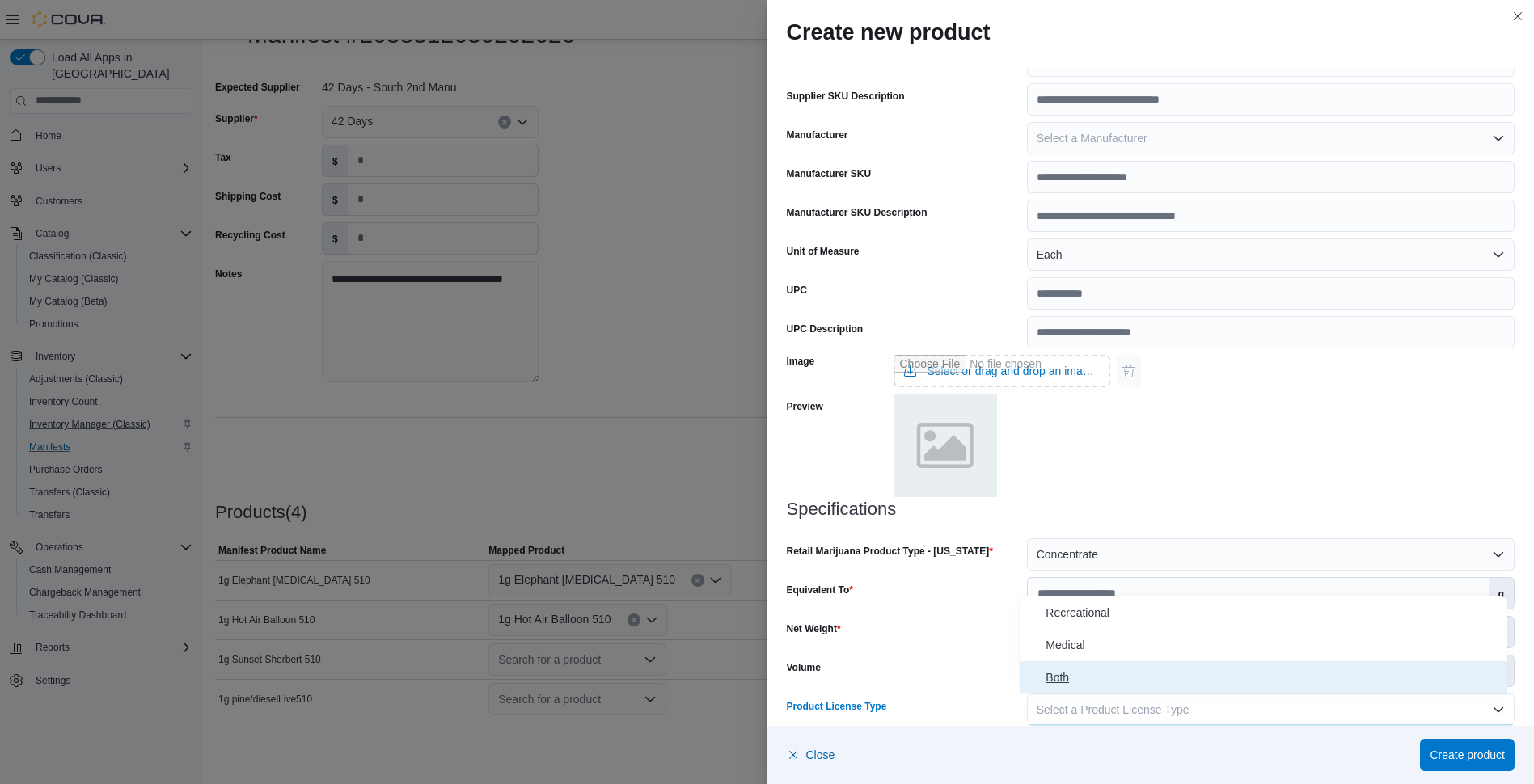
click at [1019, 661] on button "Both" at bounding box center [1263, 677] width 487 height 32
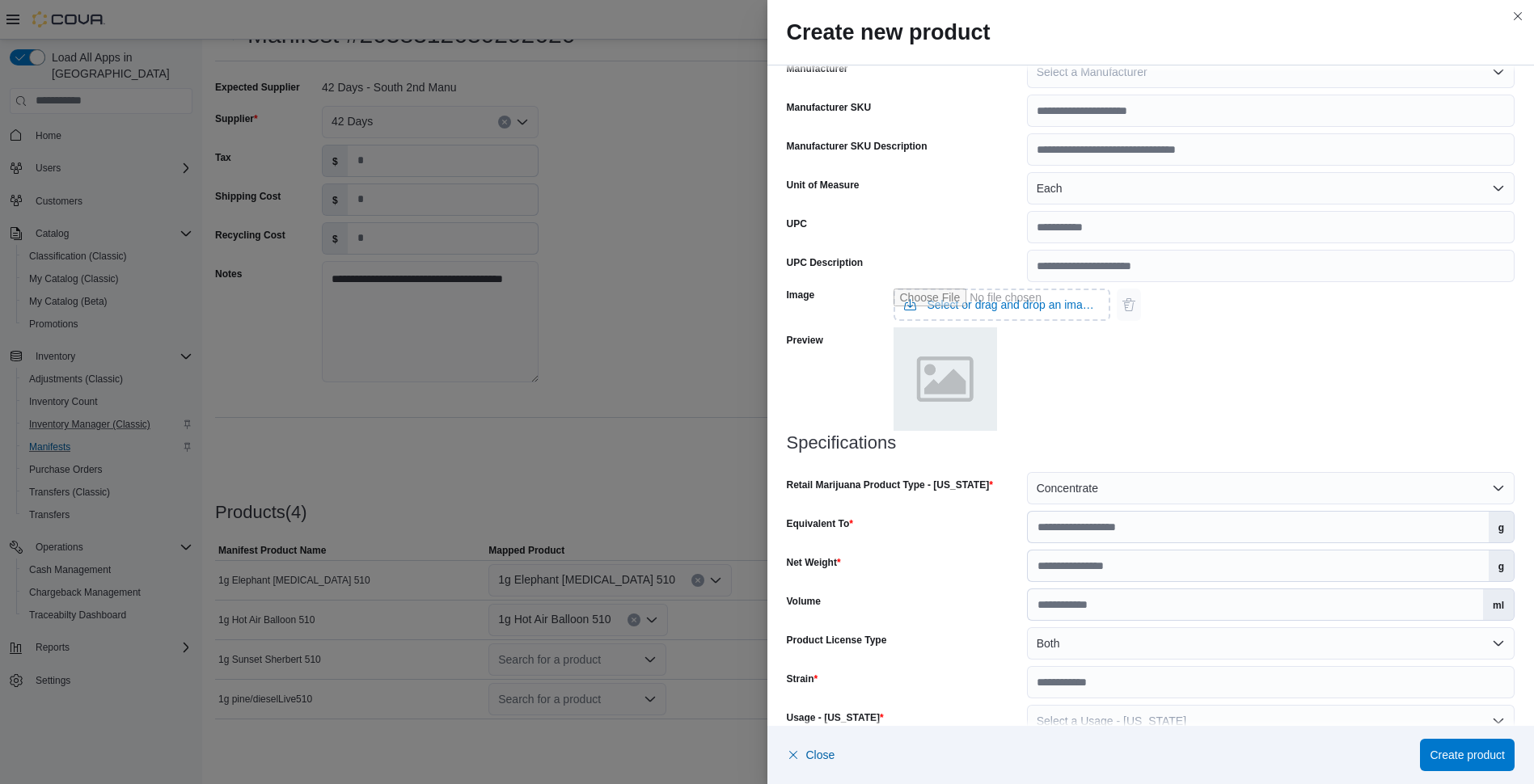
scroll to position [525, 0]
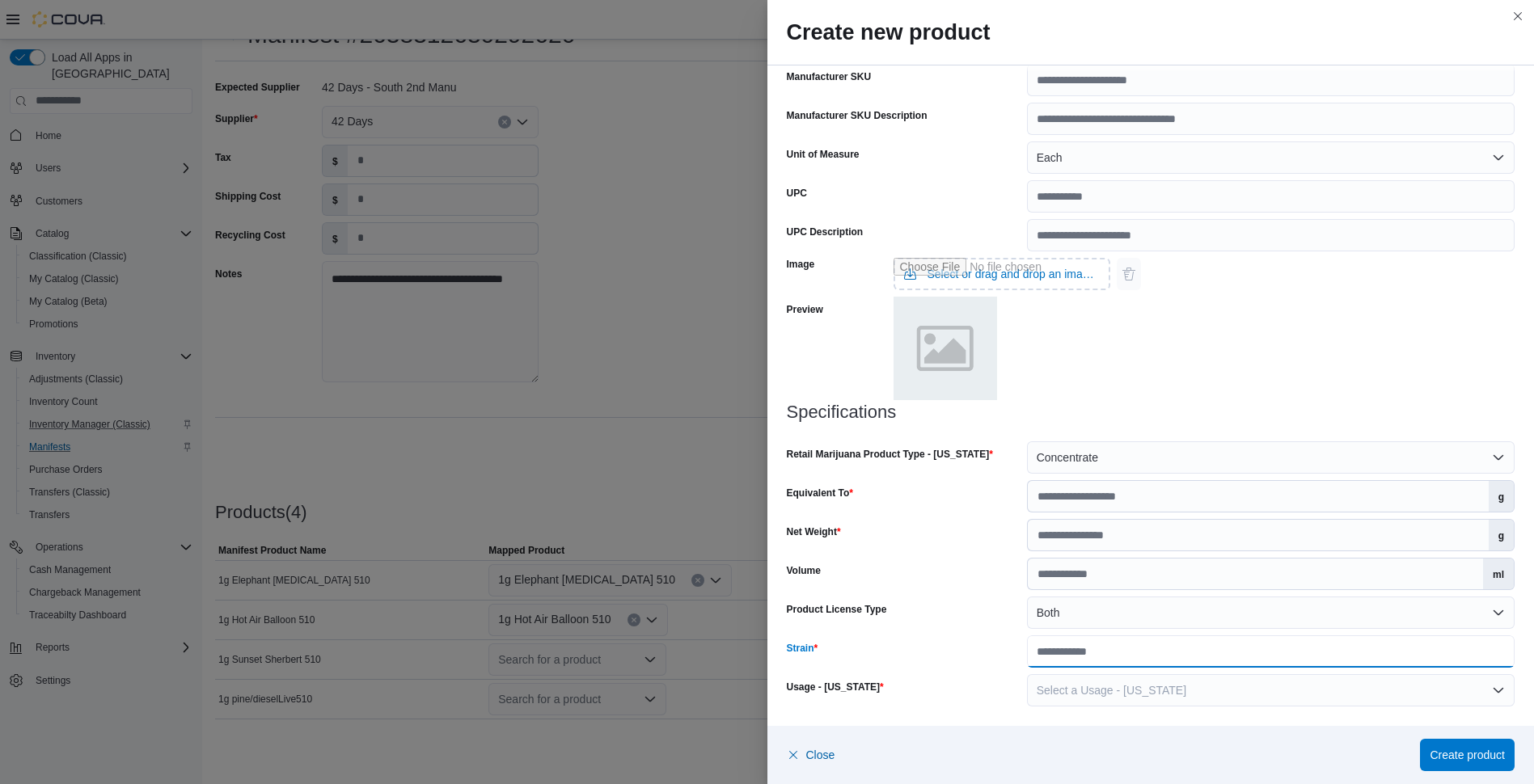
click at [1419, 661] on input "Strain" at bounding box center [1270, 651] width 488 height 32
type input "**********"
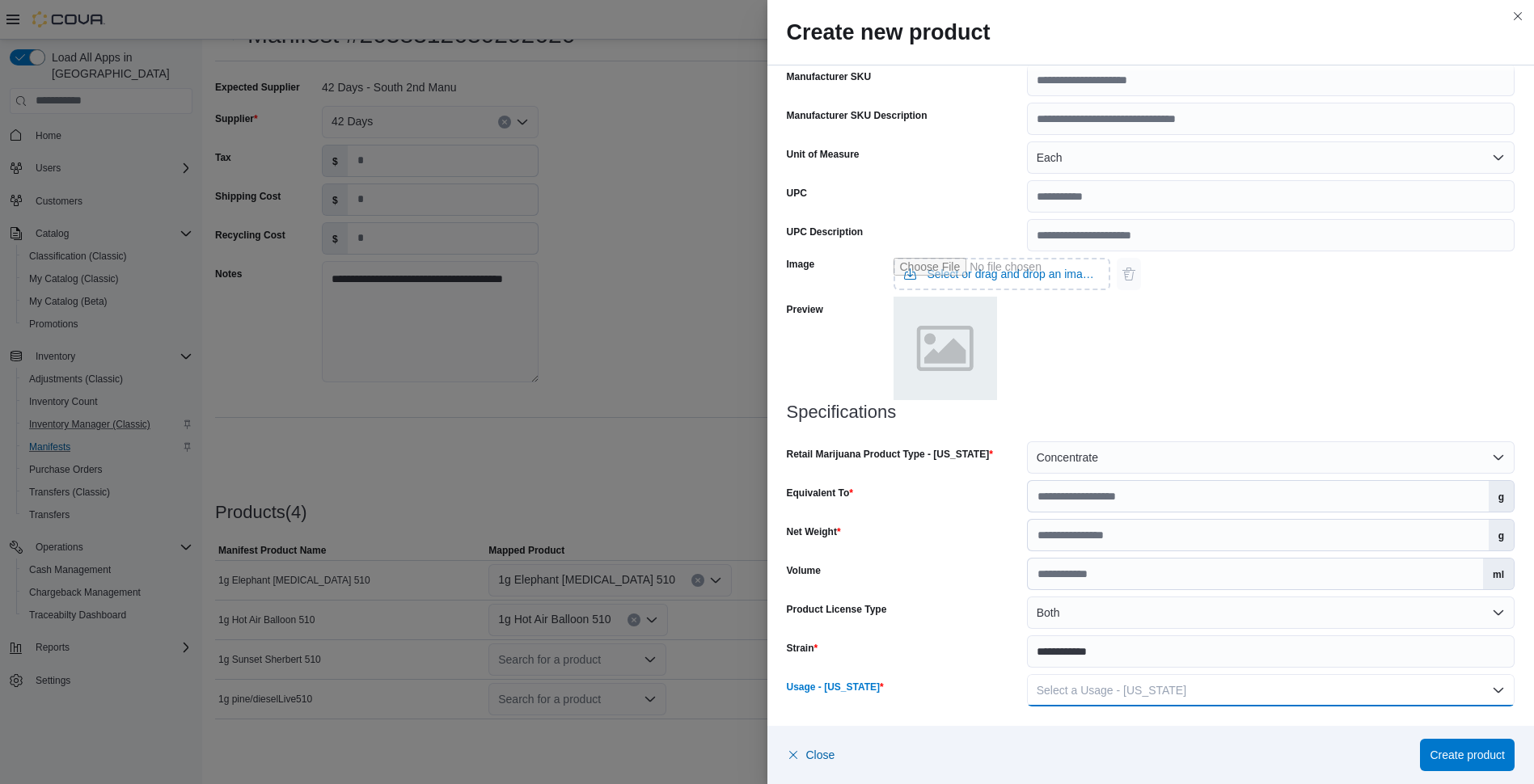
click at [1498, 692] on button "Select a Usage - New Mexico" at bounding box center [1270, 689] width 488 height 32
click at [1516, 16] on button "Close this dialog" at bounding box center [1518, 15] width 19 height 19
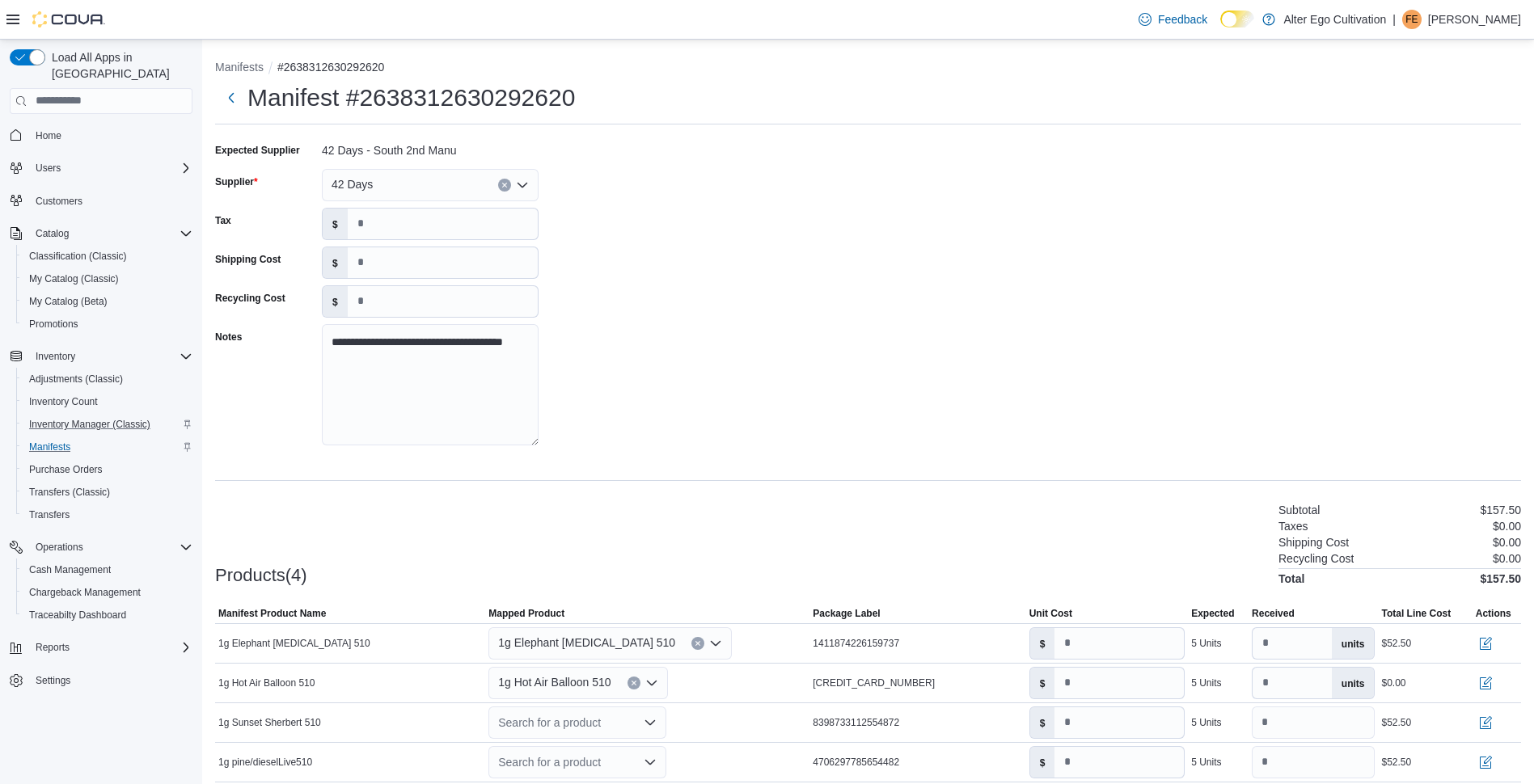
scroll to position [63, 0]
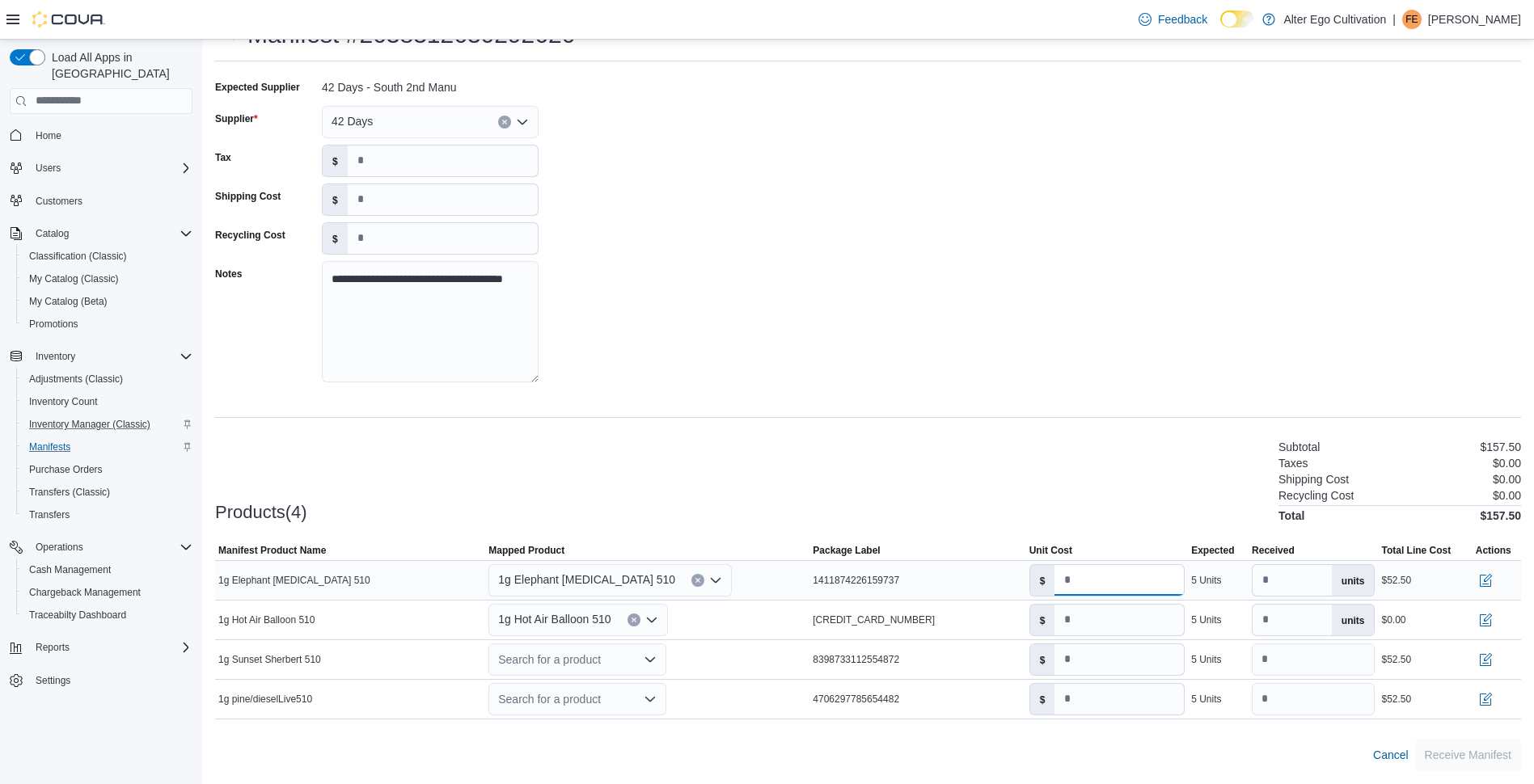
click at [1168, 565] on input "*****" at bounding box center [1119, 580] width 129 height 31
type input "*"
click at [1145, 634] on input "number" at bounding box center [1119, 620] width 129 height 31
type input "*"
click at [1145, 646] on input "******" at bounding box center [1119, 659] width 129 height 31
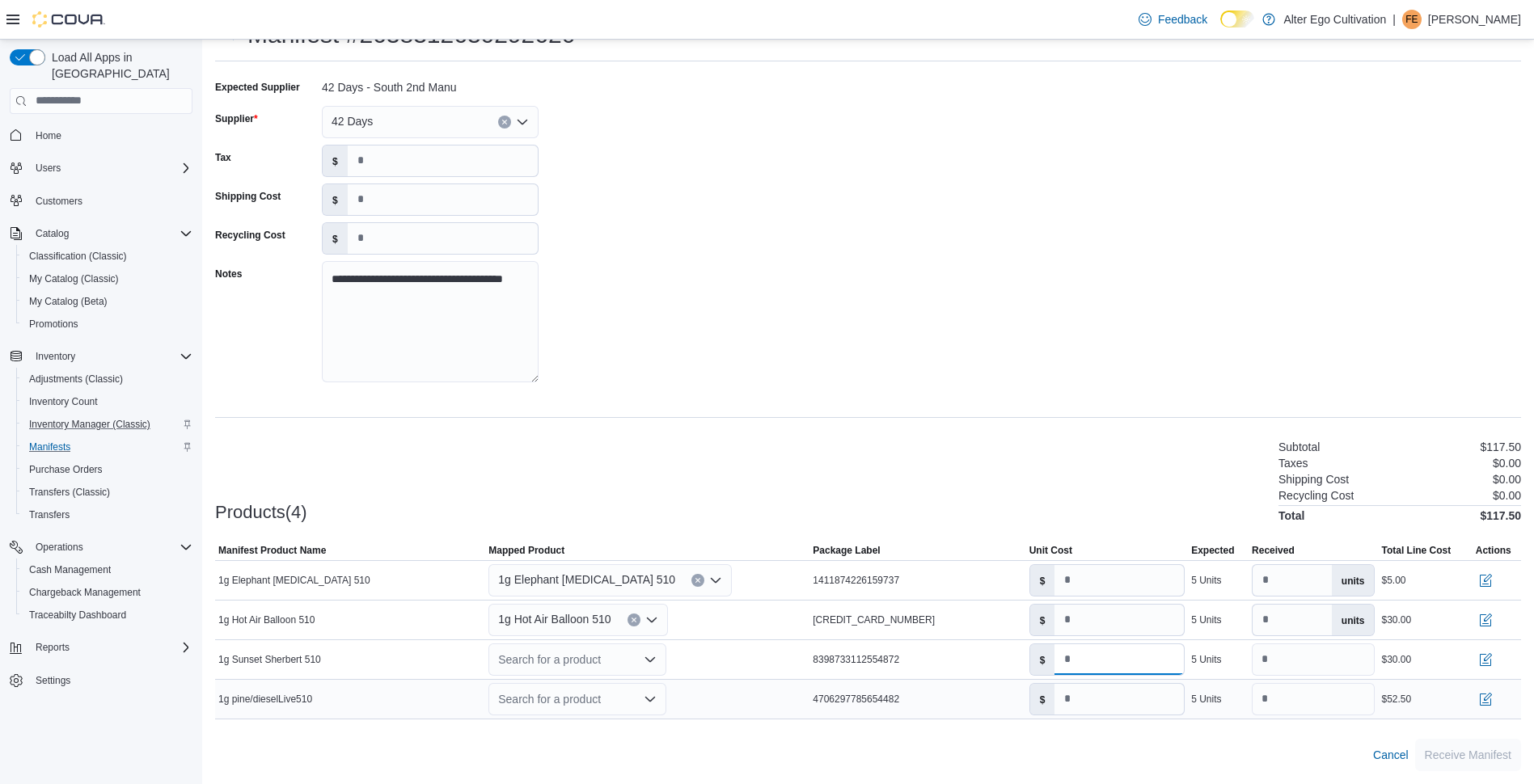
type input "**"
click at [1140, 691] on input "******" at bounding box center [1119, 699] width 129 height 31
type input "**"
click at [1133, 587] on input "*" at bounding box center [1119, 580] width 129 height 31
drag, startPoint x: 1083, startPoint y: 582, endPoint x: 1057, endPoint y: 585, distance: 26.2
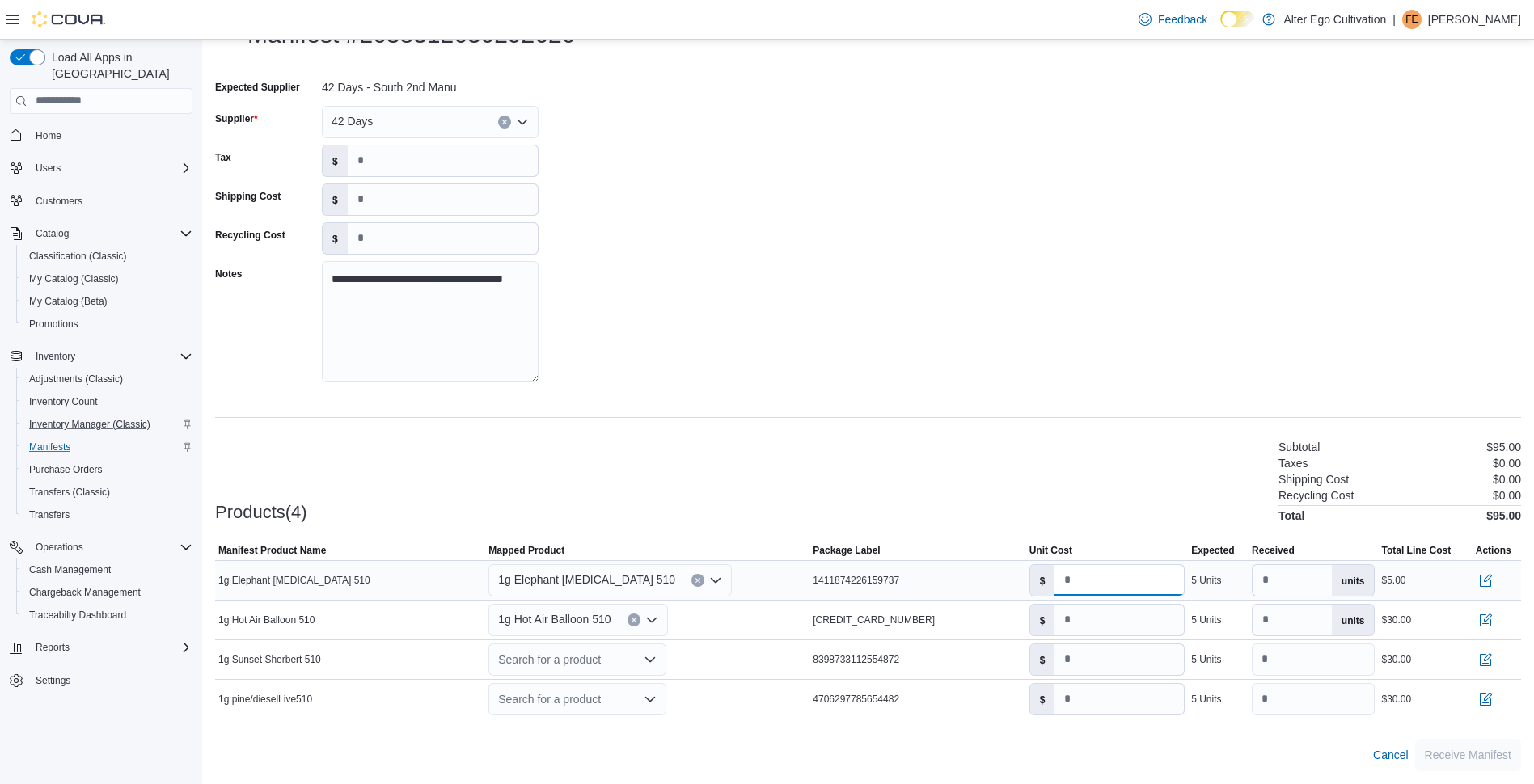
click at [1057, 585] on div "$ *" at bounding box center [1107, 579] width 156 height 32
click at [1085, 579] on input "*" at bounding box center [1119, 580] width 129 height 31
type input "*"
click at [1130, 410] on div "**********" at bounding box center [868, 422] width 1306 height 696
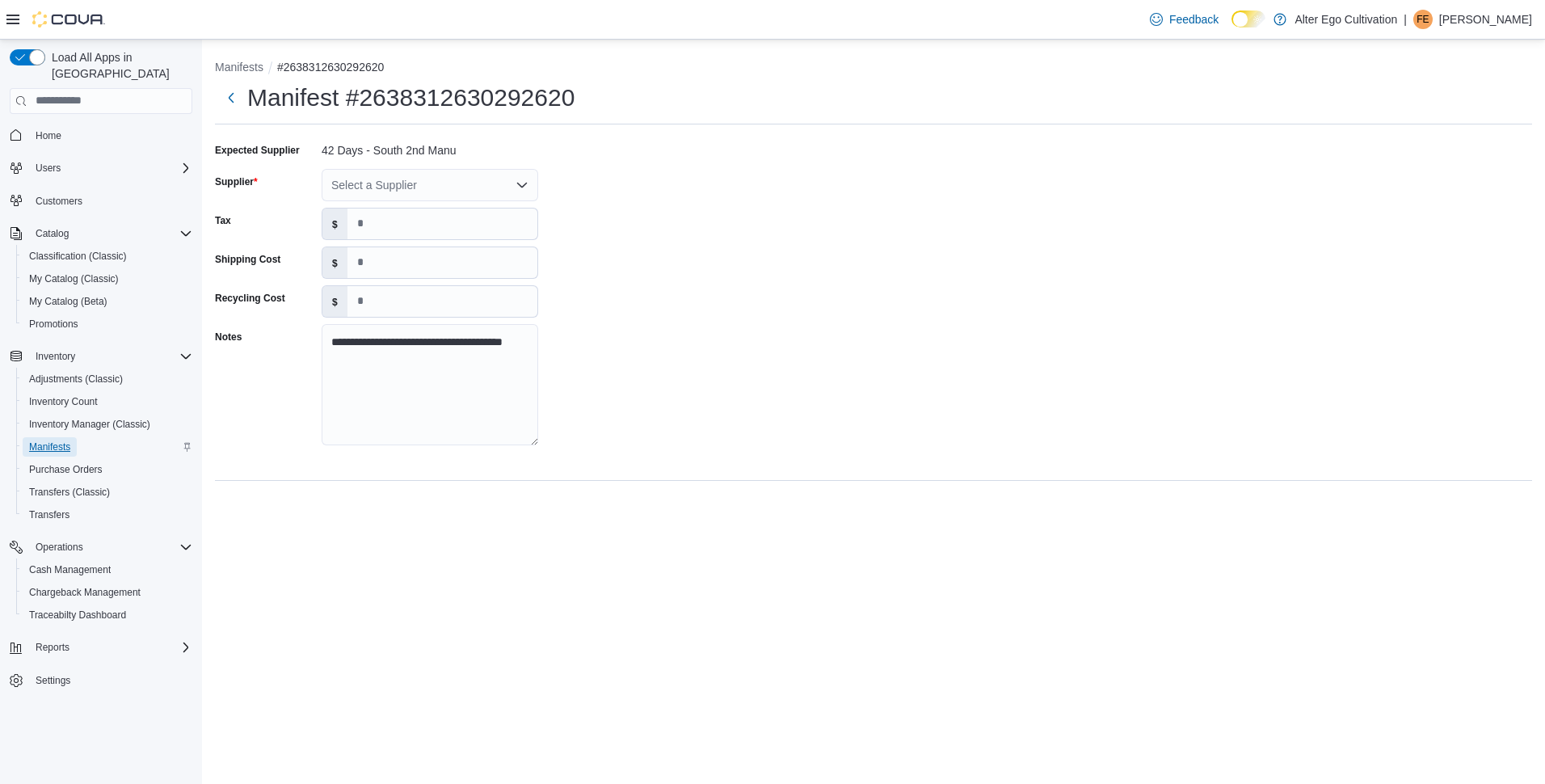
click at [63, 437] on span "Manifests" at bounding box center [49, 447] width 42 height 19
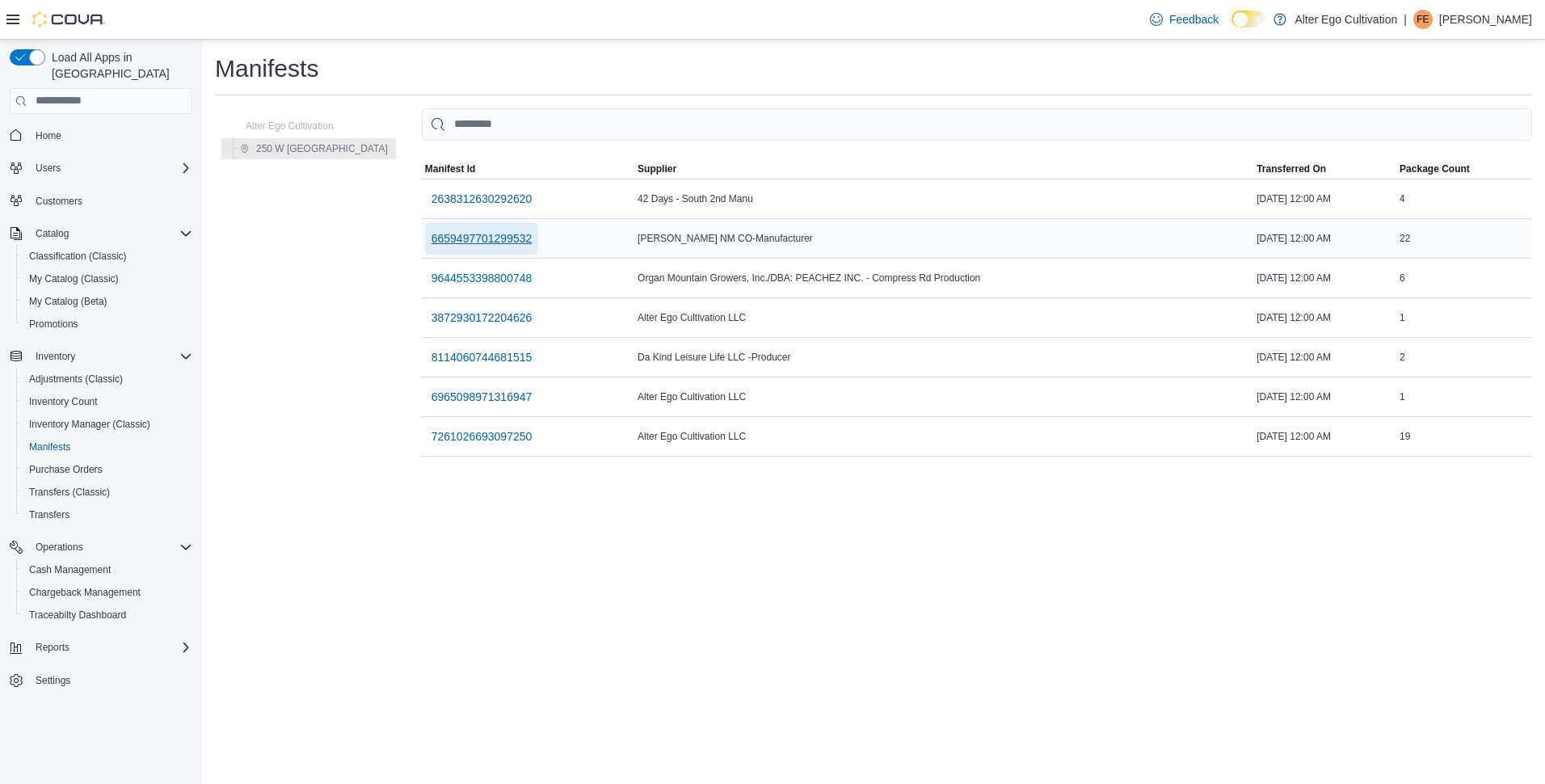
click at [470, 245] on span "6659497701299532" at bounding box center [482, 238] width 101 height 16
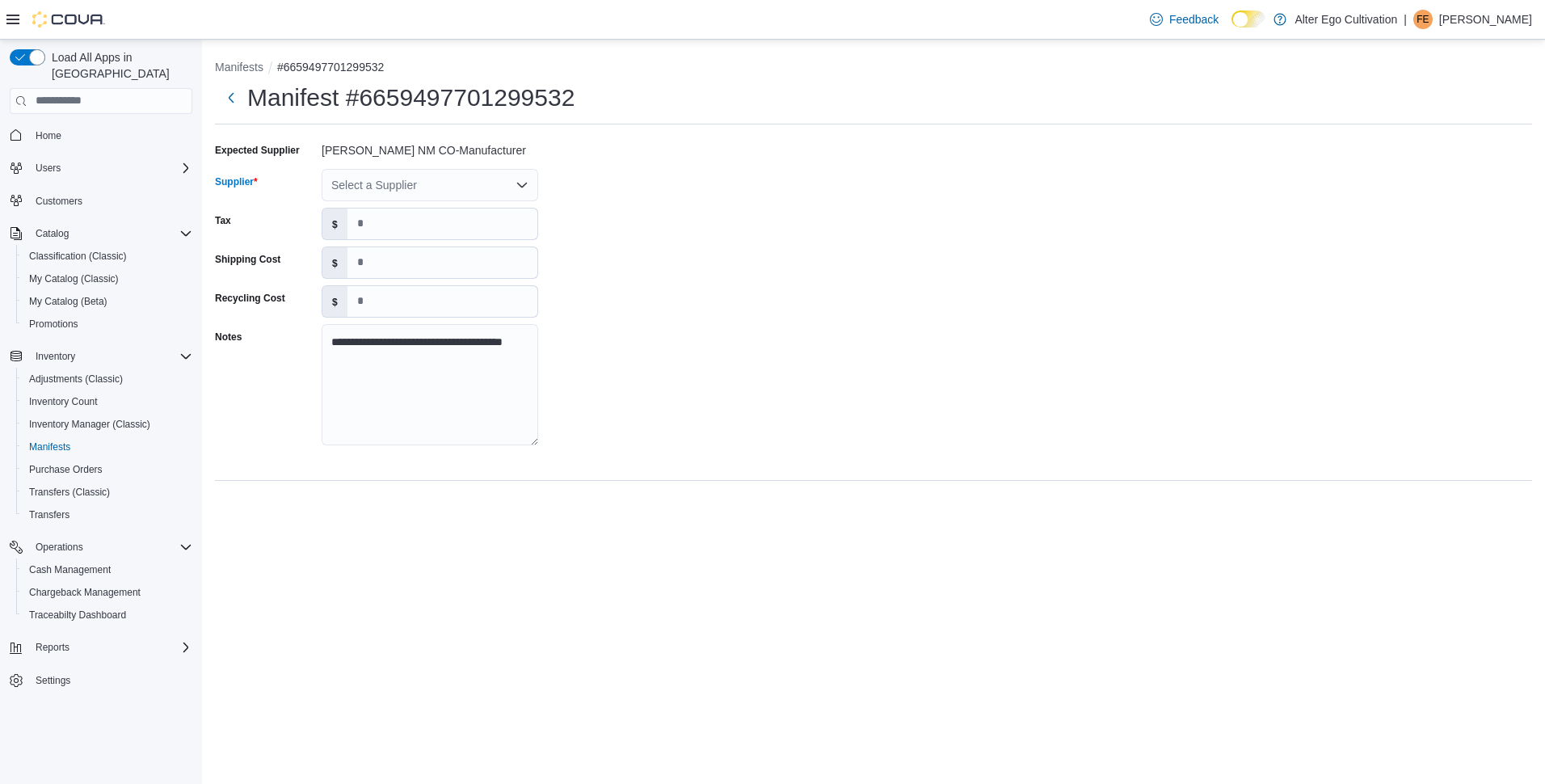
click at [523, 192] on div "Select a Supplier" at bounding box center [430, 184] width 216 height 32
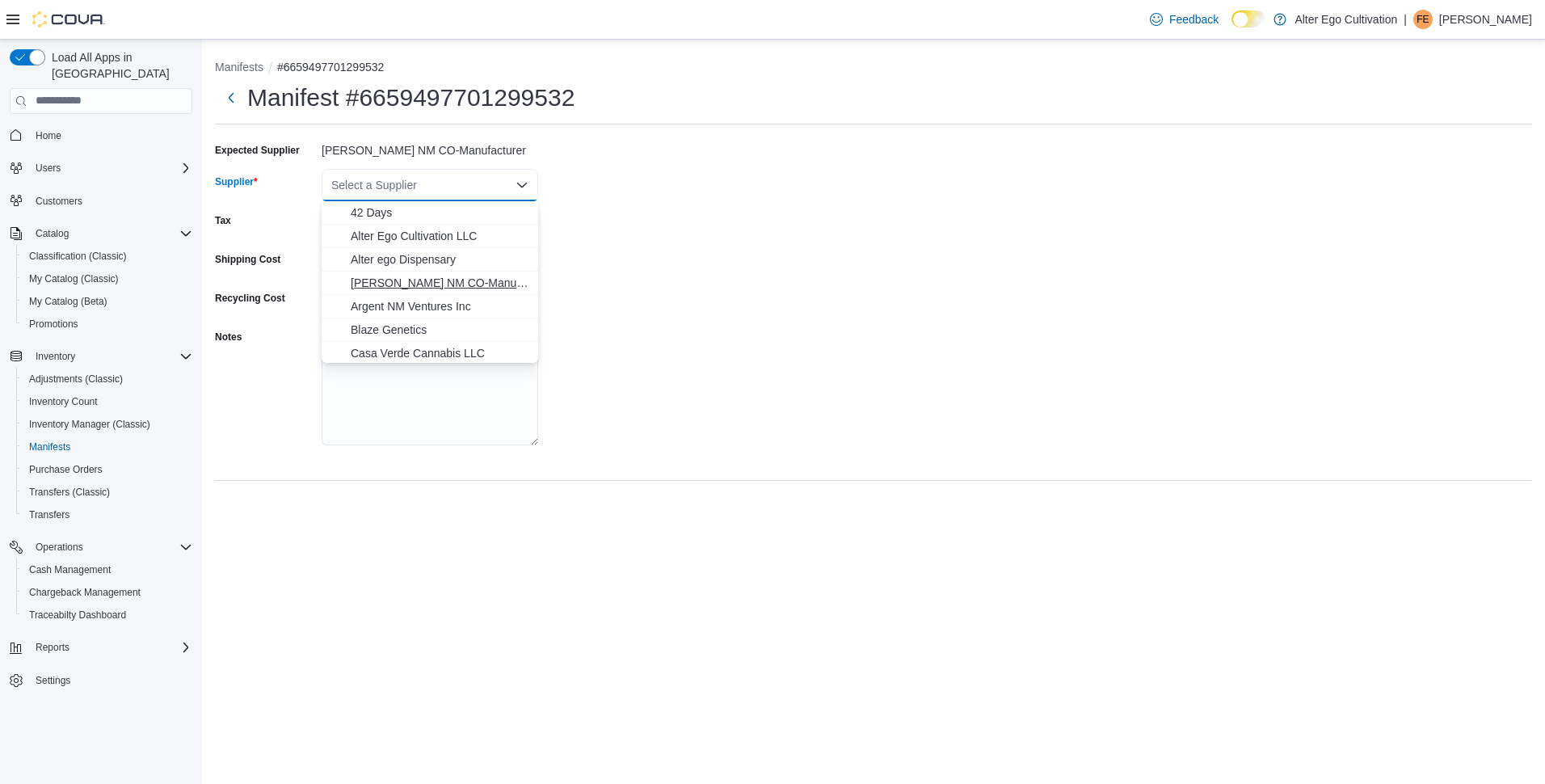
click at [429, 282] on span "Animas Cannabis NM CO-Manufacturer" at bounding box center [439, 283] width 178 height 16
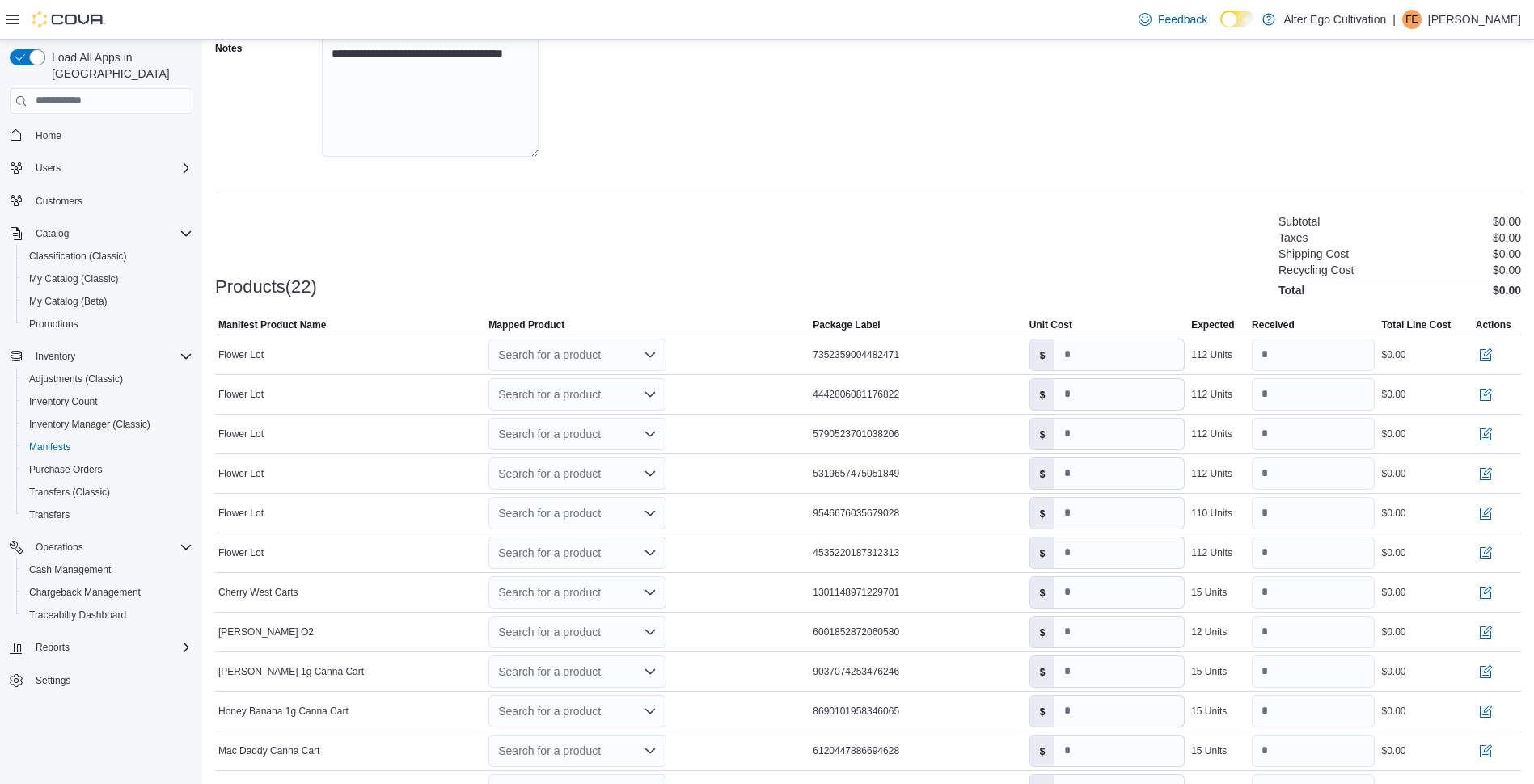
scroll to position [294, 0]
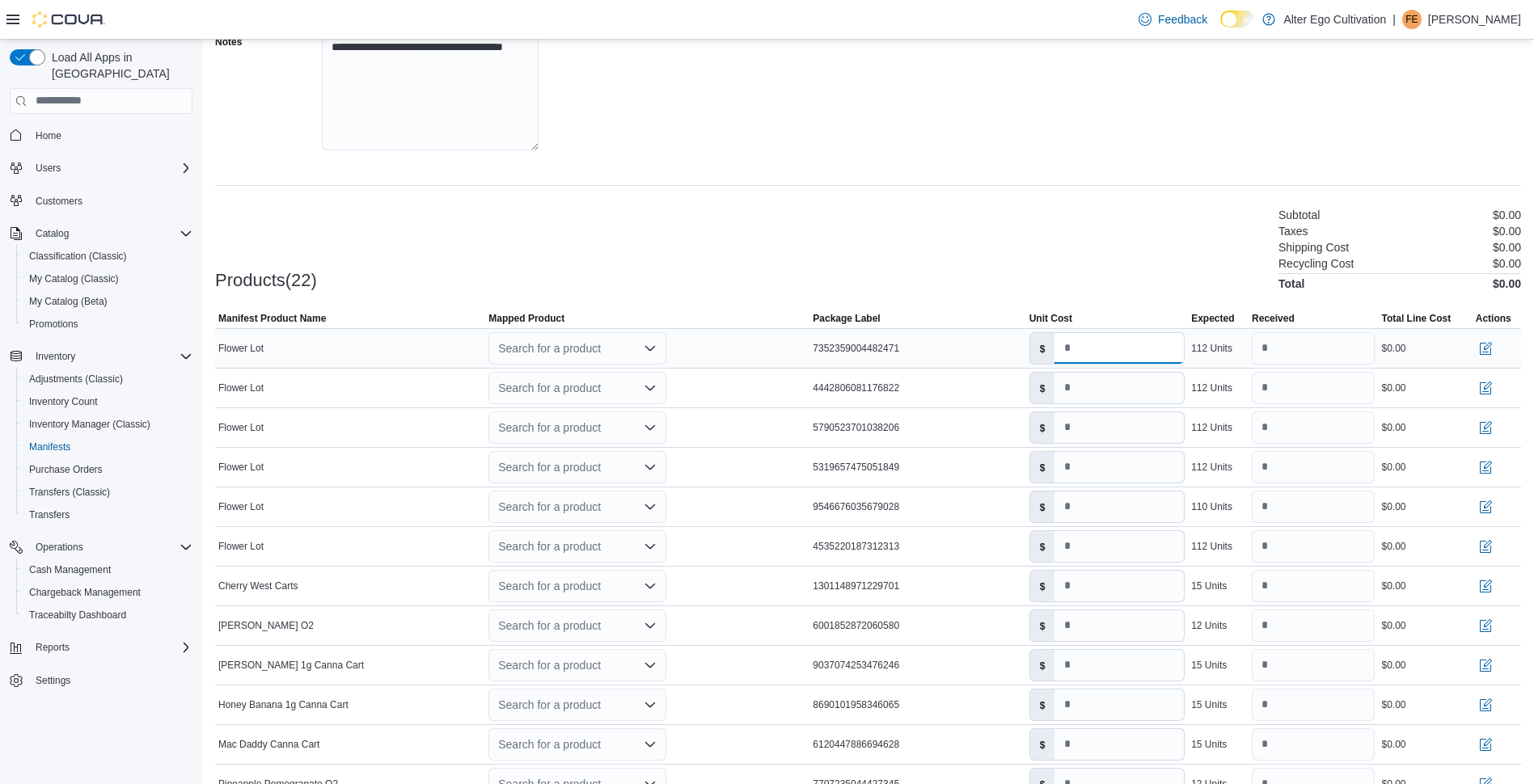
click at [1134, 350] on input "*" at bounding box center [1119, 349] width 129 height 31
type input "*"
